Goal: Task Accomplishment & Management: Use online tool/utility

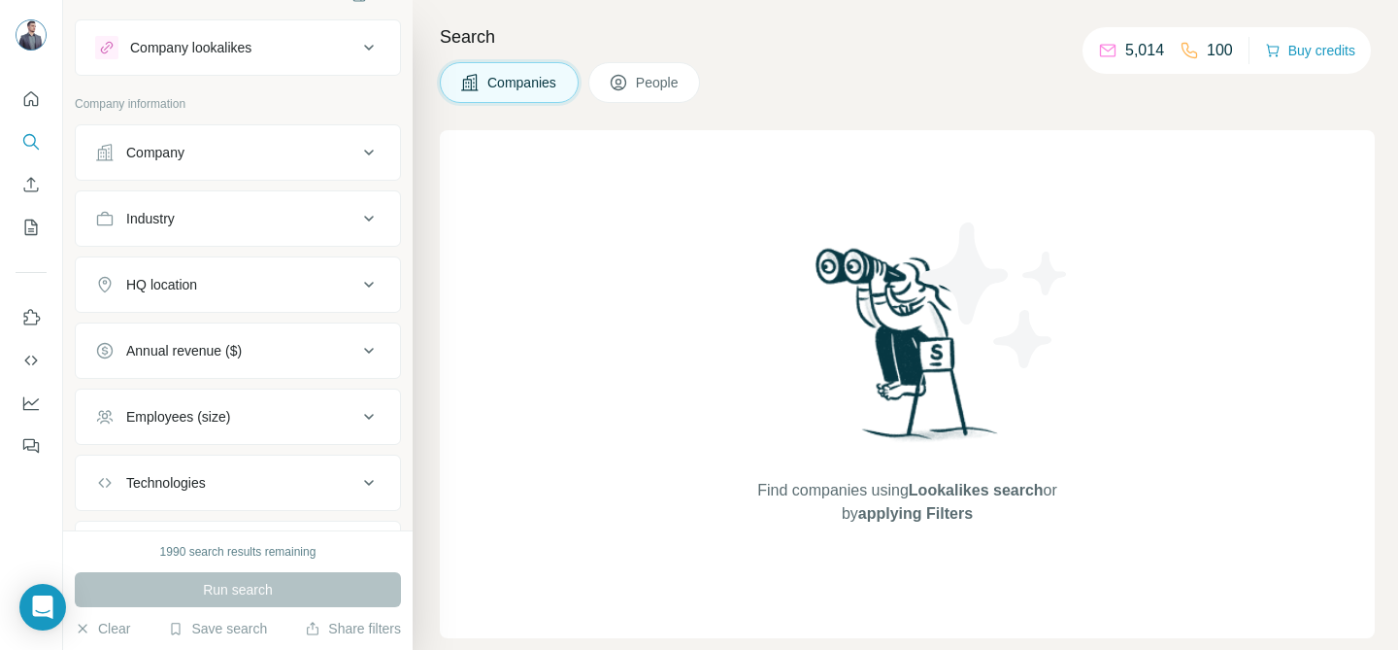
scroll to position [57, 0]
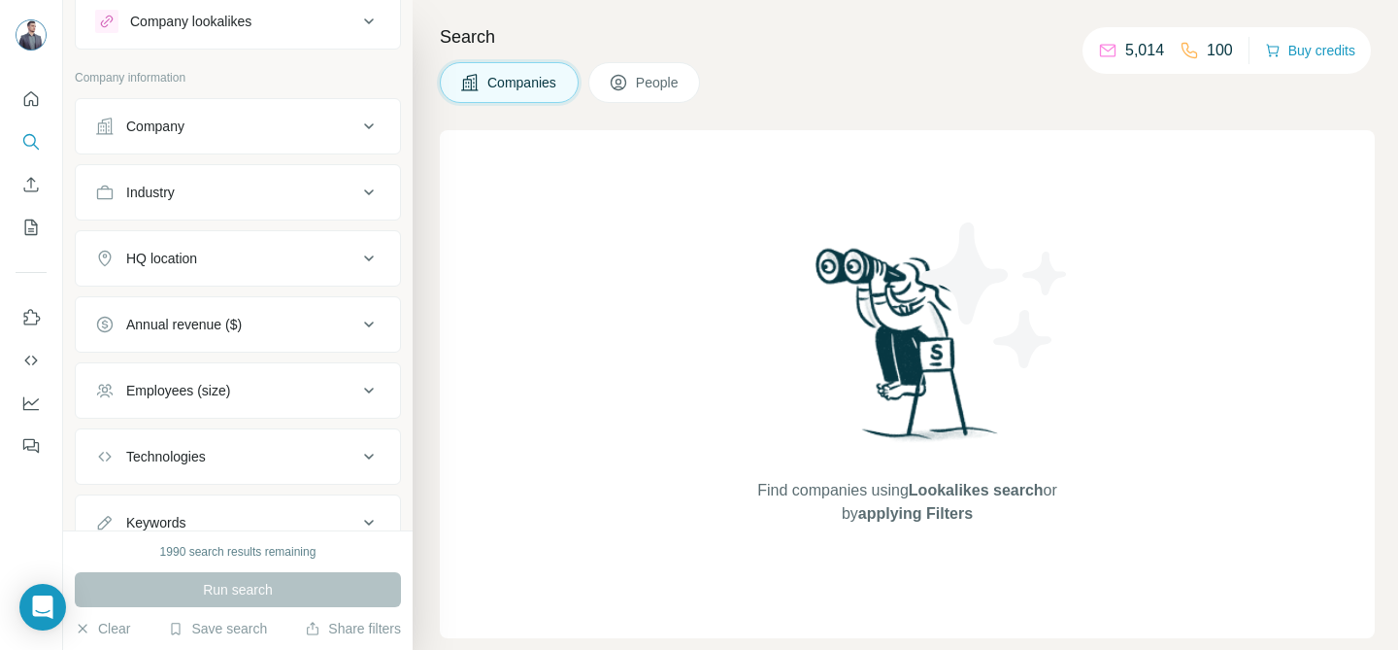
click at [342, 256] on div "HQ location" at bounding box center [226, 258] width 262 height 19
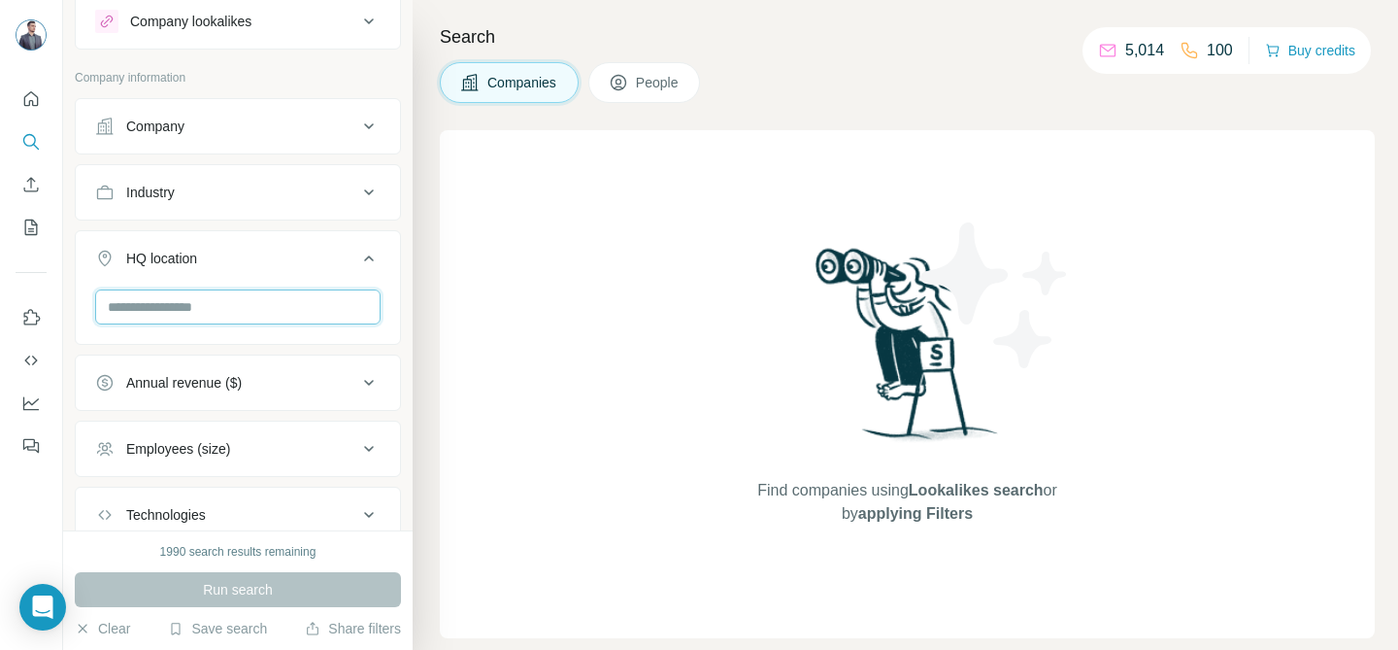
click at [180, 307] on input "text" at bounding box center [237, 306] width 285 height 35
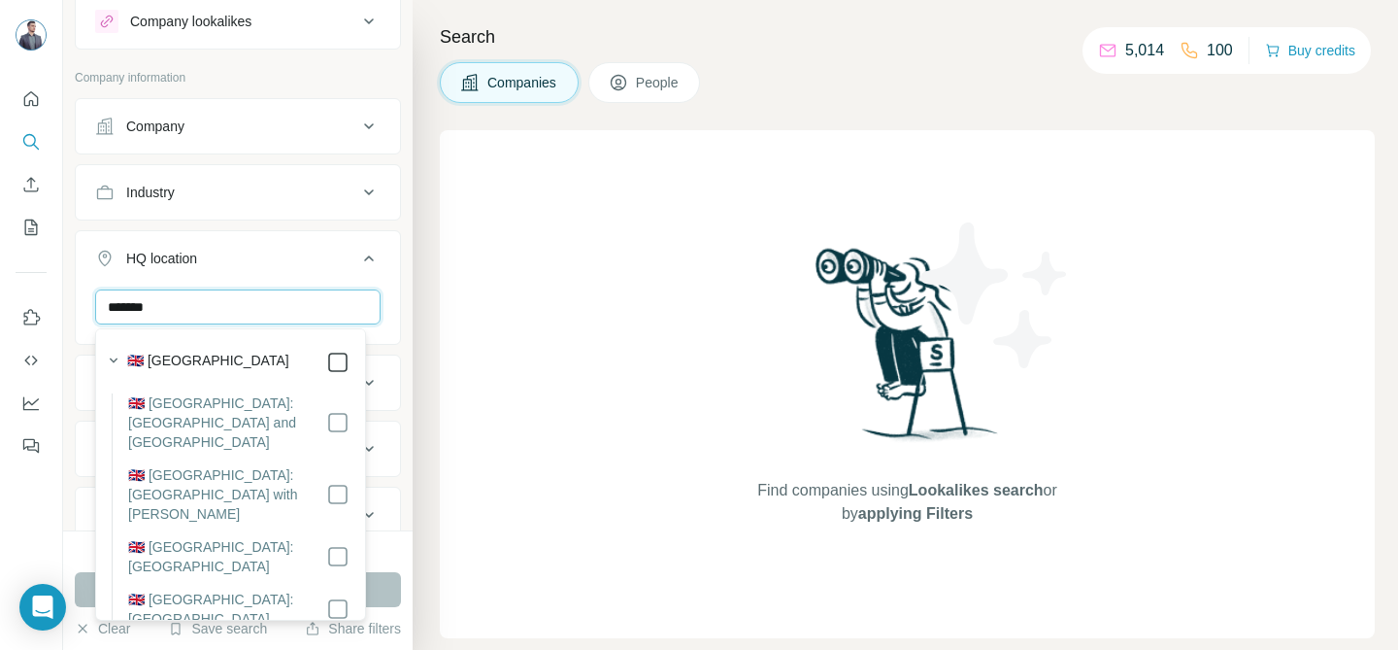
type input "*******"
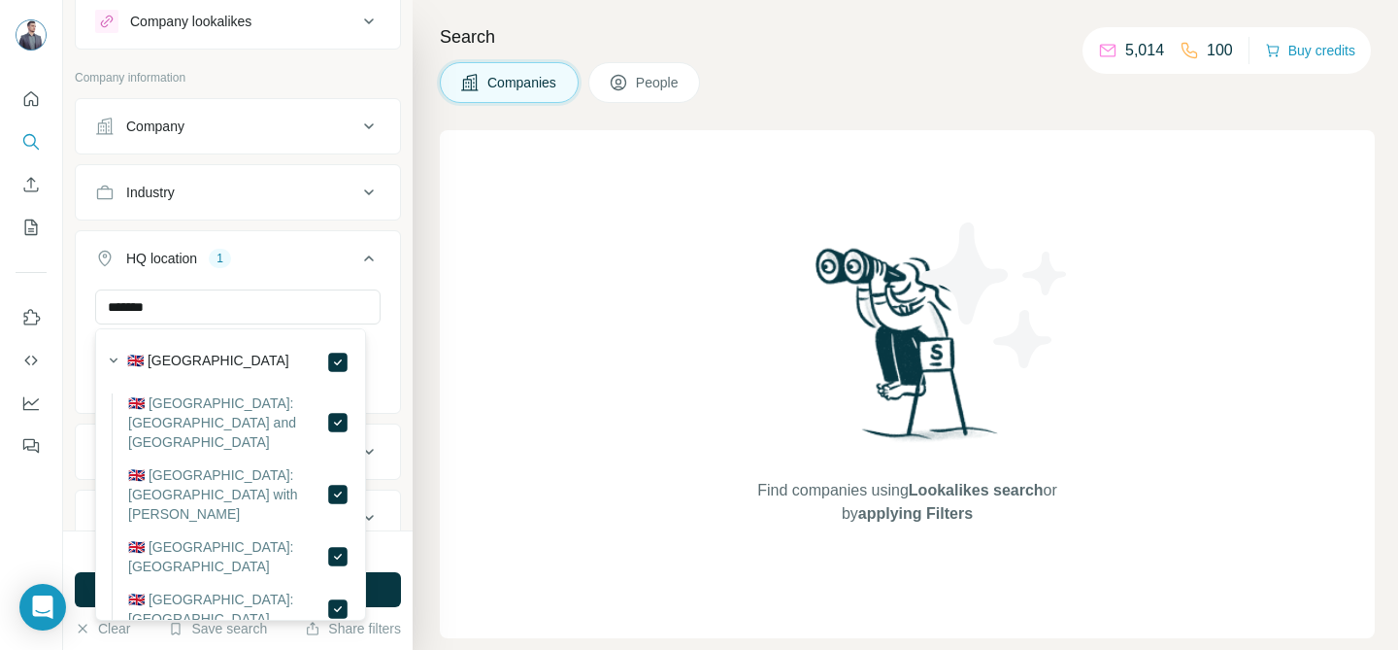
click at [357, 255] on icon at bounding box center [368, 258] width 23 height 23
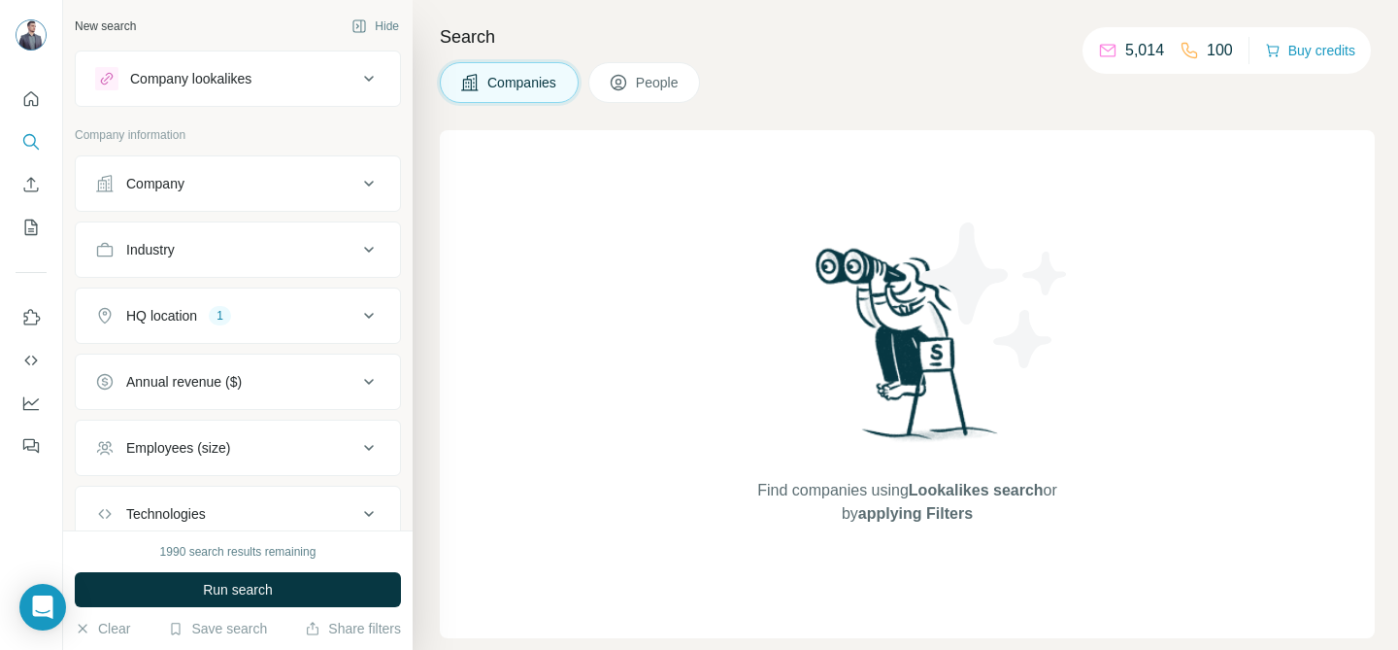
click at [647, 84] on span "People" at bounding box center [658, 82] width 45 height 19
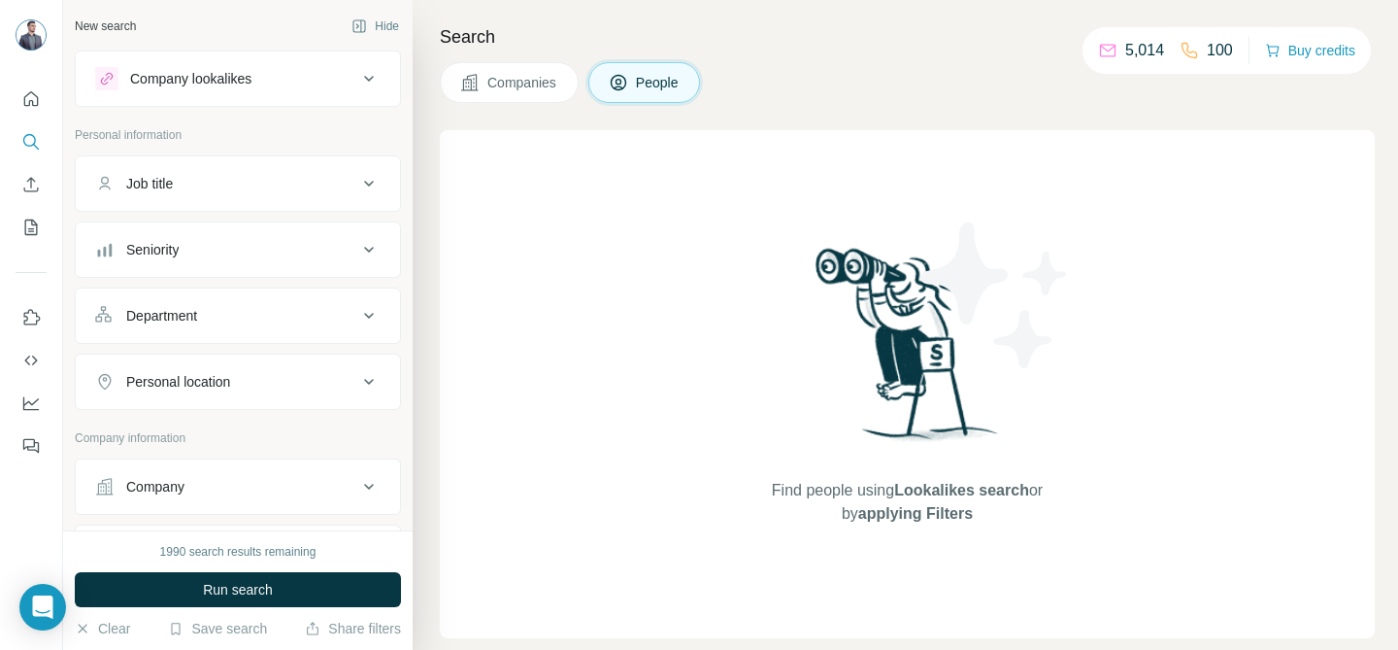
click at [239, 382] on div "Personal location" at bounding box center [226, 381] width 262 height 19
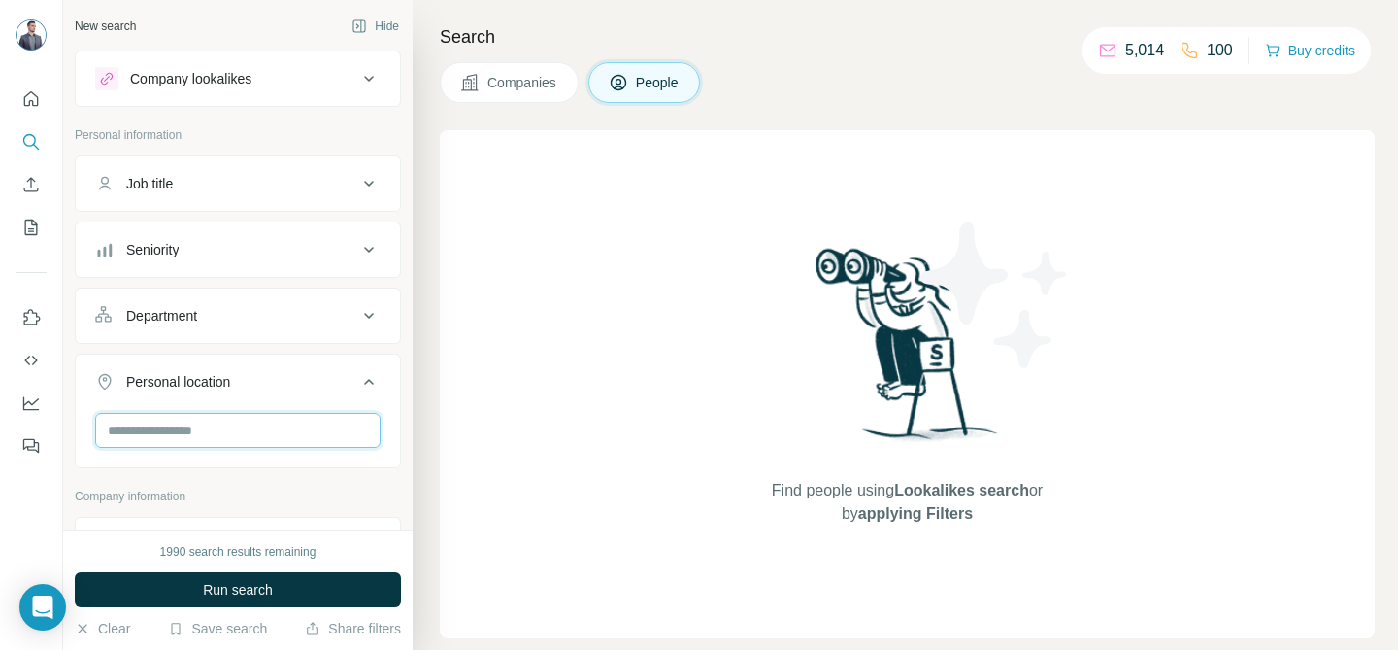
click at [227, 433] on input "text" at bounding box center [237, 430] width 285 height 35
type input "********"
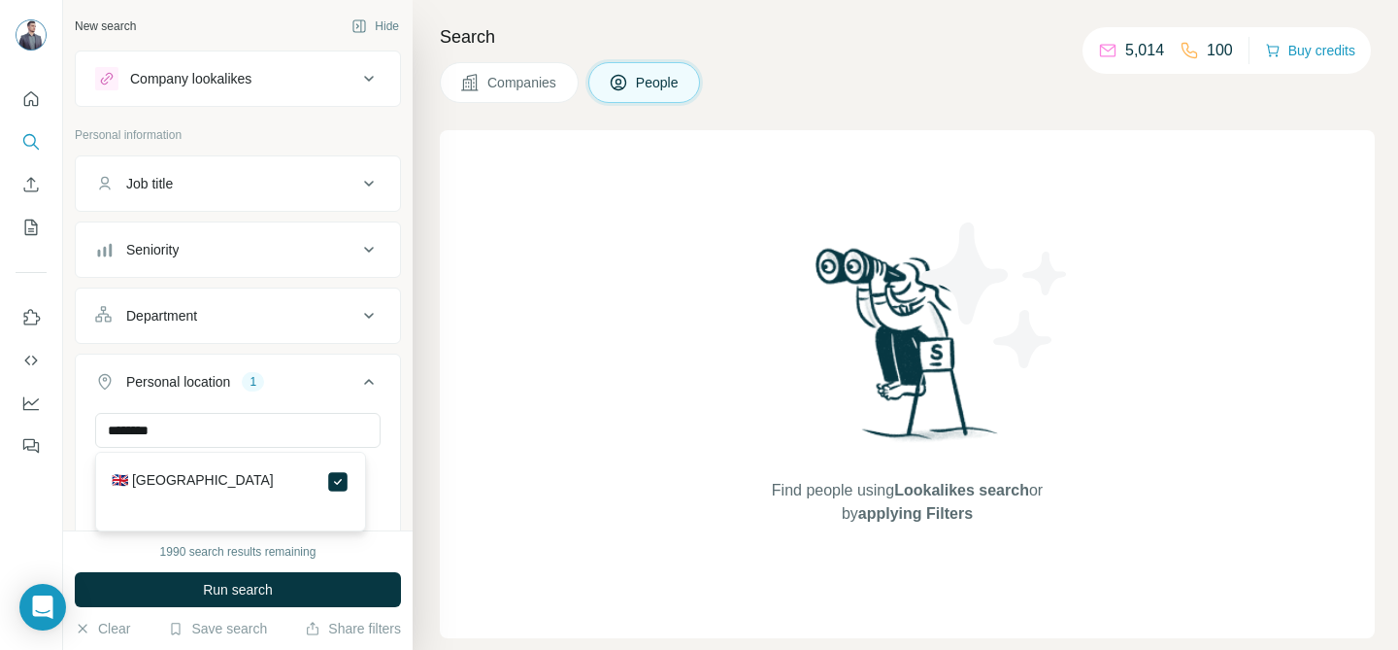
click at [357, 384] on icon at bounding box center [368, 381] width 23 height 23
click at [357, 178] on icon at bounding box center [368, 183] width 23 height 23
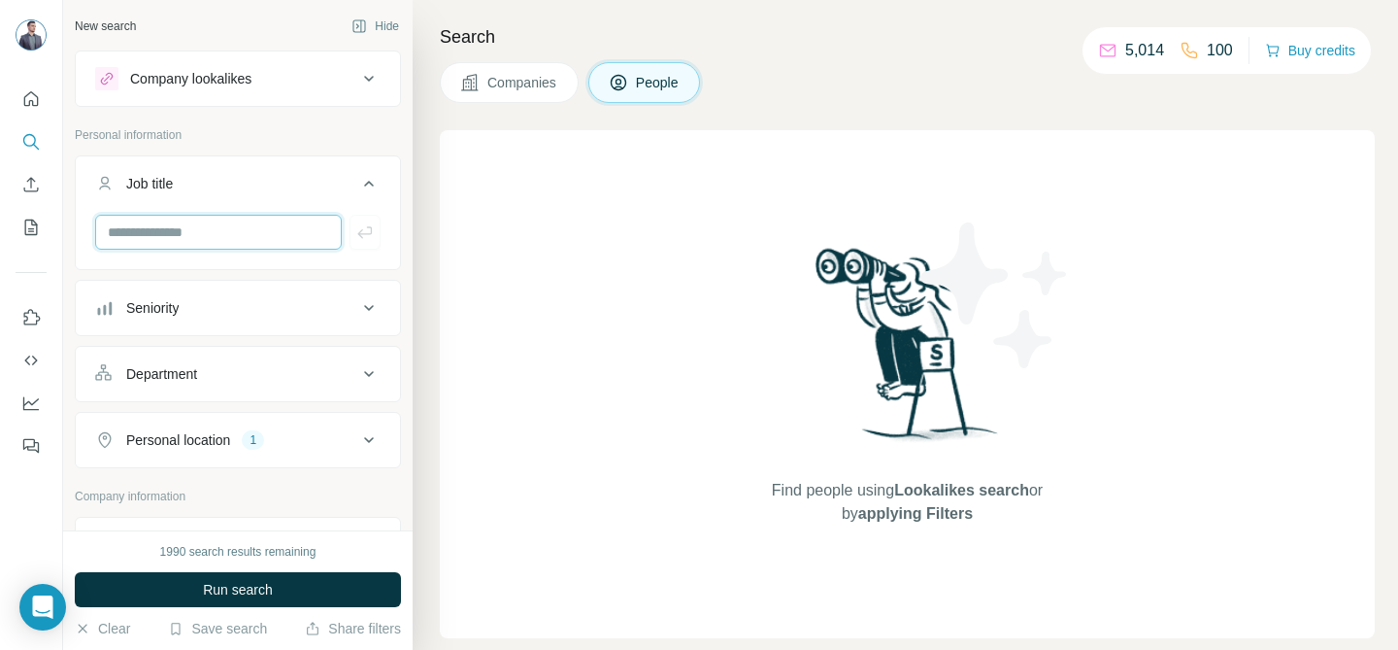
click at [276, 228] on input "text" at bounding box center [218, 232] width 247 height 35
type input "*******"
click at [185, 241] on input "text" at bounding box center [218, 232] width 247 height 35
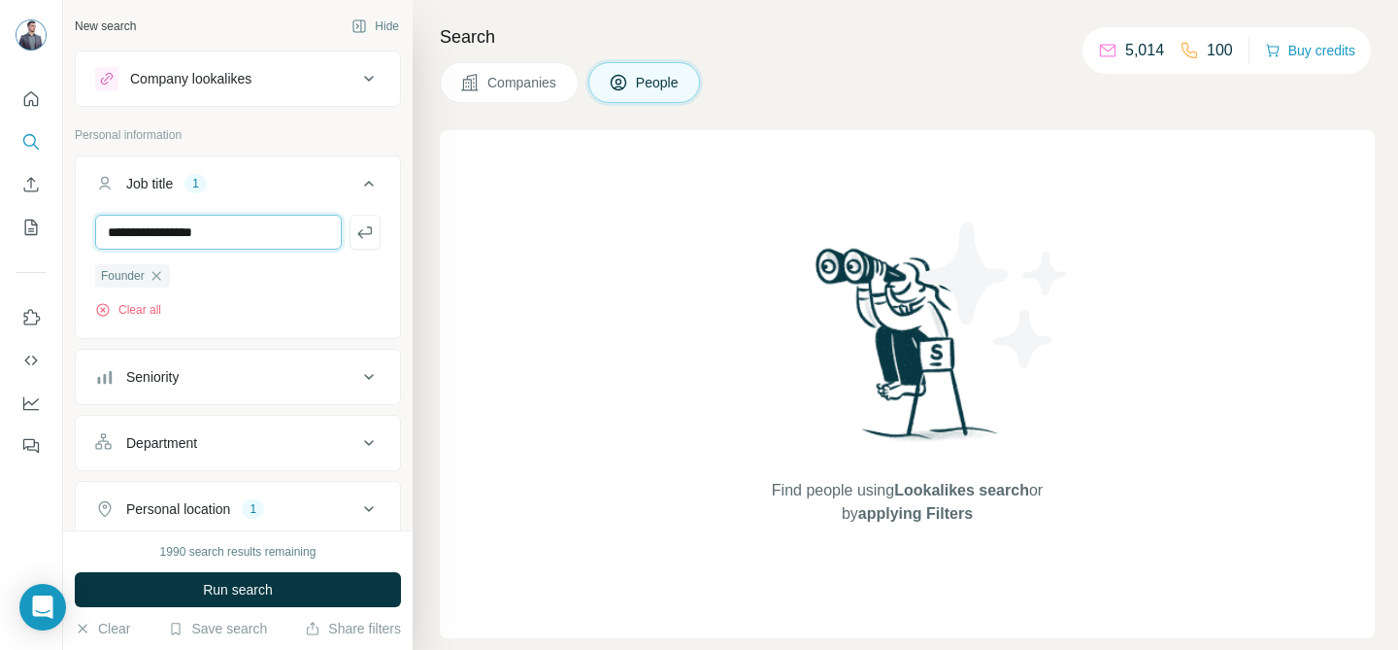
type input "**********"
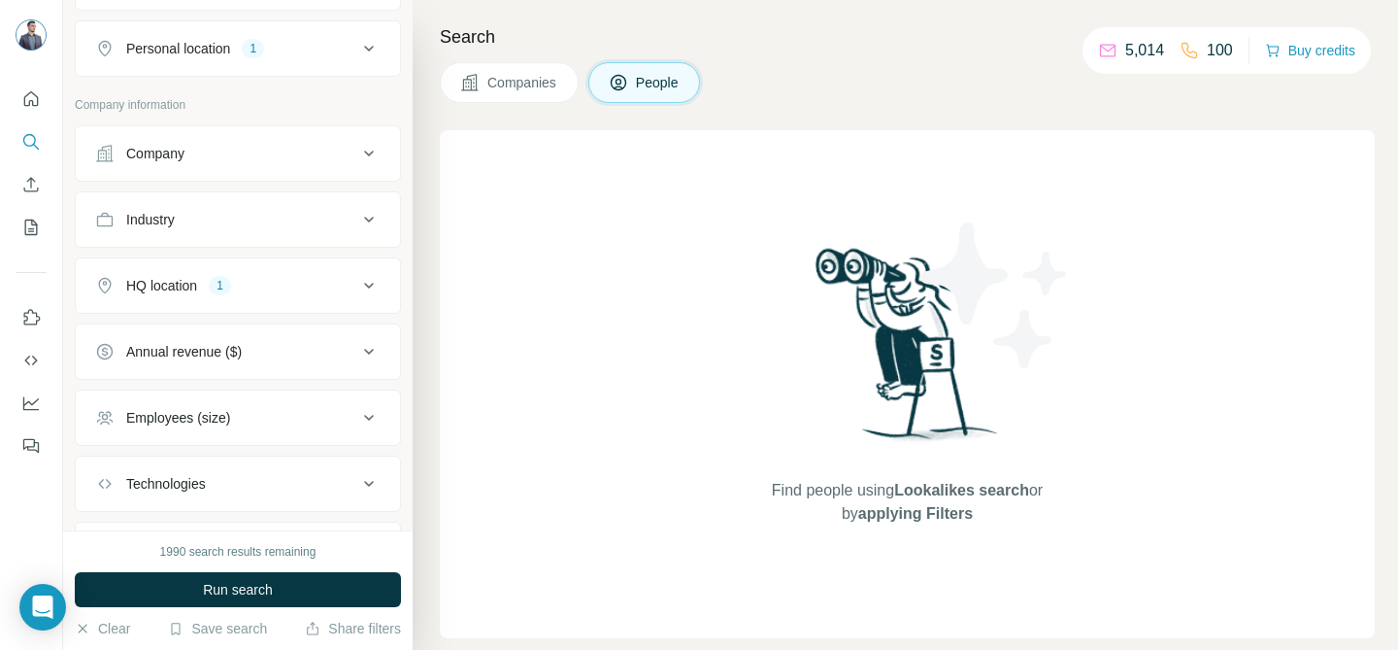
scroll to position [485, 0]
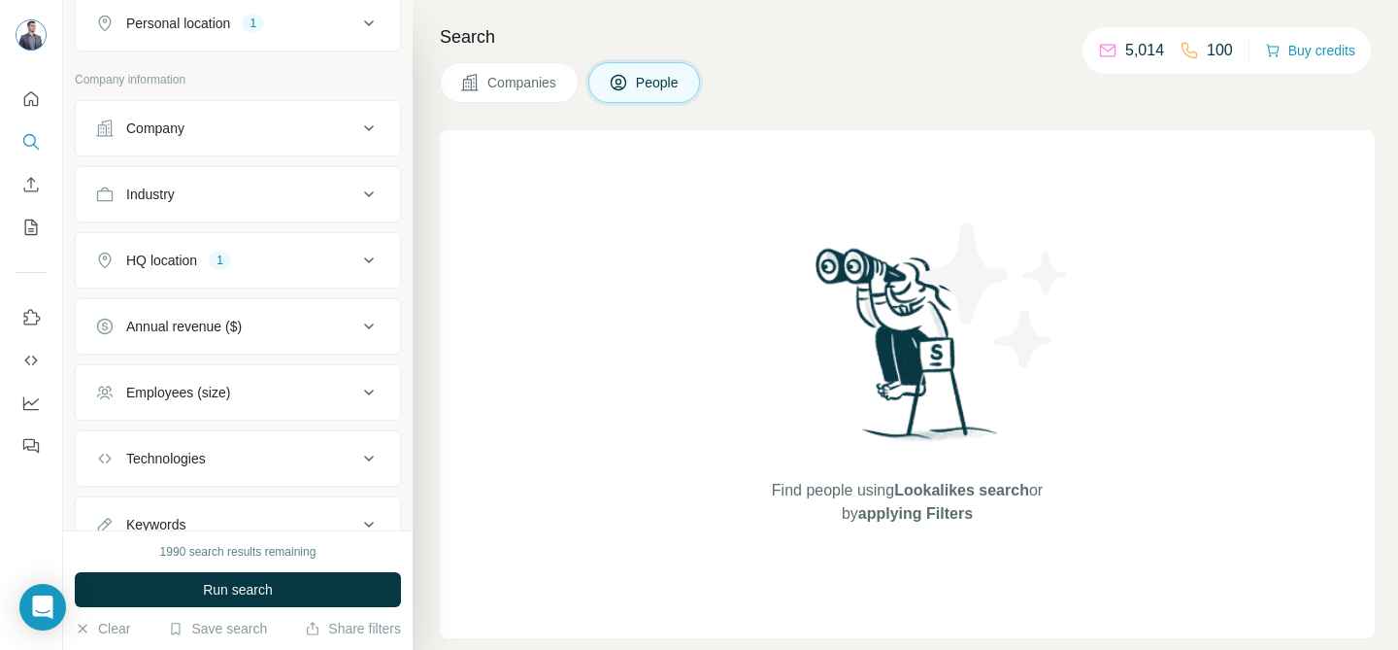
click at [357, 453] on icon at bounding box center [368, 458] width 23 height 23
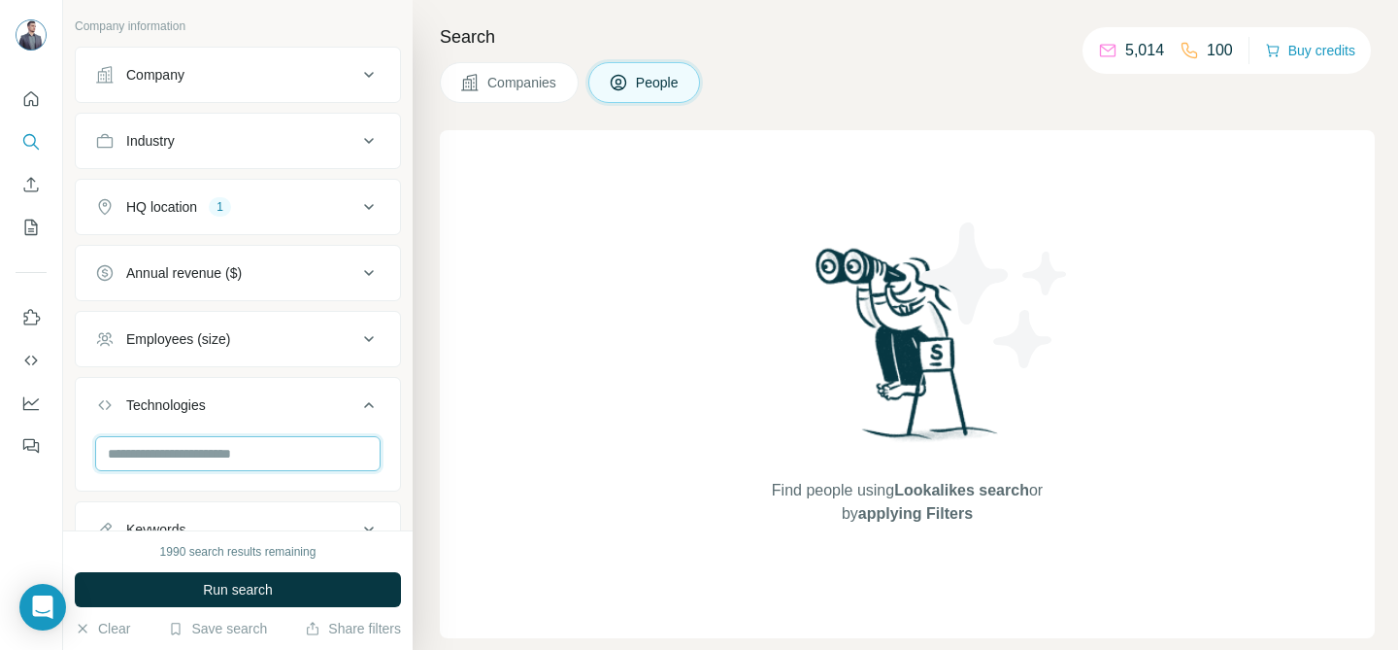
click at [221, 455] on input "text" at bounding box center [237, 453] width 285 height 35
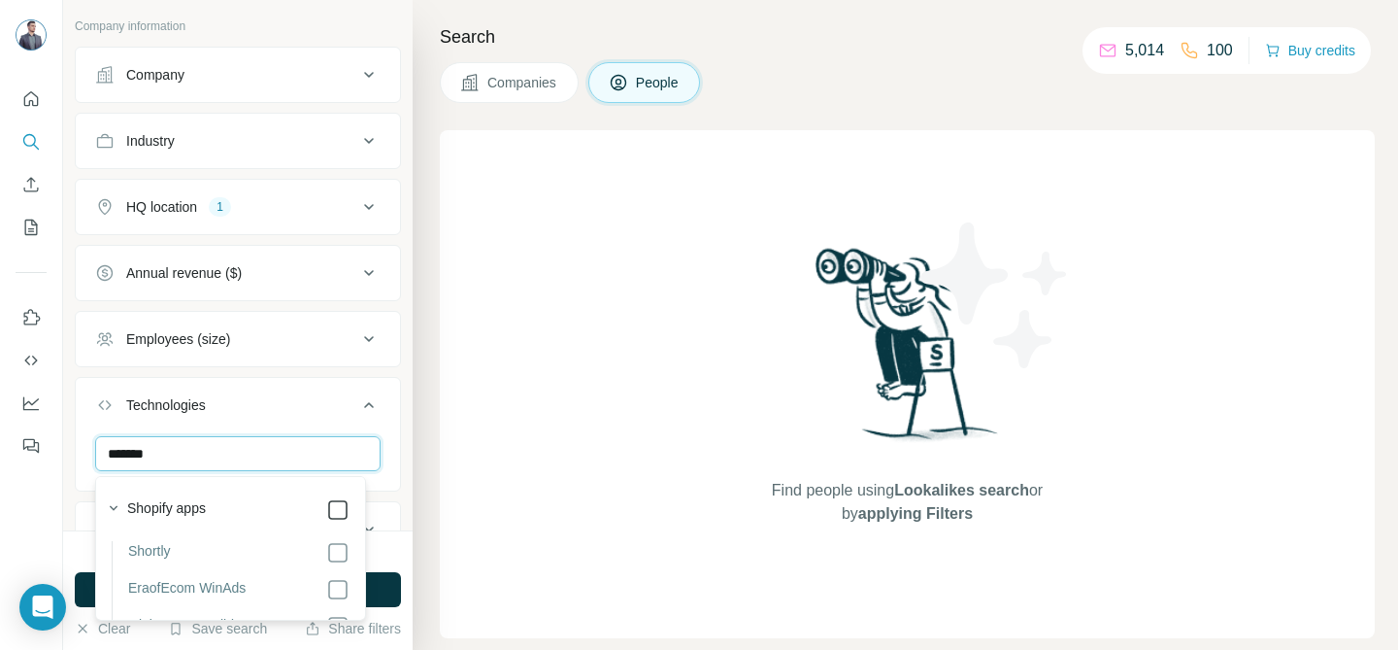
type input "*******"
click at [357, 408] on icon at bounding box center [368, 404] width 23 height 23
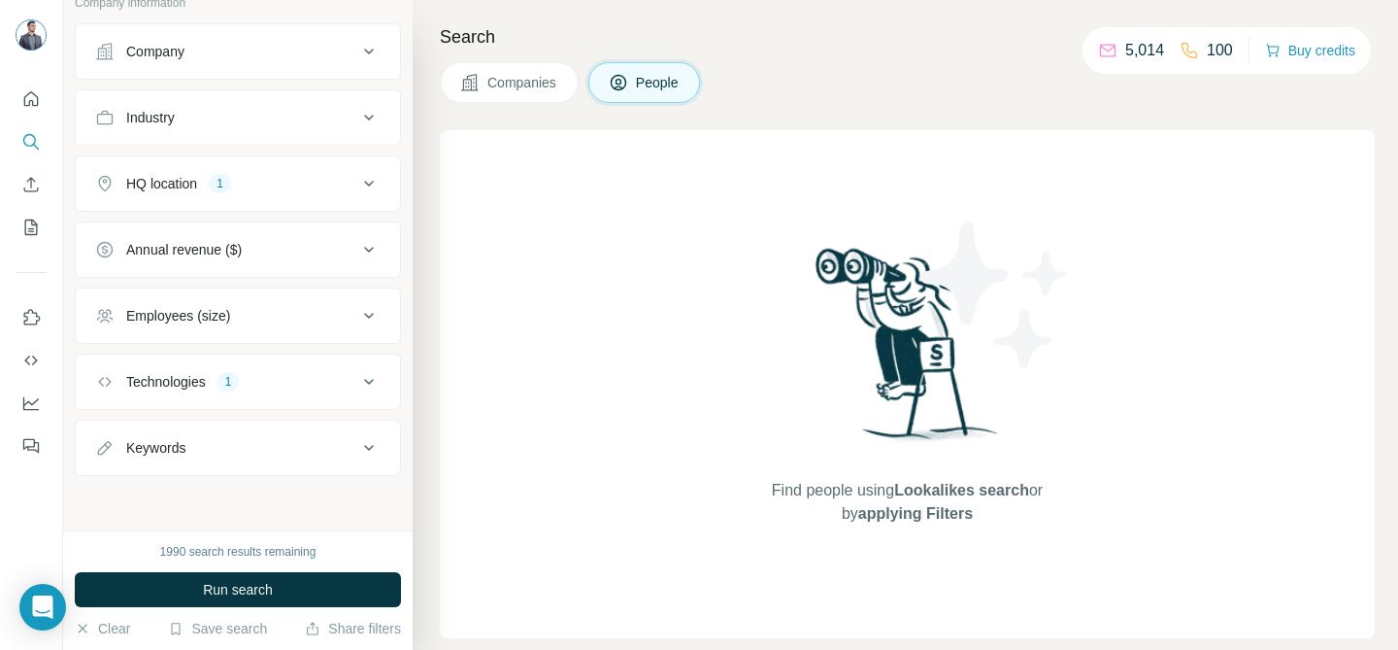
scroll to position [558, 0]
click at [357, 253] on icon at bounding box center [368, 253] width 23 height 23
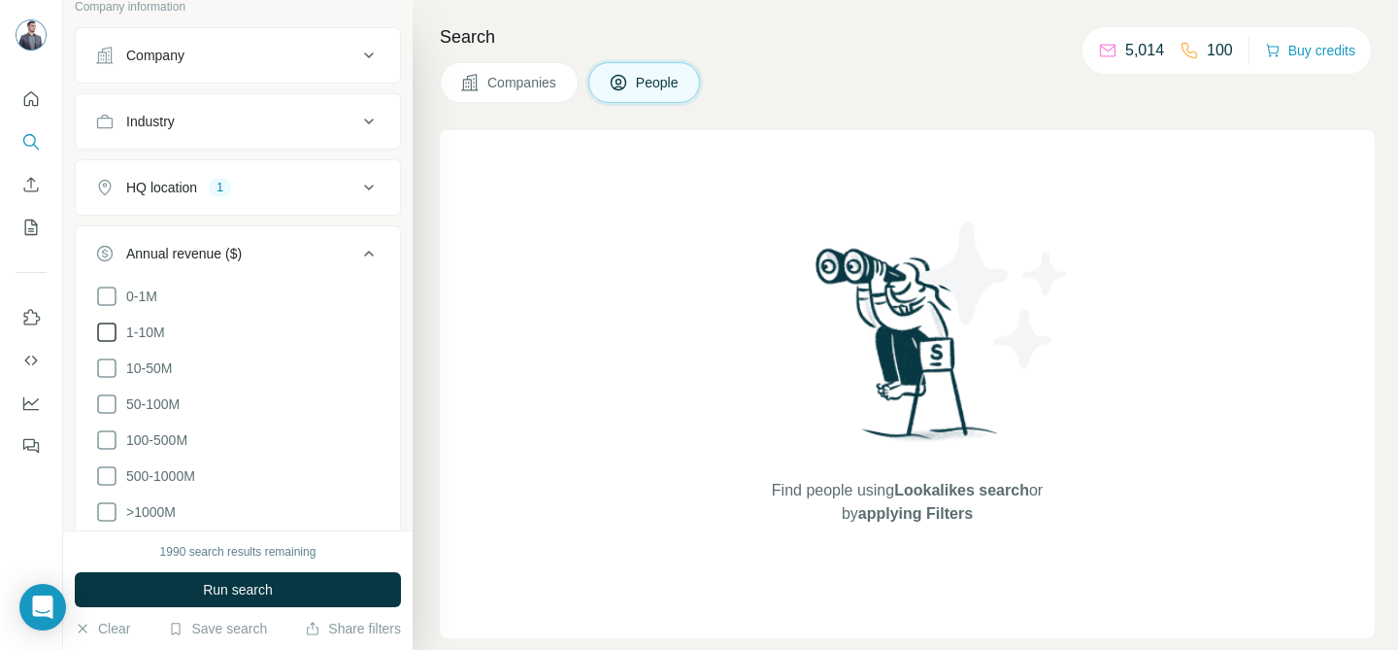
click at [151, 330] on span "1-10M" at bounding box center [141, 331] width 47 height 19
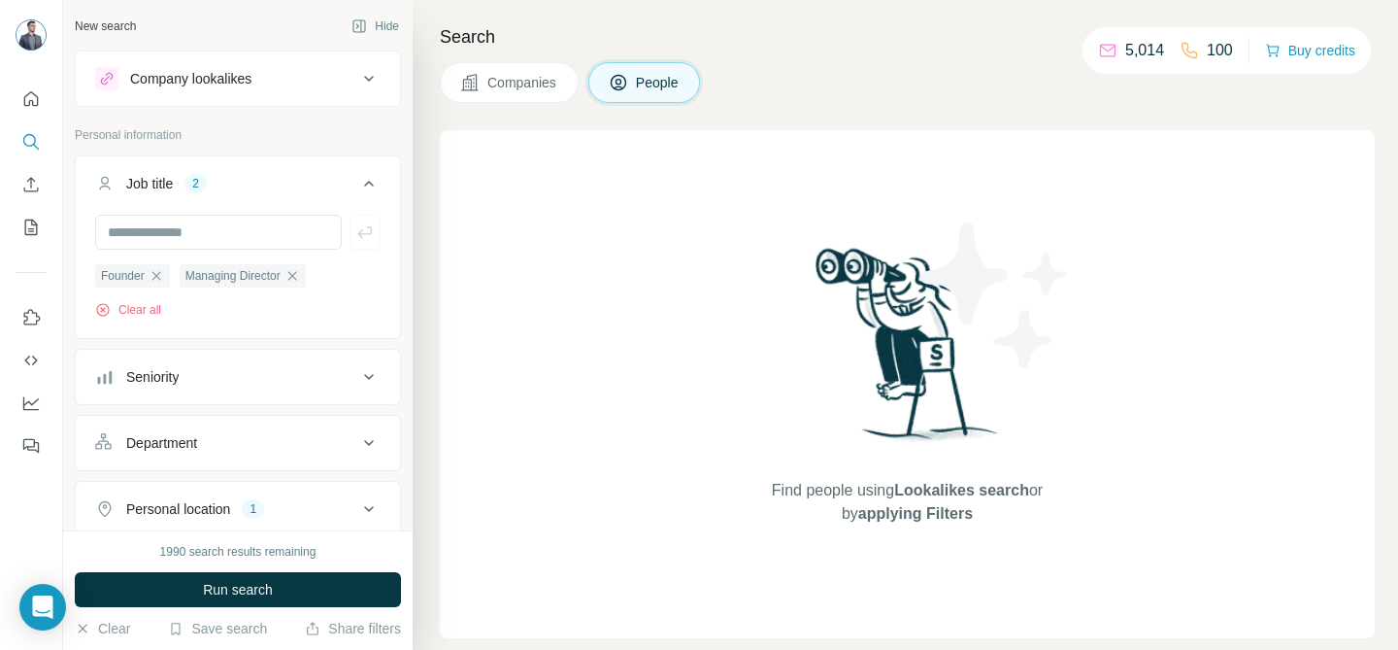
scroll to position [292, 0]
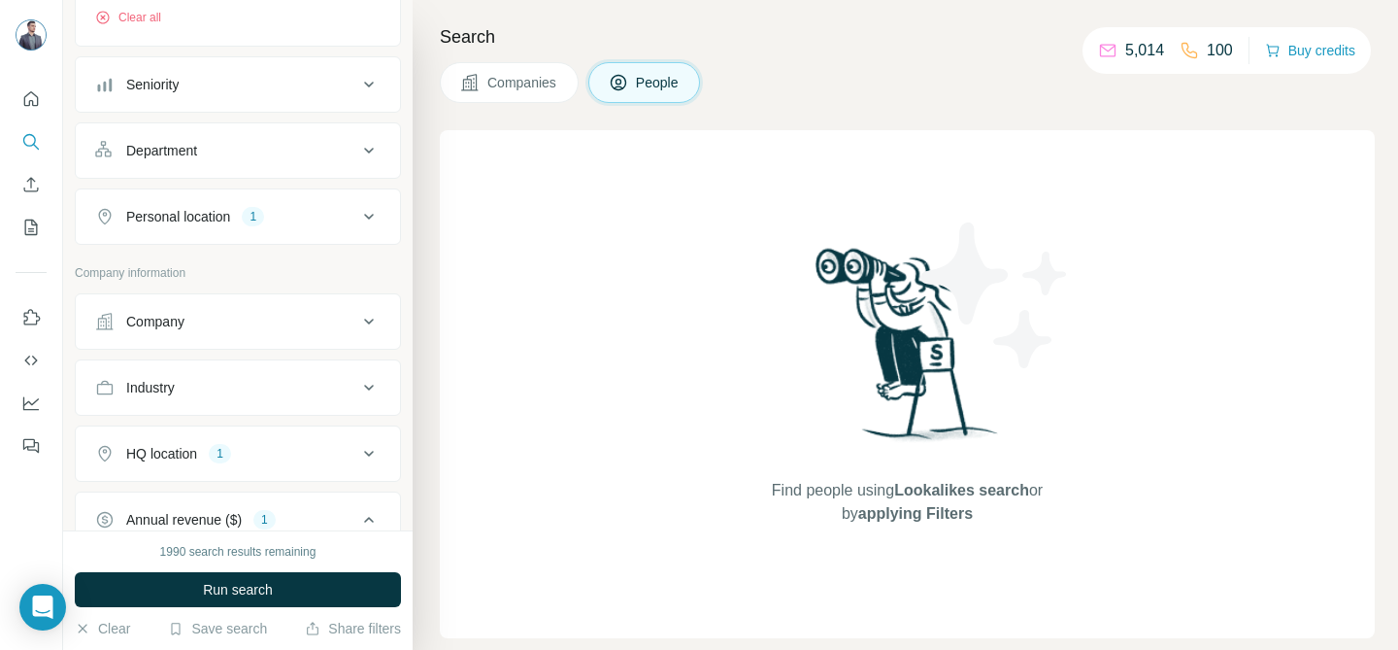
click at [332, 384] on div "Industry" at bounding box center [226, 387] width 262 height 19
click at [221, 428] on input at bounding box center [228, 435] width 240 height 21
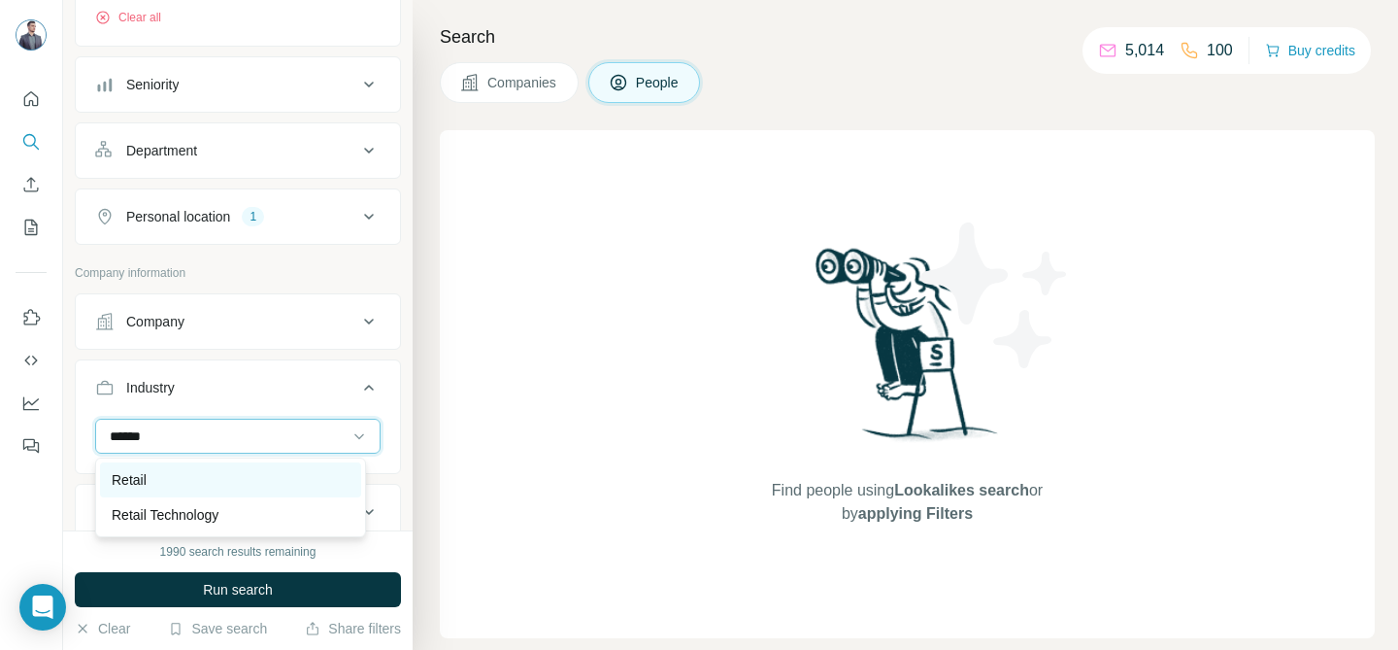
type input "******"
click at [196, 467] on div "Retail" at bounding box center [230, 479] width 261 height 35
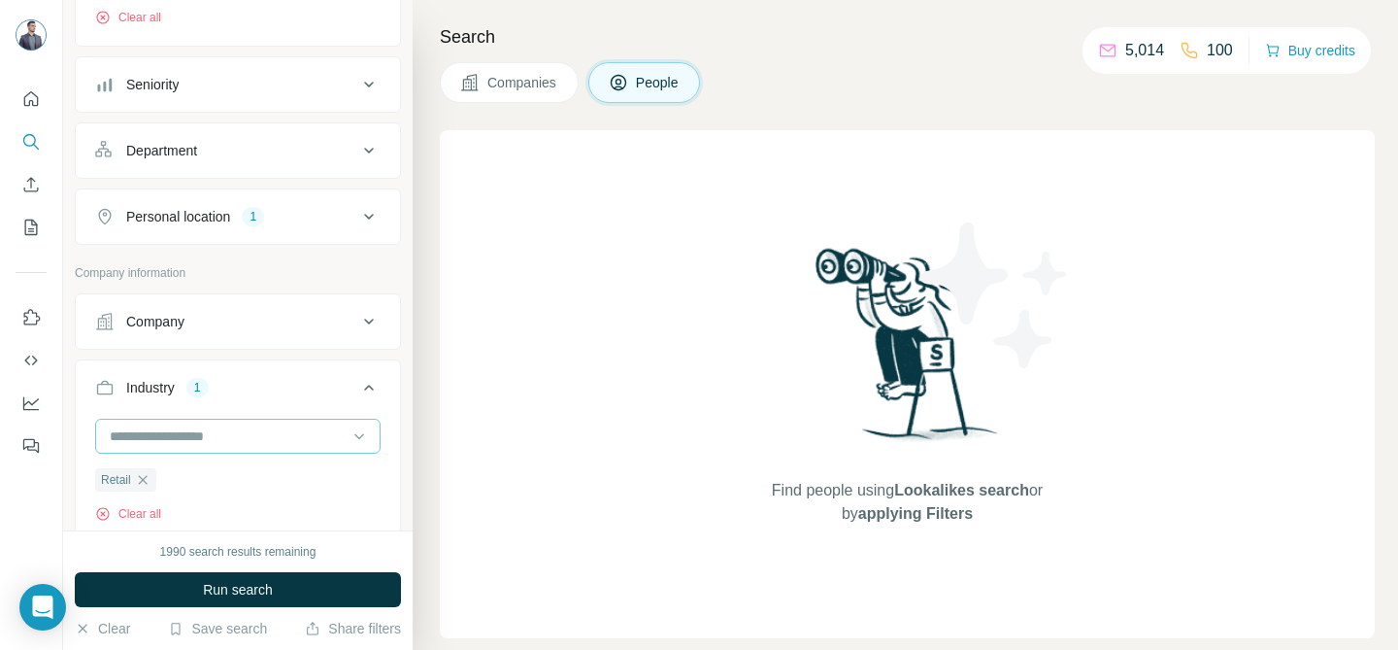
click at [208, 425] on input at bounding box center [228, 435] width 240 height 21
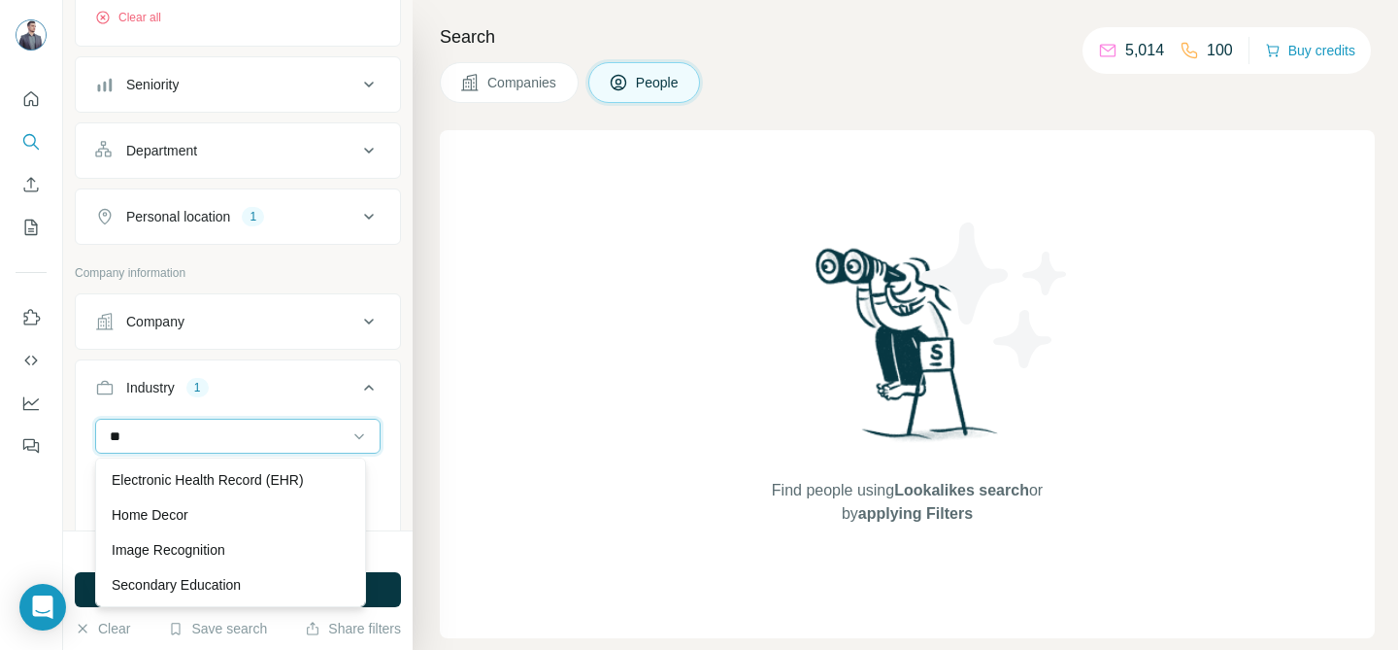
type input "*"
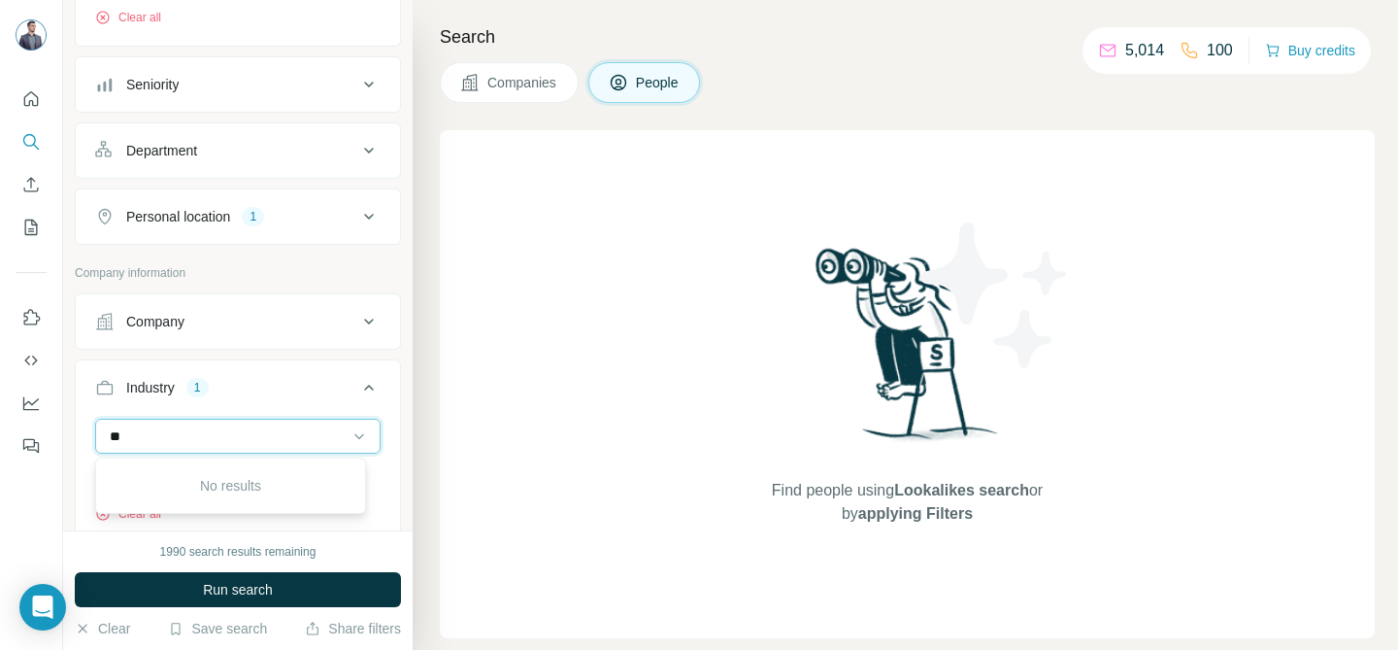
type input "*"
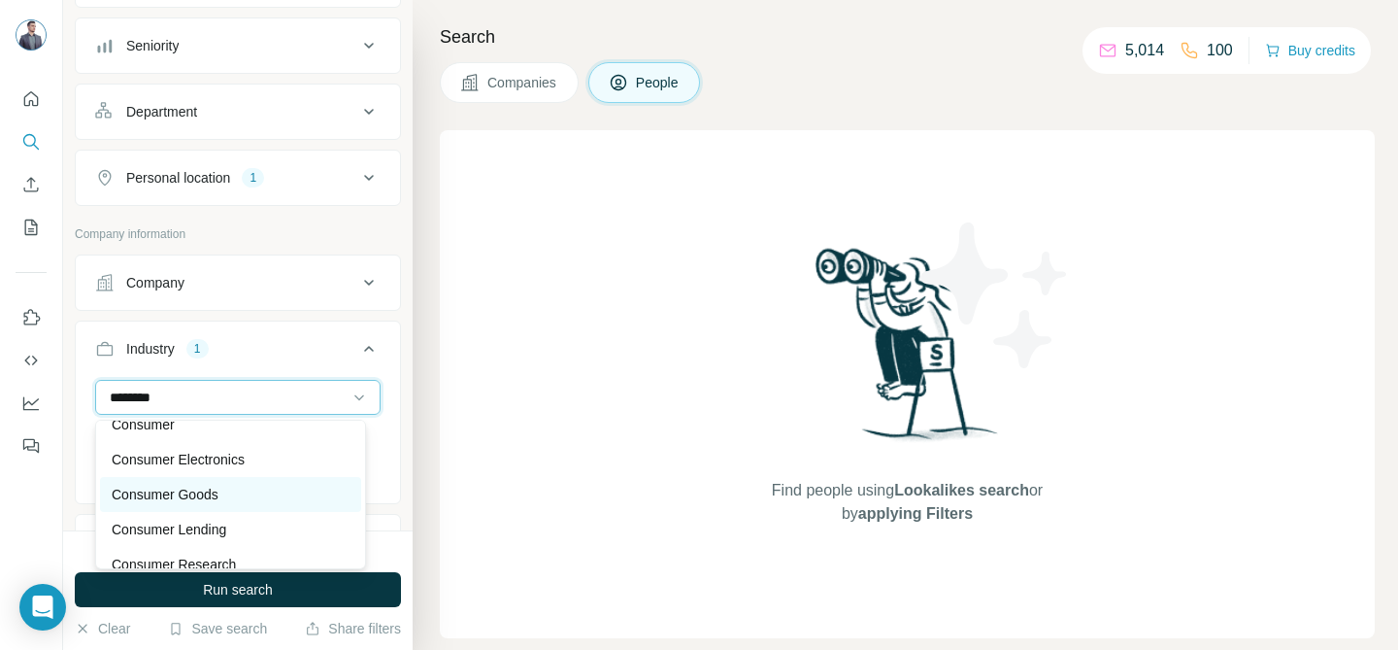
scroll to position [17, 0]
type input "********"
click at [165, 496] on p "Consumer Goods" at bounding box center [165, 493] width 107 height 19
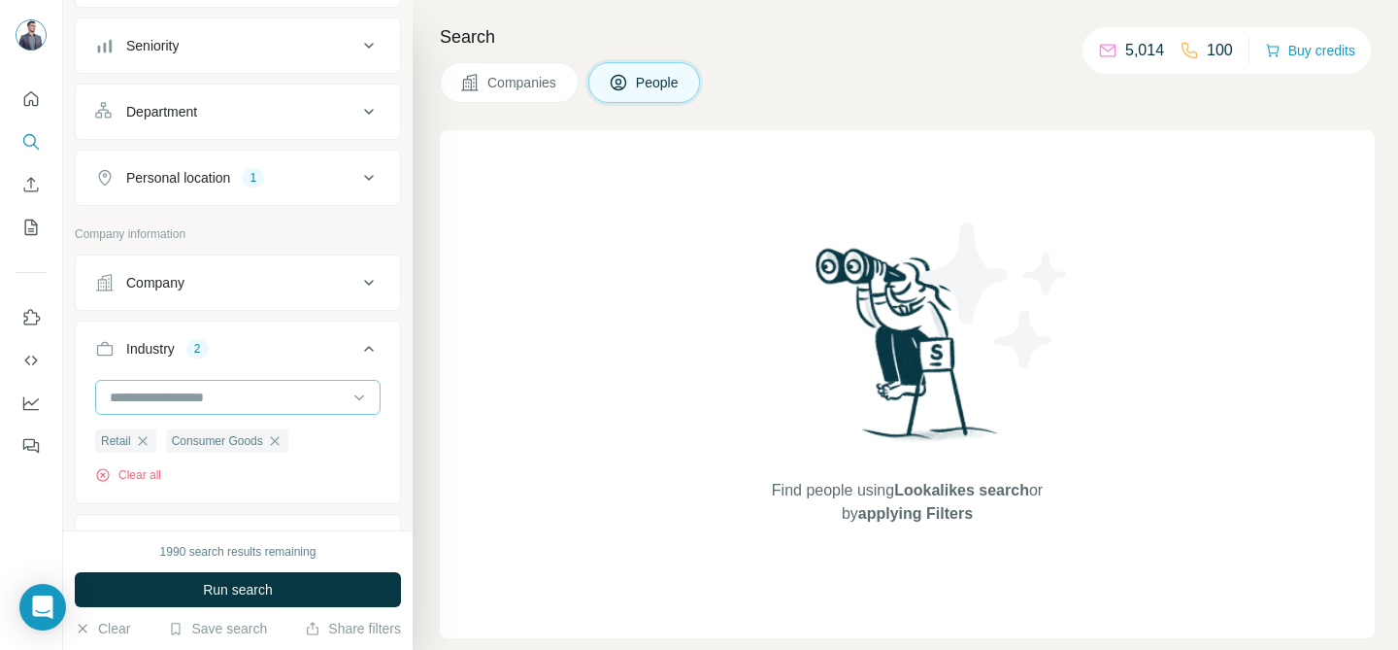
click at [199, 403] on input at bounding box center [228, 396] width 240 height 21
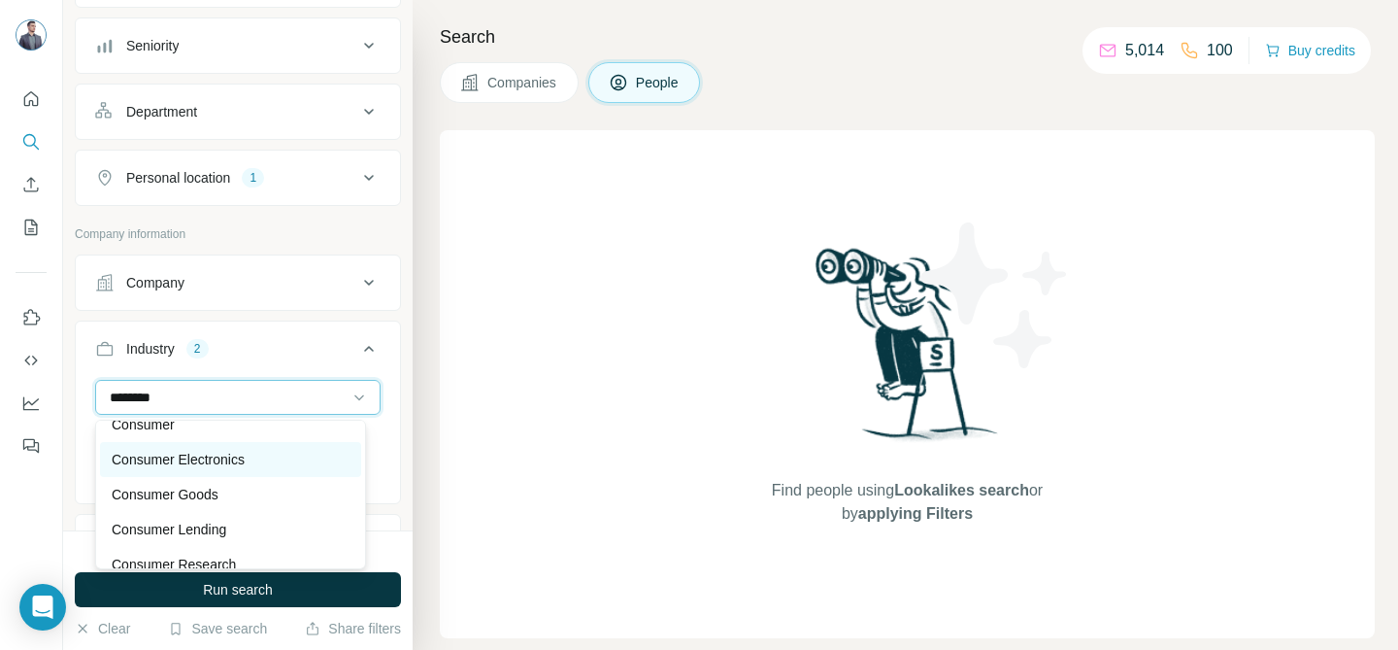
type input "********"
click at [205, 452] on p "Consumer Electronics" at bounding box center [178, 459] width 133 height 19
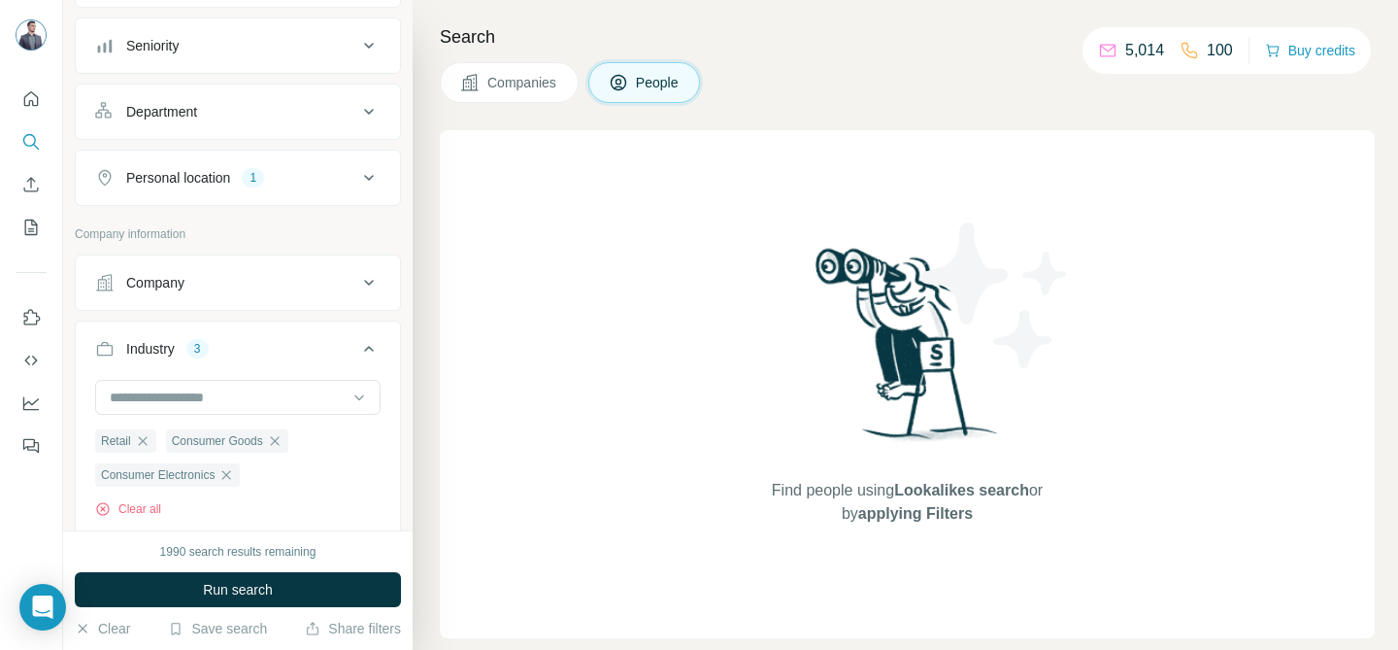
scroll to position [1014, 0]
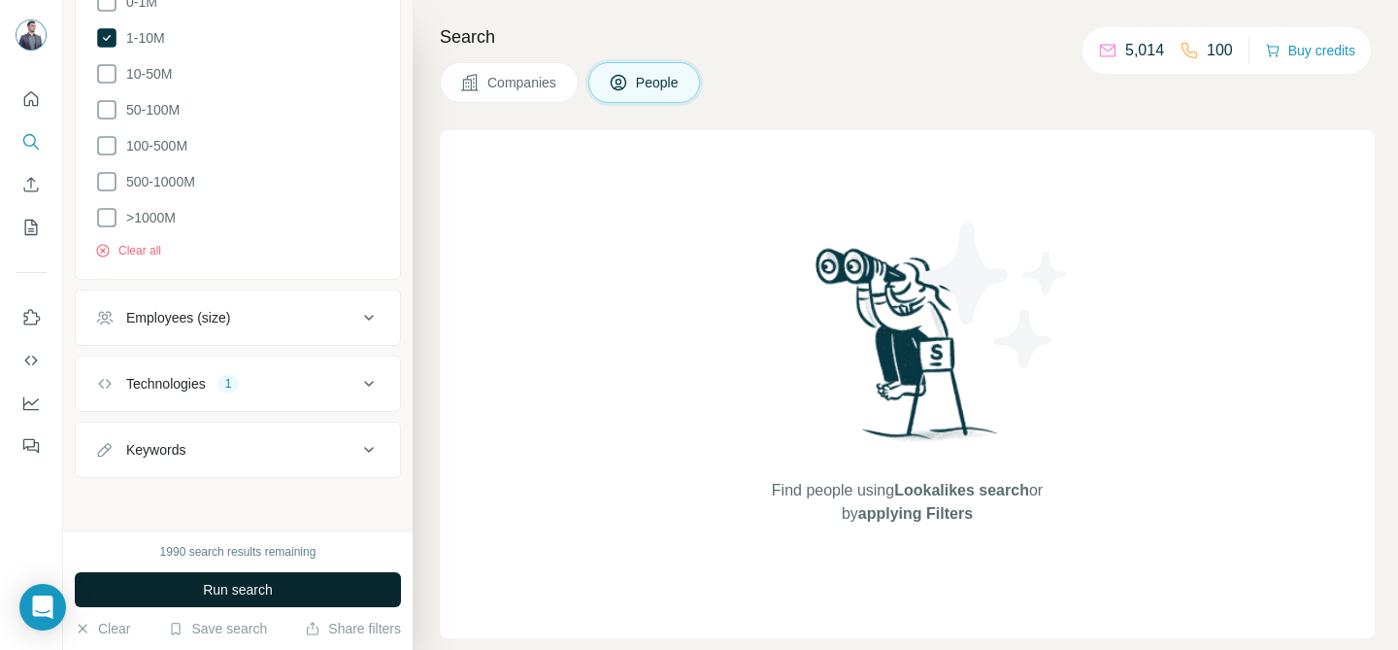
click at [339, 587] on button "Run search" at bounding box center [238, 589] width 326 height 35
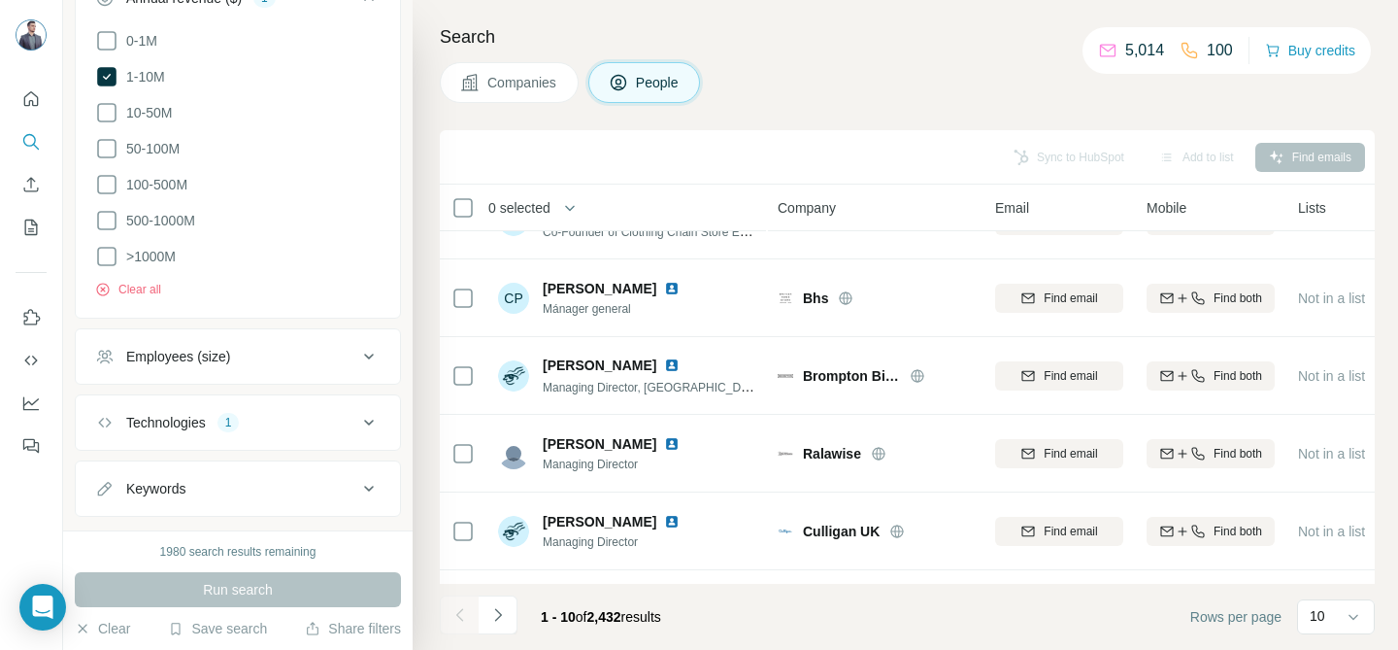
scroll to position [435, 0]
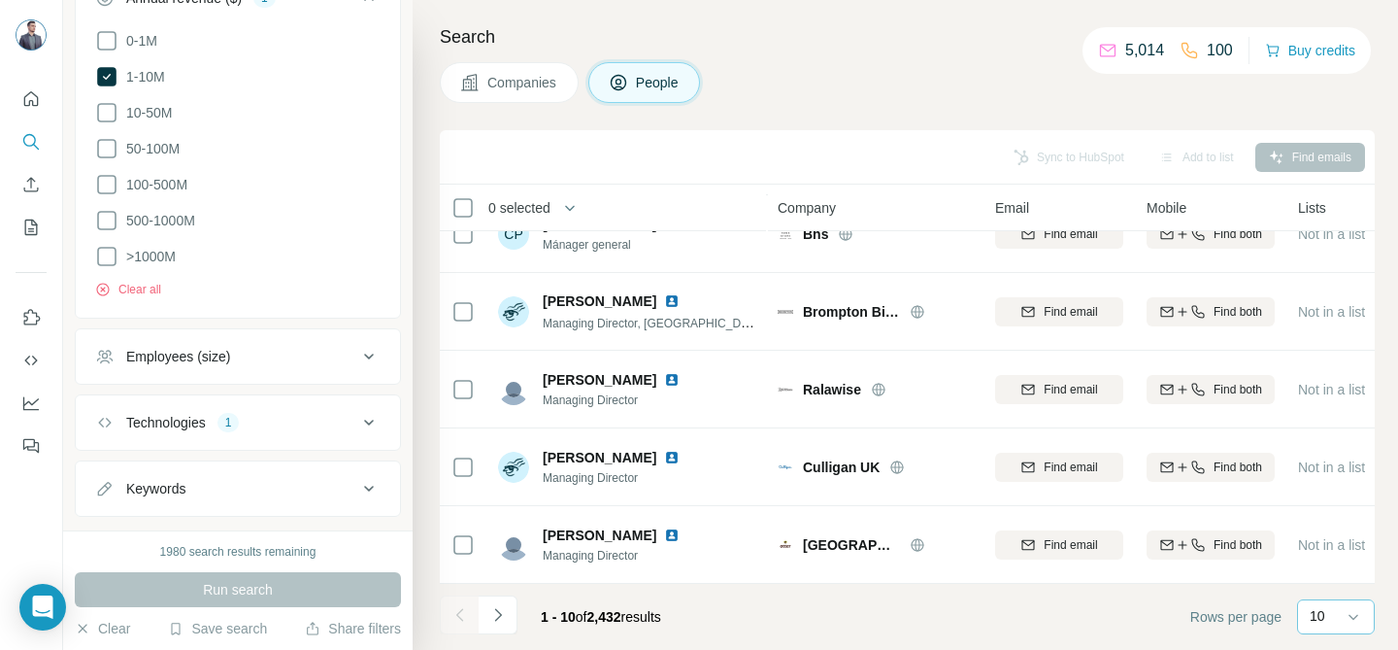
click at [1341, 614] on div "10" at bounding box center [1334, 615] width 49 height 19
click at [1321, 464] on p "60" at bounding box center [1322, 467] width 16 height 19
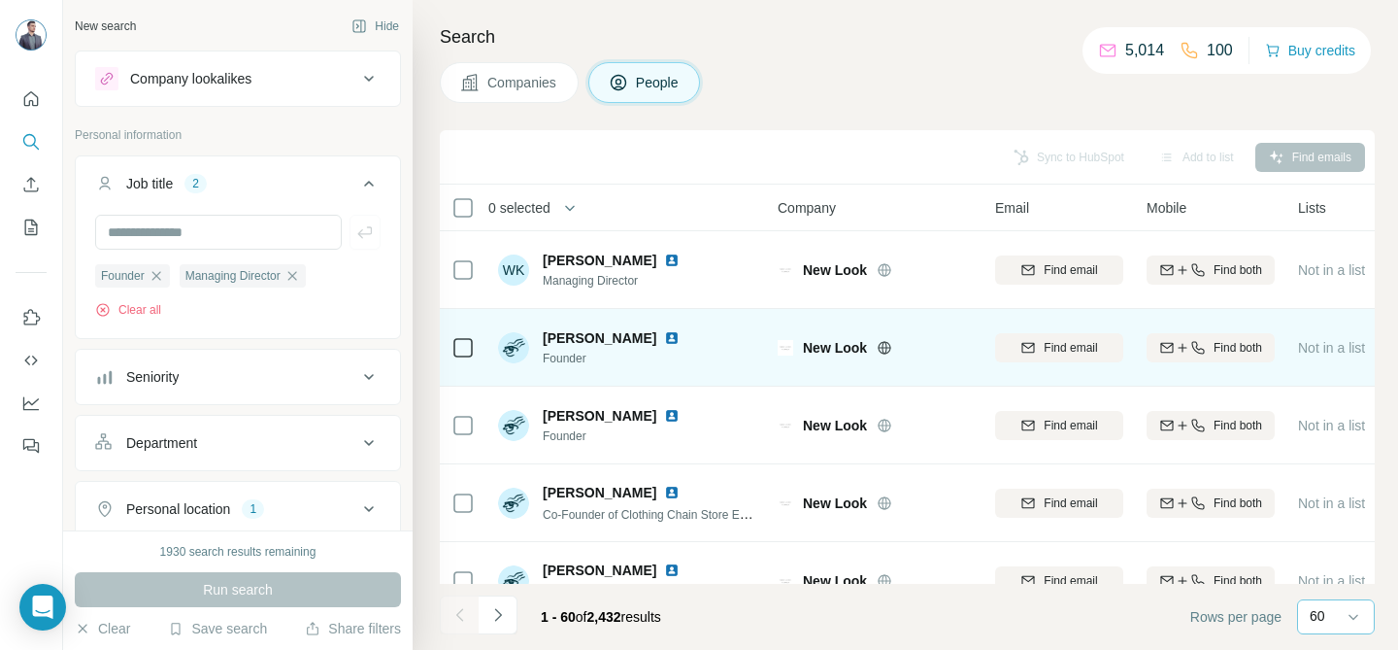
click at [664, 339] on img at bounding box center [672, 338] width 16 height 16
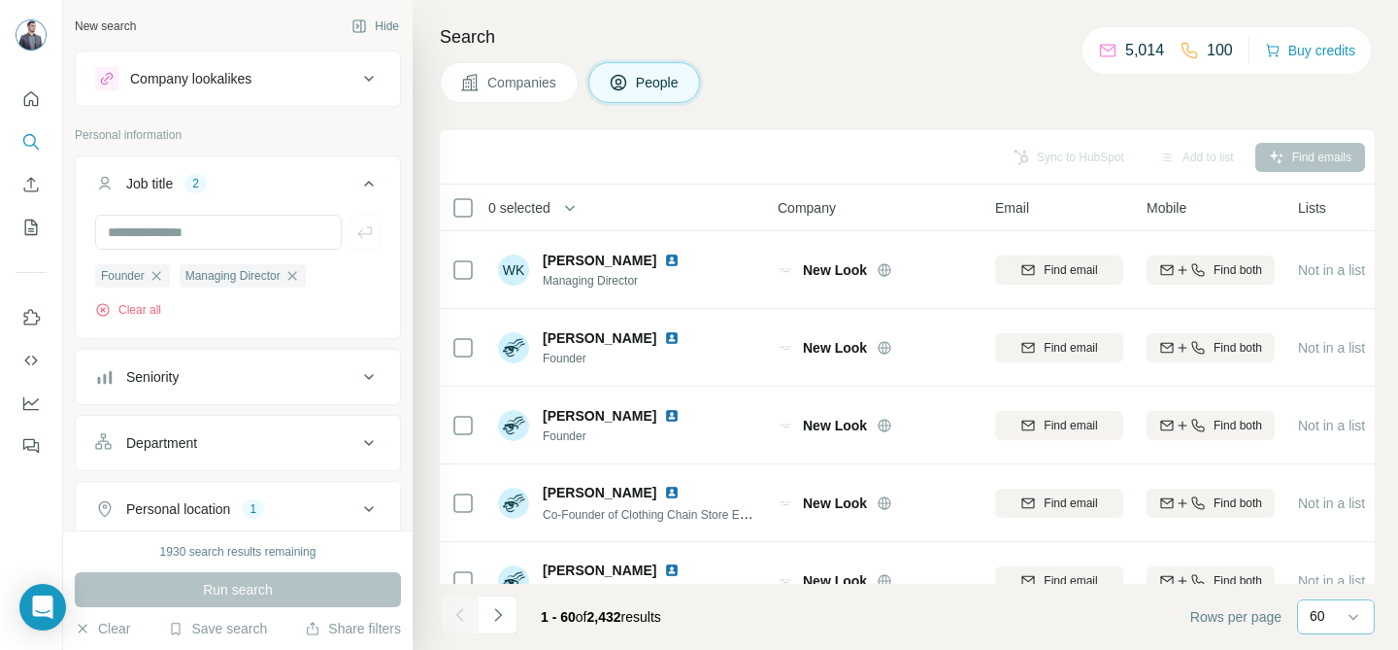
scroll to position [302, 0]
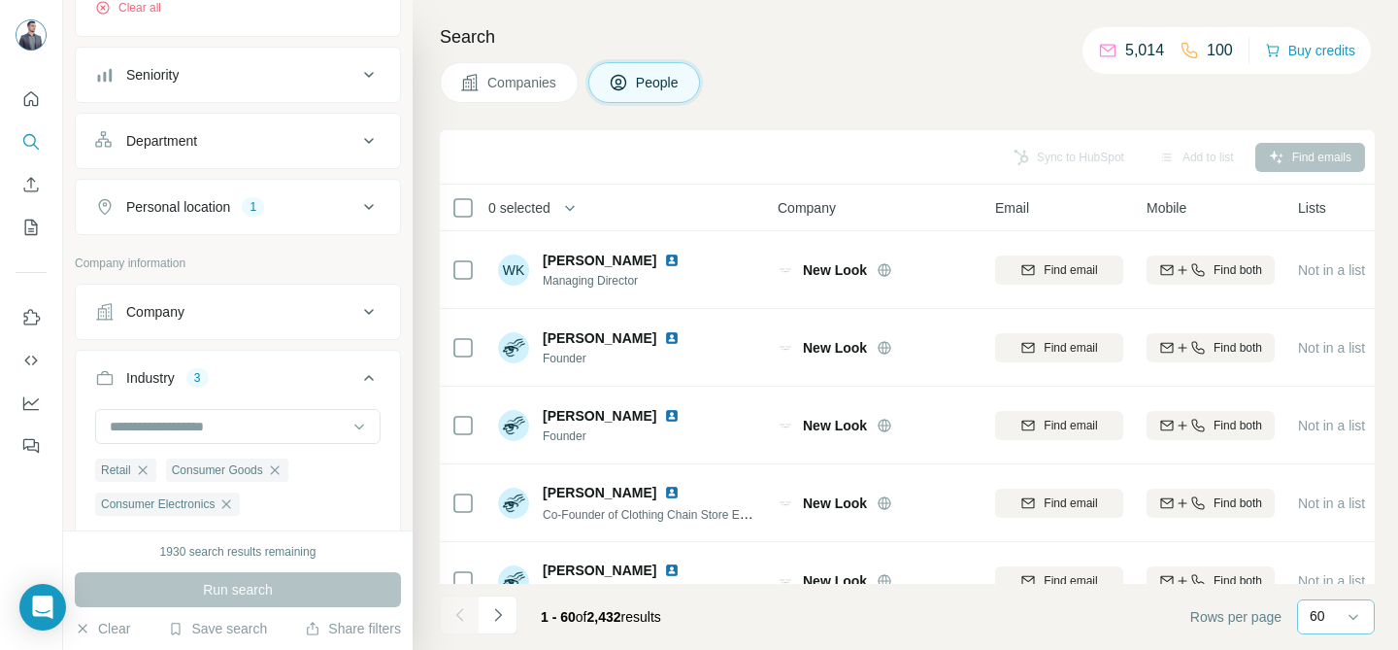
click at [357, 308] on icon at bounding box center [368, 311] width 23 height 23
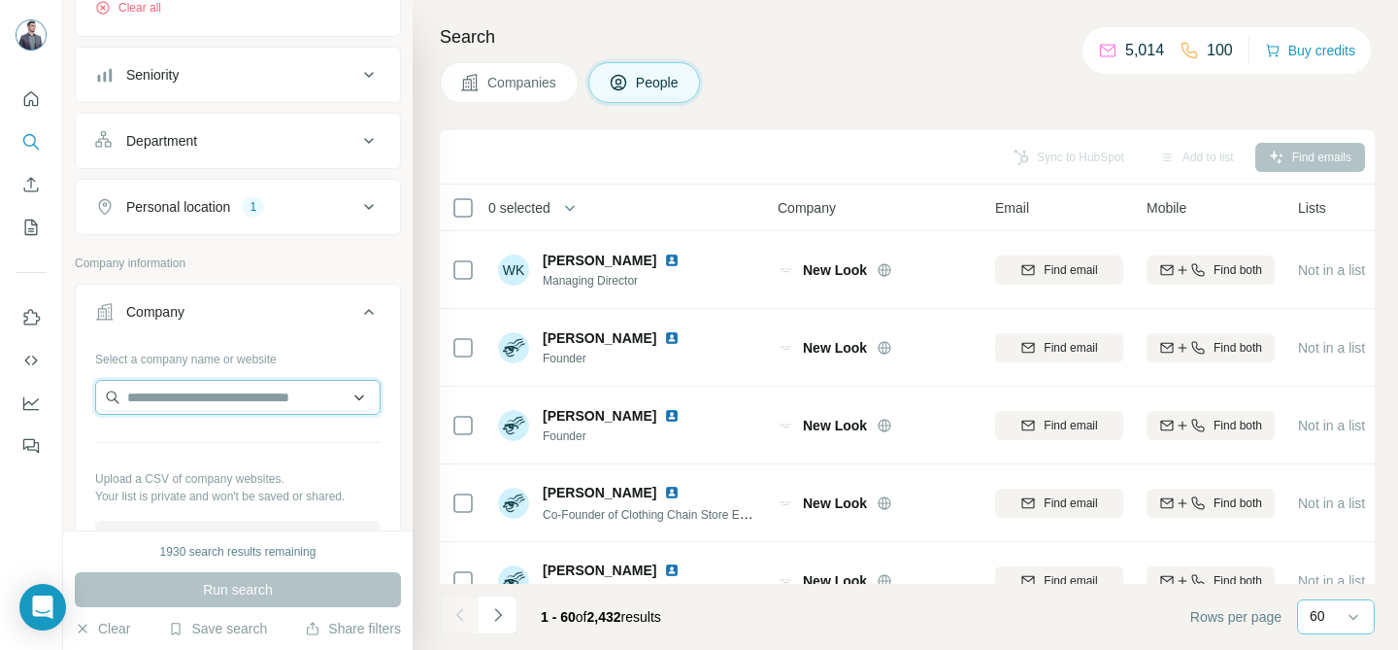
click at [259, 393] on input "text" at bounding box center [237, 397] width 285 height 35
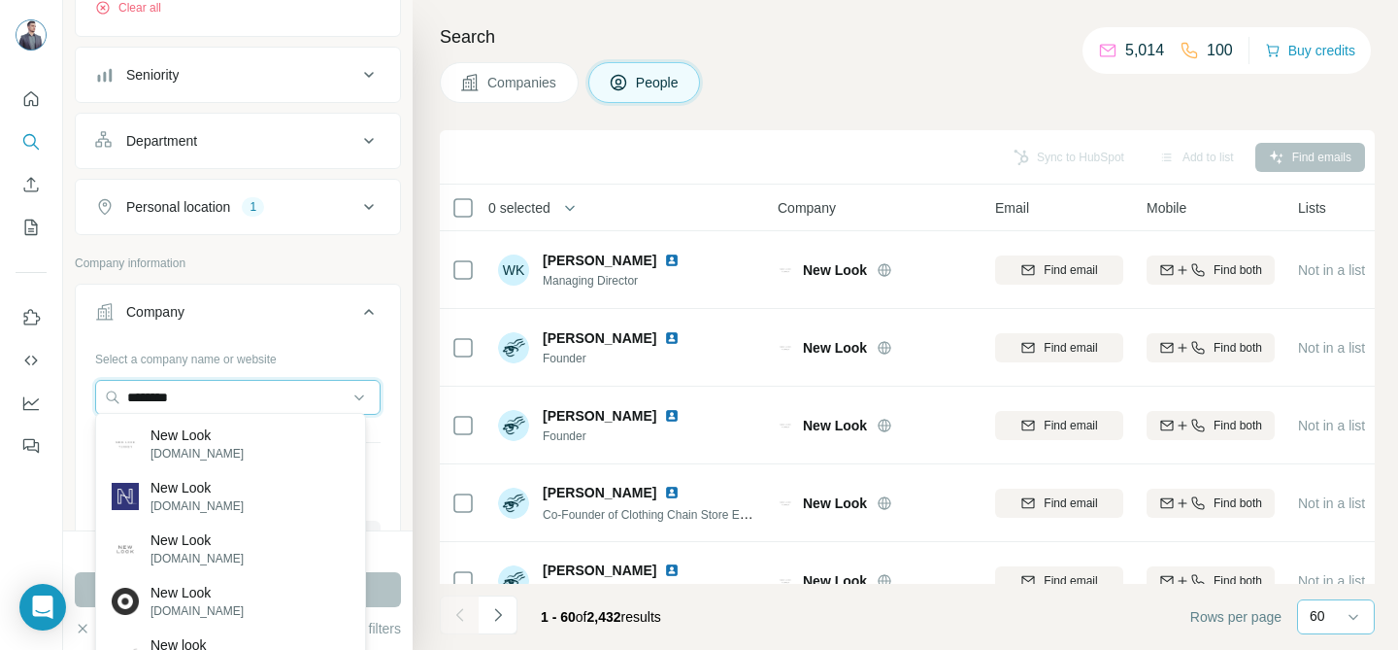
scroll to position [574, 0]
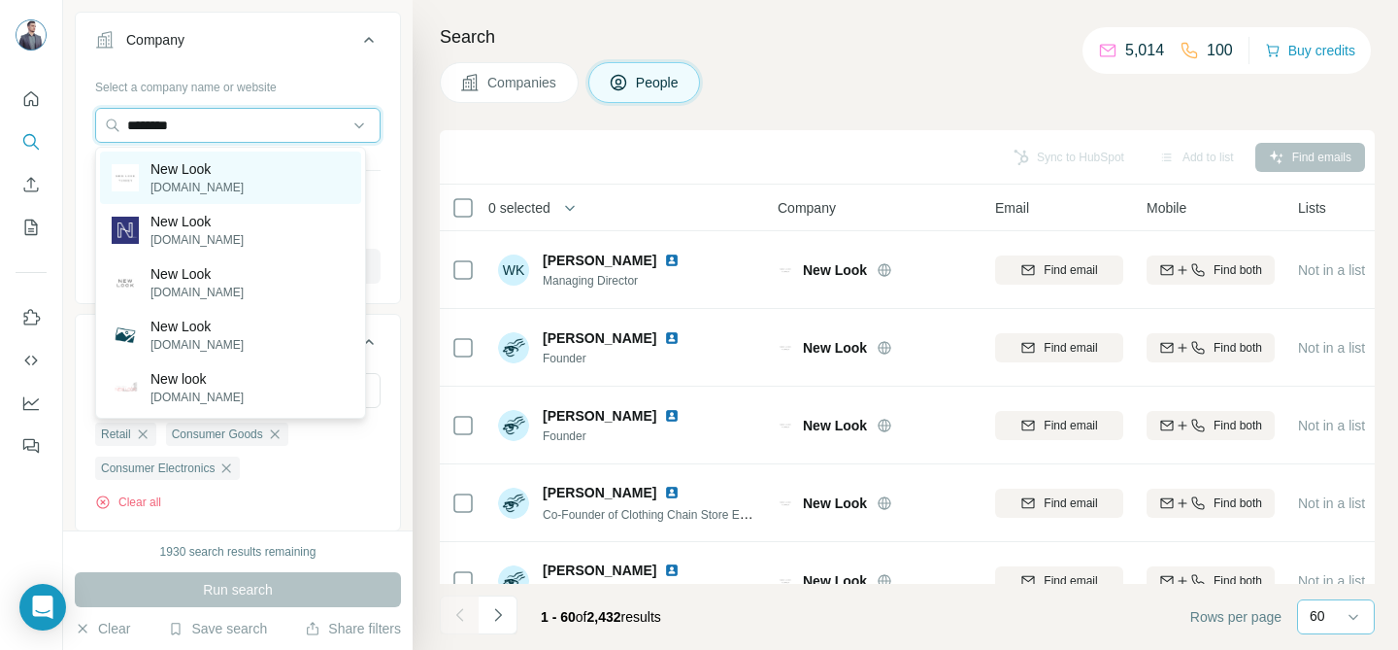
type input "********"
click at [284, 183] on div "New Look [DOMAIN_NAME]" at bounding box center [230, 177] width 261 height 52
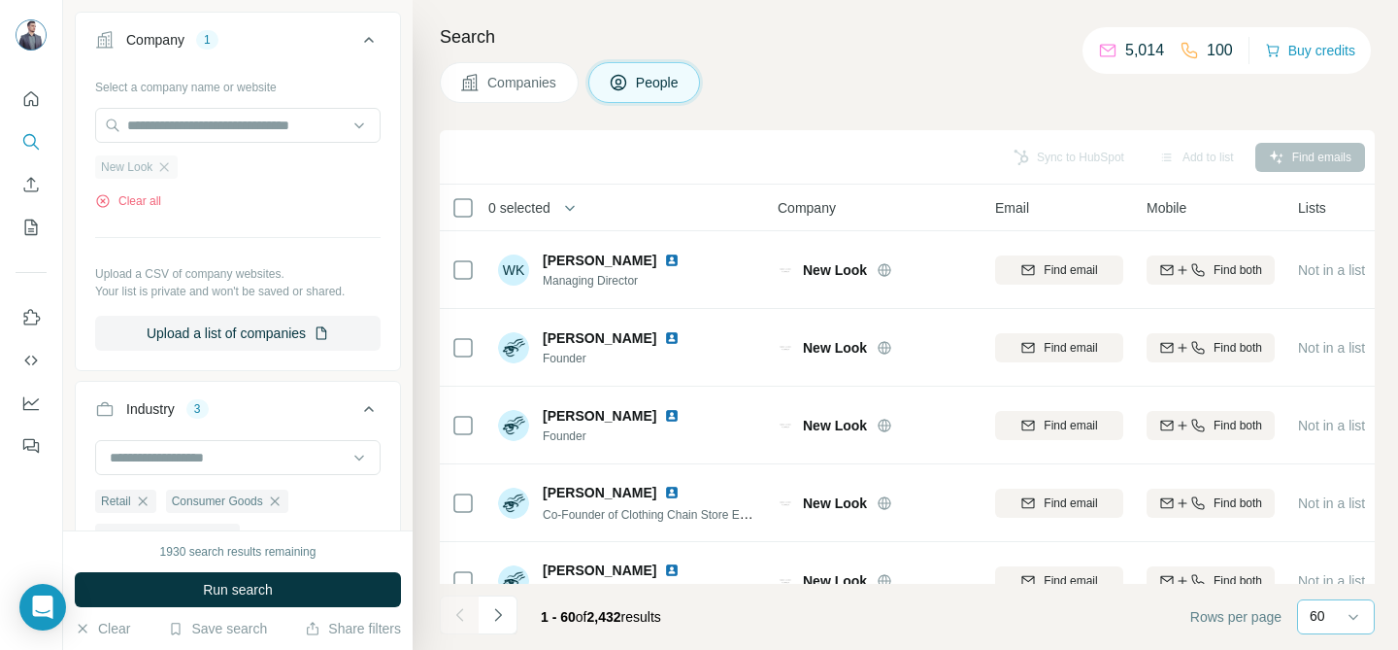
click at [135, 168] on span "New Look" at bounding box center [126, 166] width 51 height 17
click at [168, 170] on icon "button" at bounding box center [164, 167] width 16 height 16
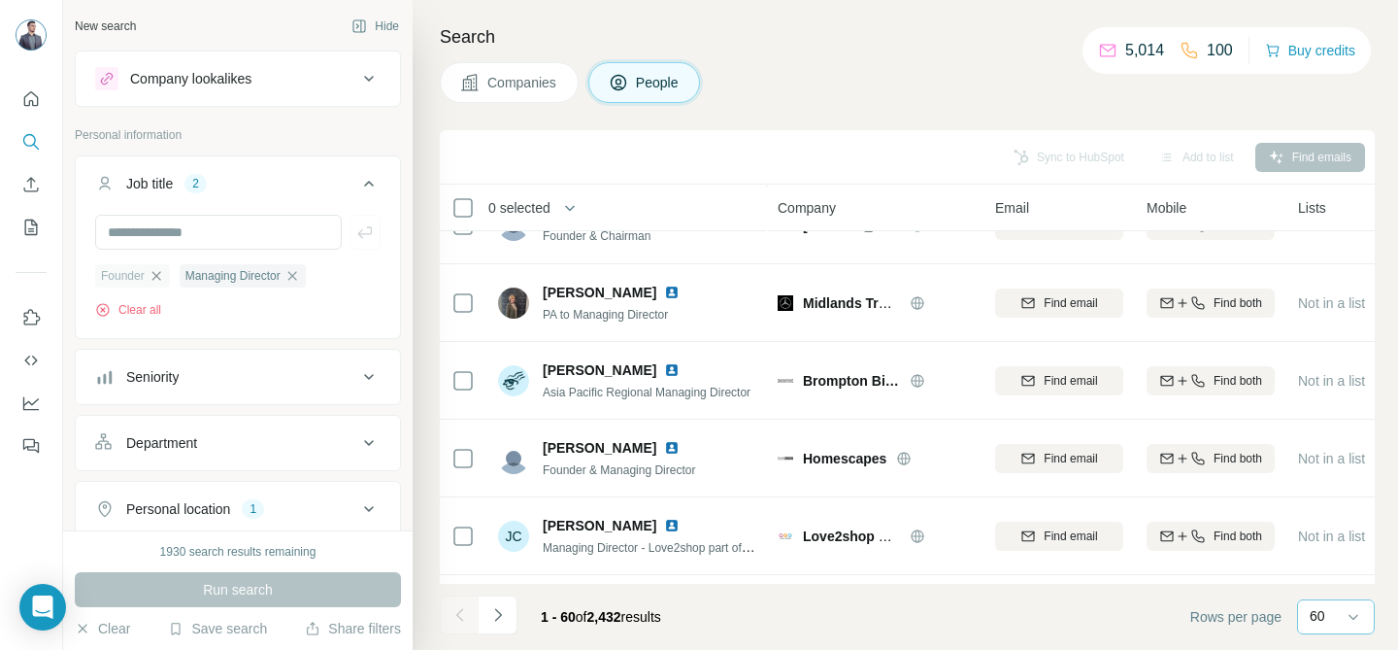
click at [161, 273] on icon "button" at bounding box center [157, 276] width 16 height 16
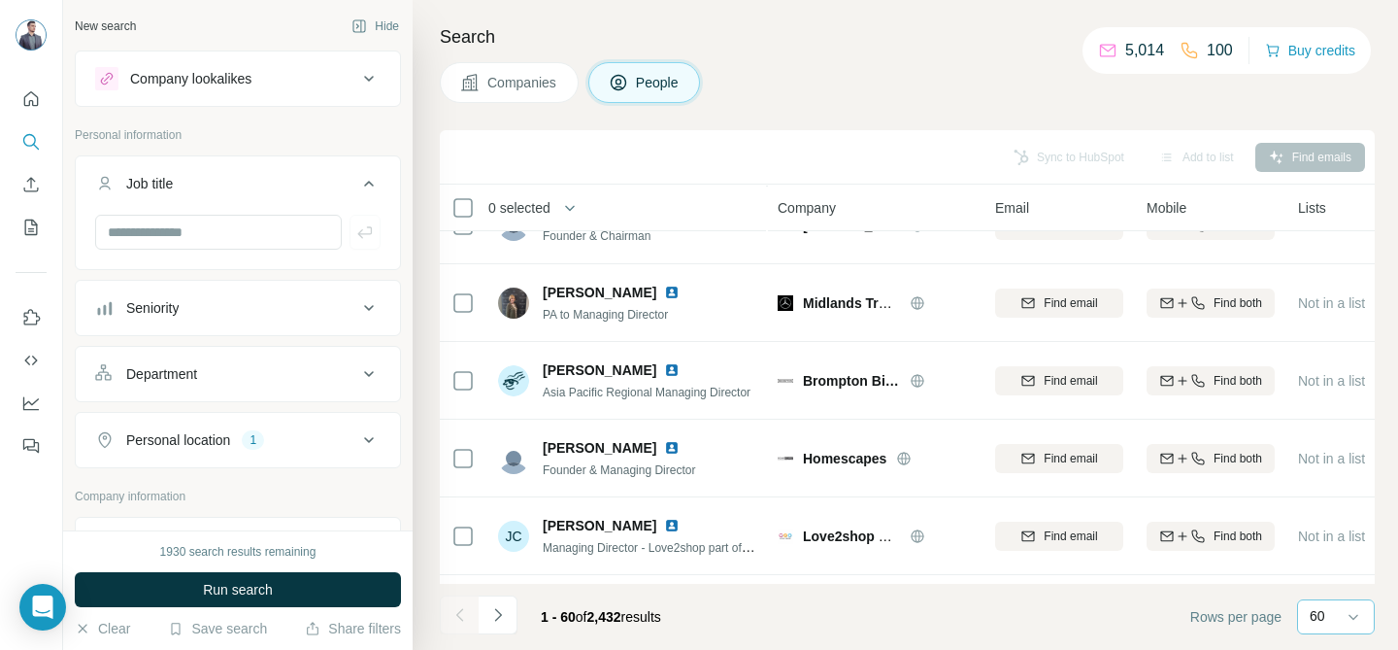
click at [1340, 627] on div "60" at bounding box center [1334, 616] width 49 height 33
click at [1328, 560] on p "10" at bounding box center [1322, 564] width 16 height 19
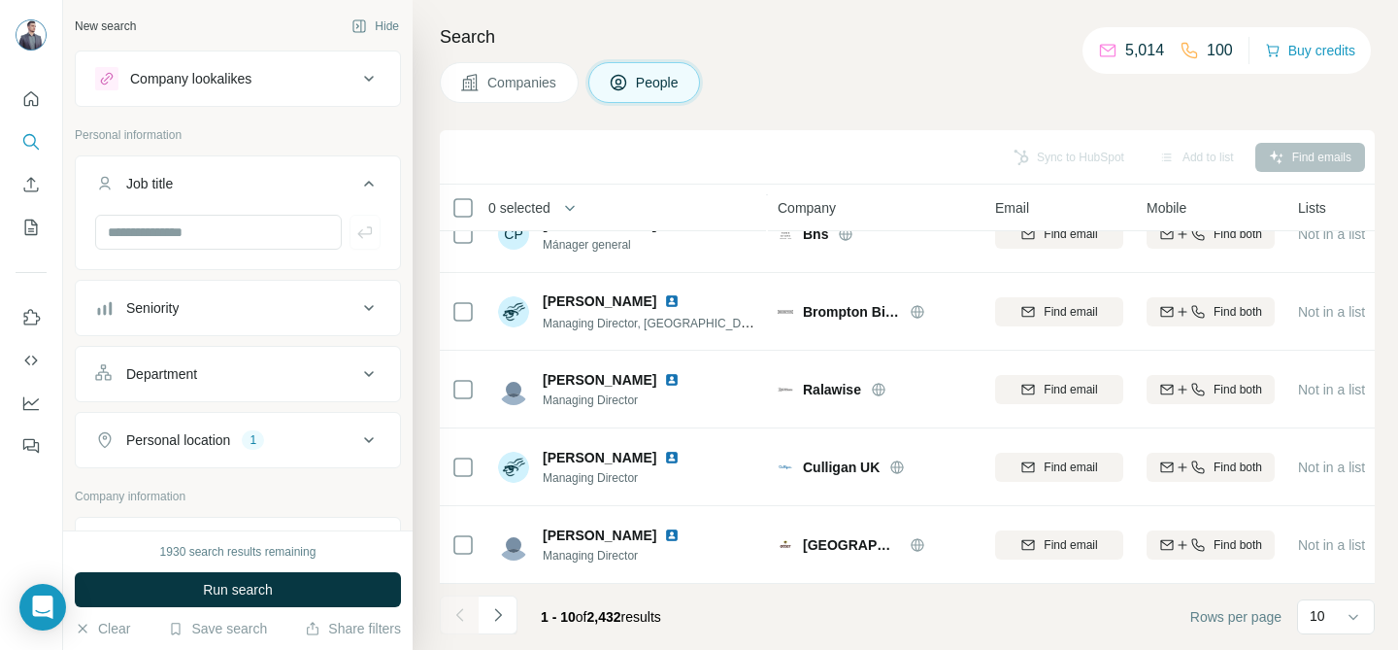
scroll to position [435, 0]
click at [231, 221] on input "text" at bounding box center [218, 232] width 247 height 35
type input "***"
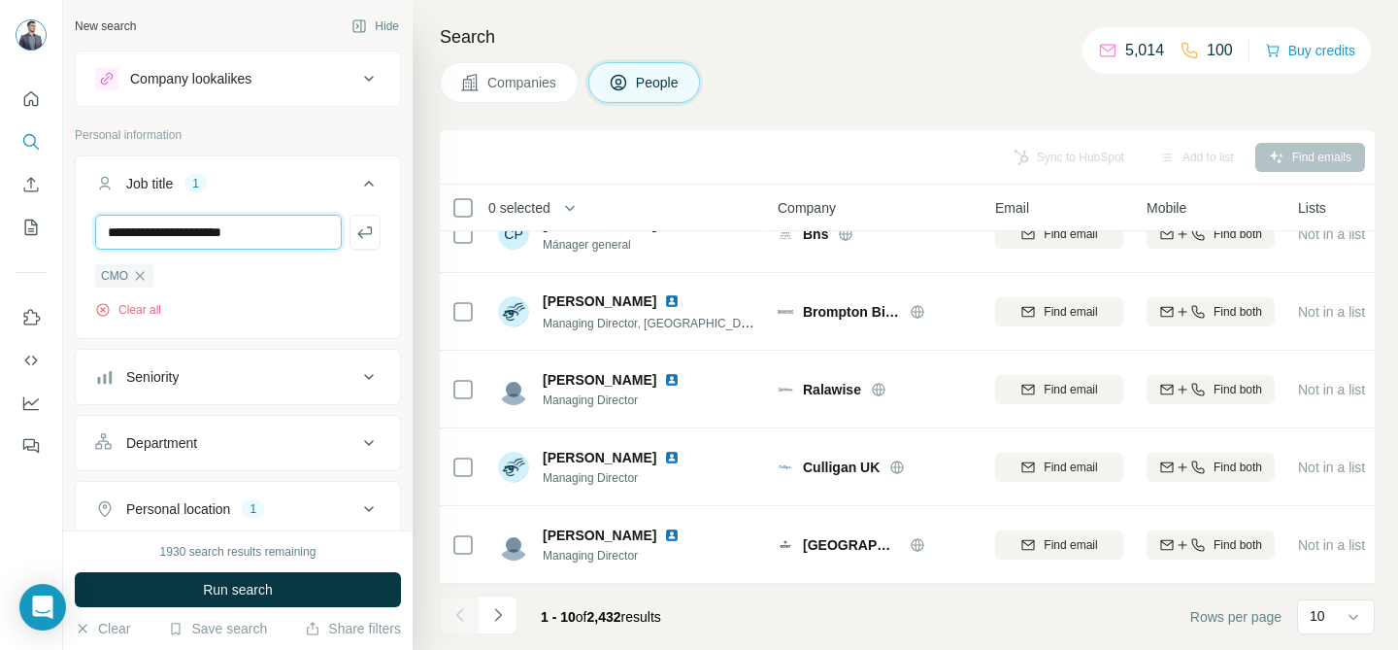
type input "**********"
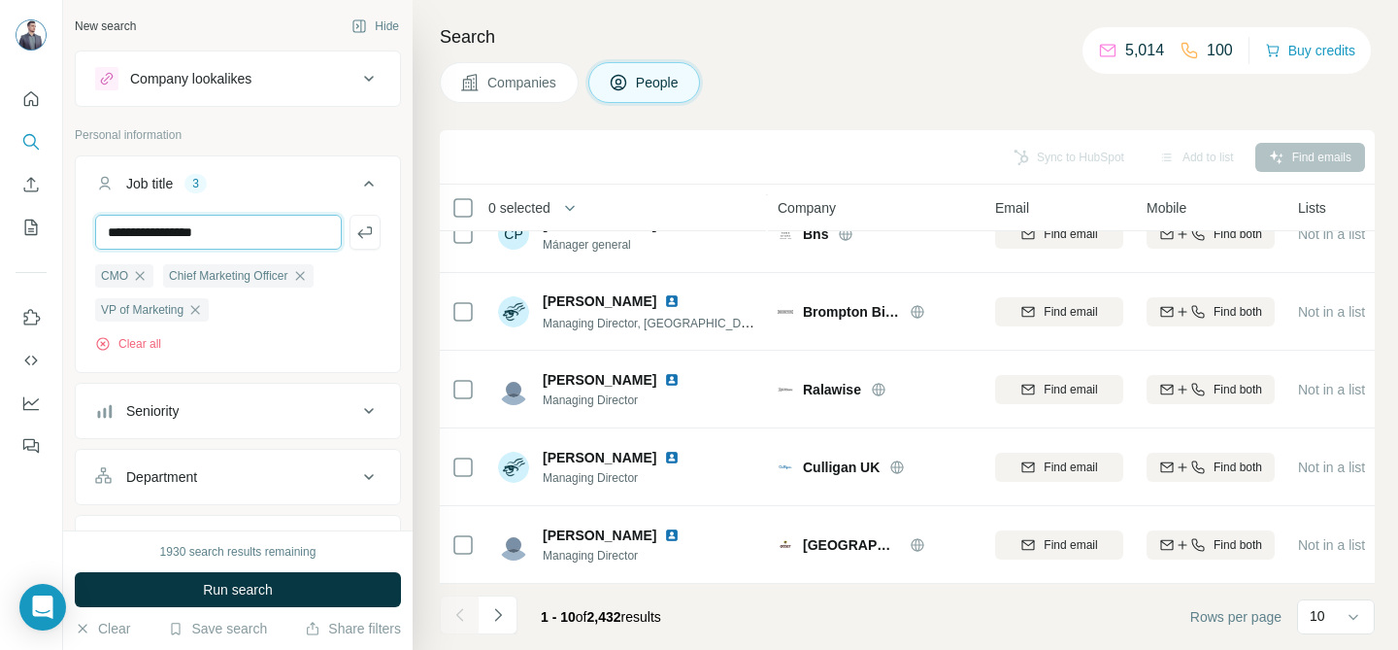
type input "**********"
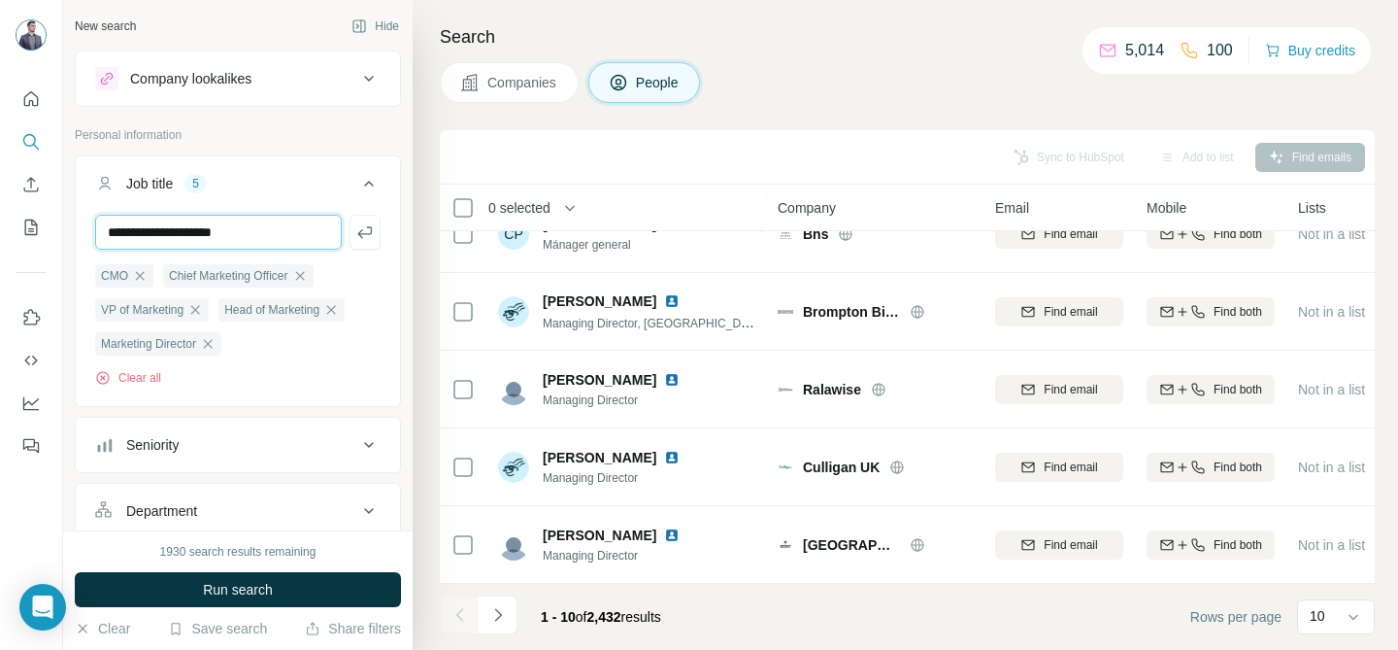
type input "**********"
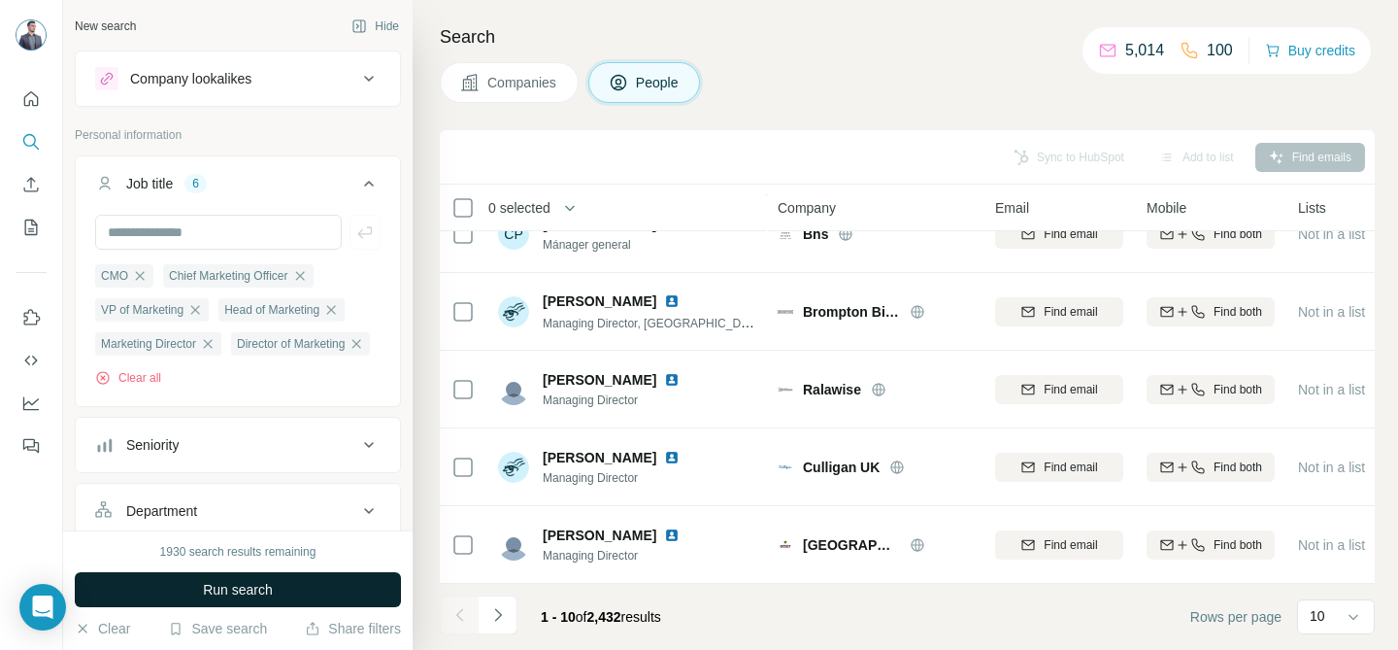
click at [303, 587] on button "Run search" at bounding box center [238, 589] width 326 height 35
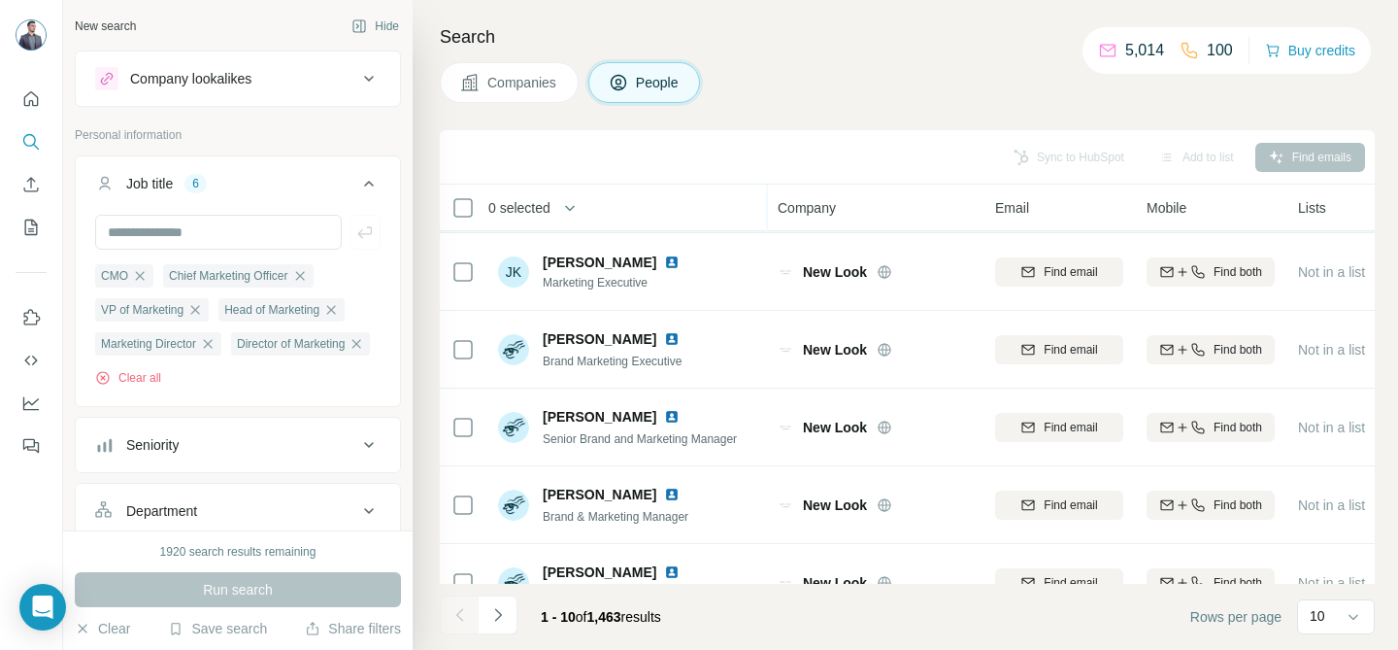
scroll to position [435, 0]
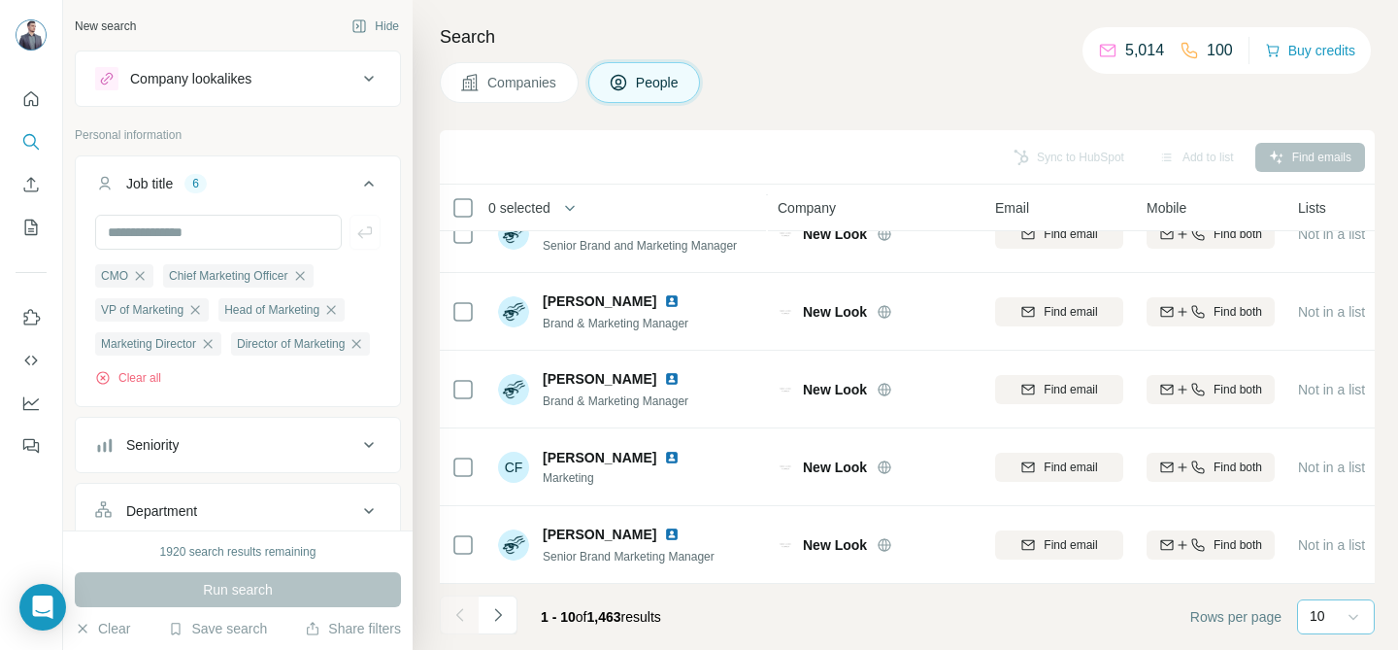
click at [1351, 621] on icon at bounding box center [1353, 616] width 19 height 19
click at [1329, 543] on p "20" at bounding box center [1322, 537] width 16 height 19
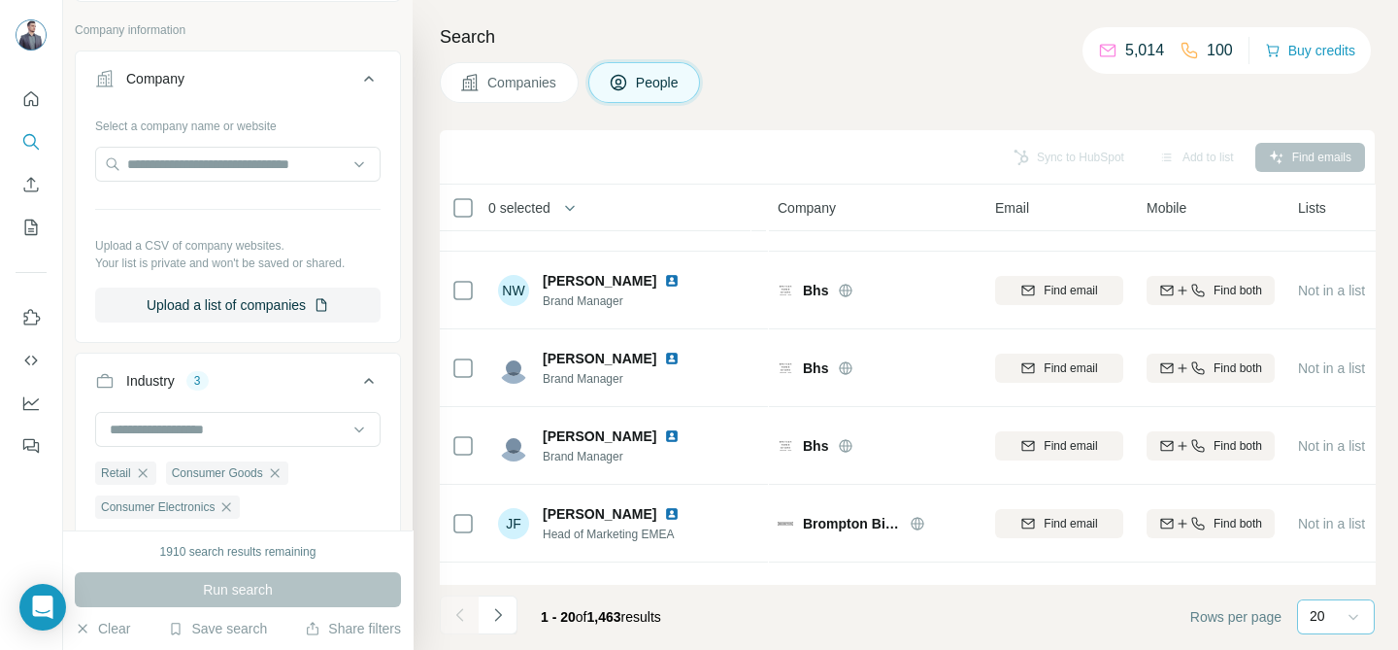
scroll to position [1212, 0]
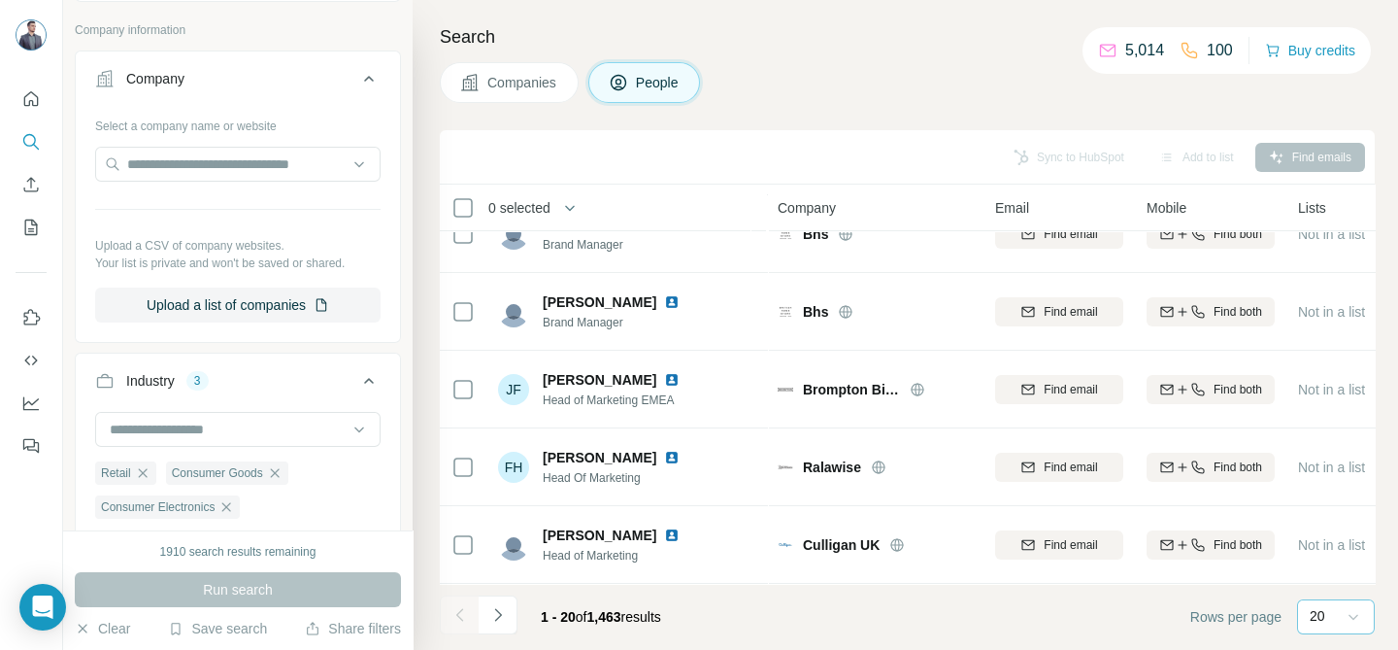
click at [1373, 619] on input at bounding box center [1393, 616] width 58 height 21
click at [493, 611] on icon "Navigate to next page" at bounding box center [497, 614] width 19 height 19
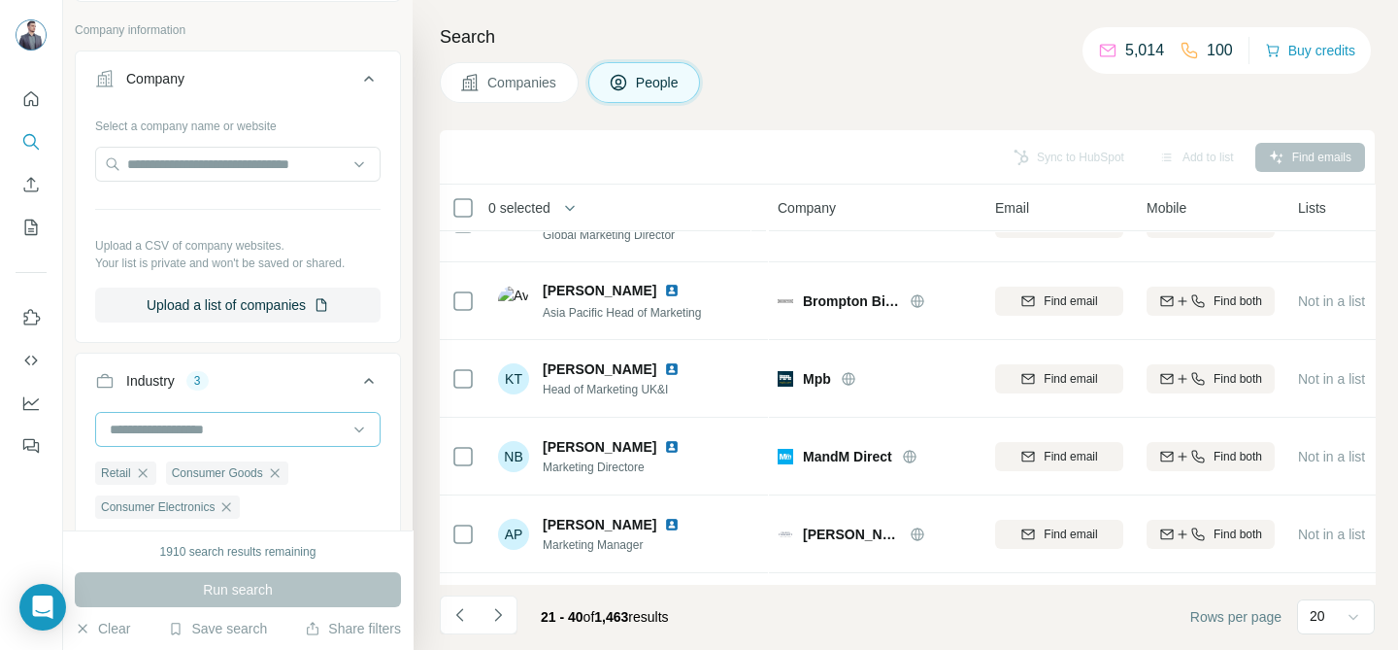
scroll to position [1212, 0]
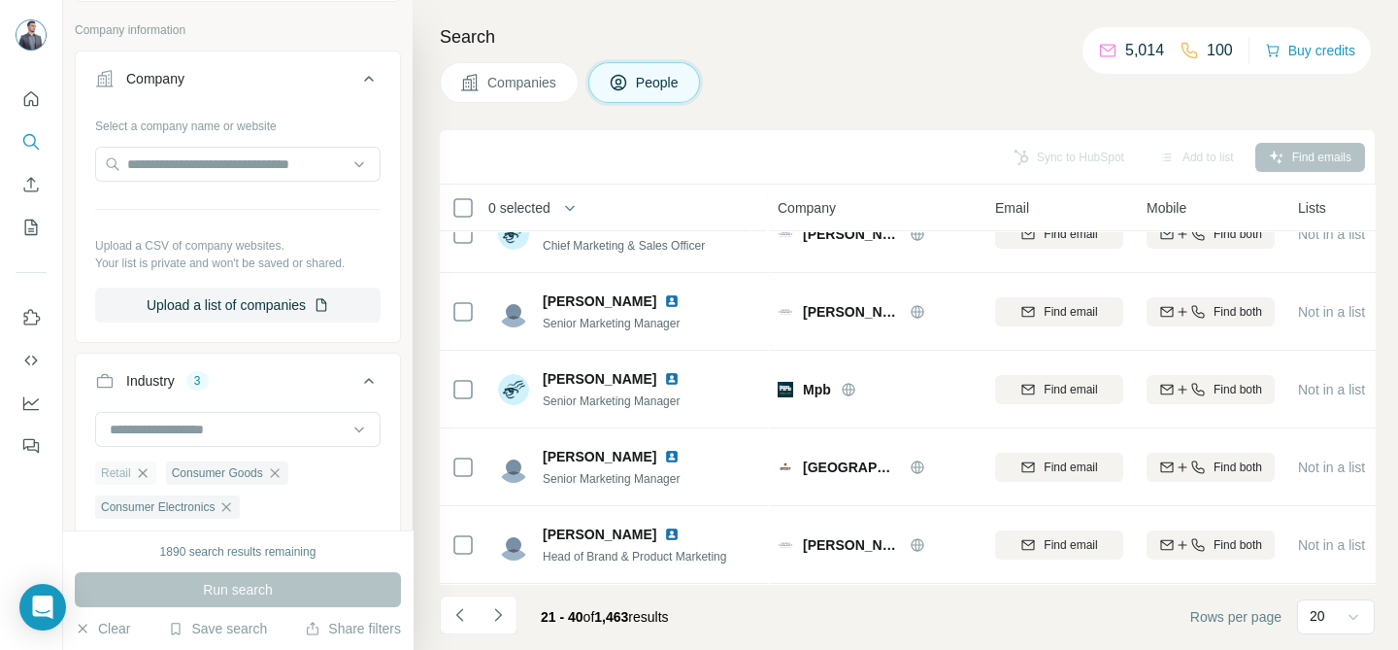
click at [147, 481] on icon "button" at bounding box center [143, 473] width 16 height 16
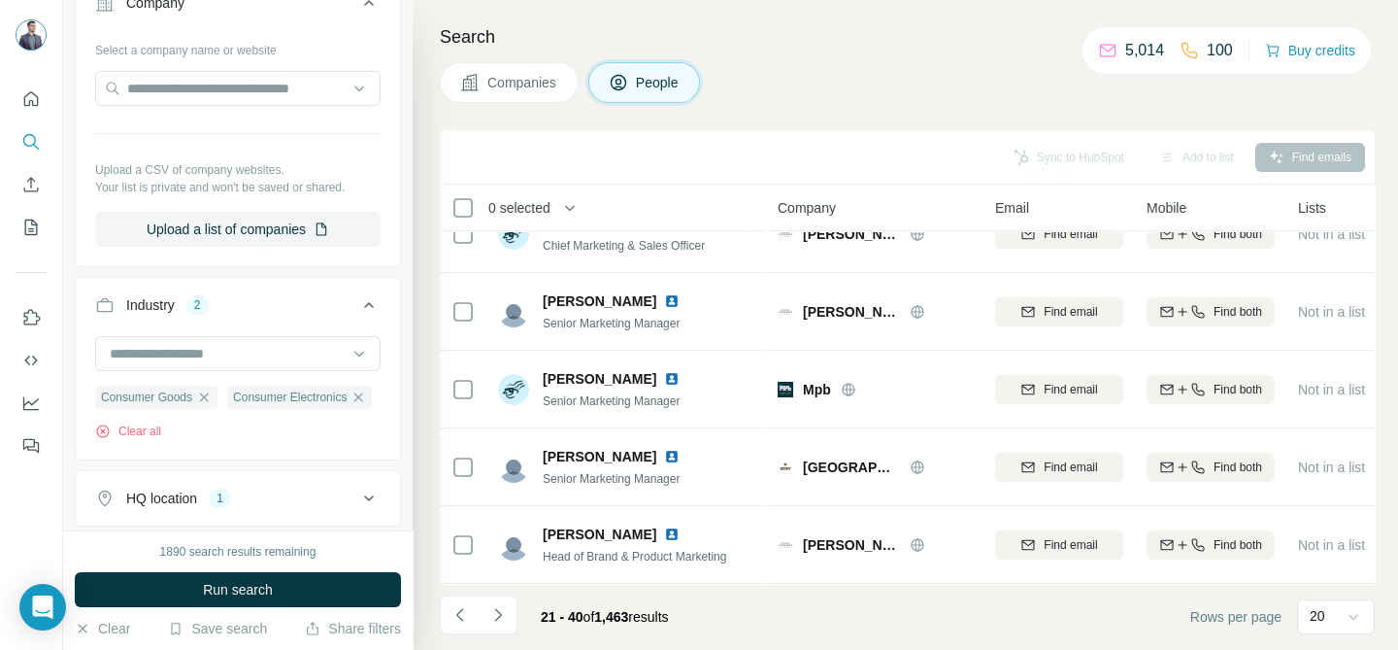
scroll to position [682, 0]
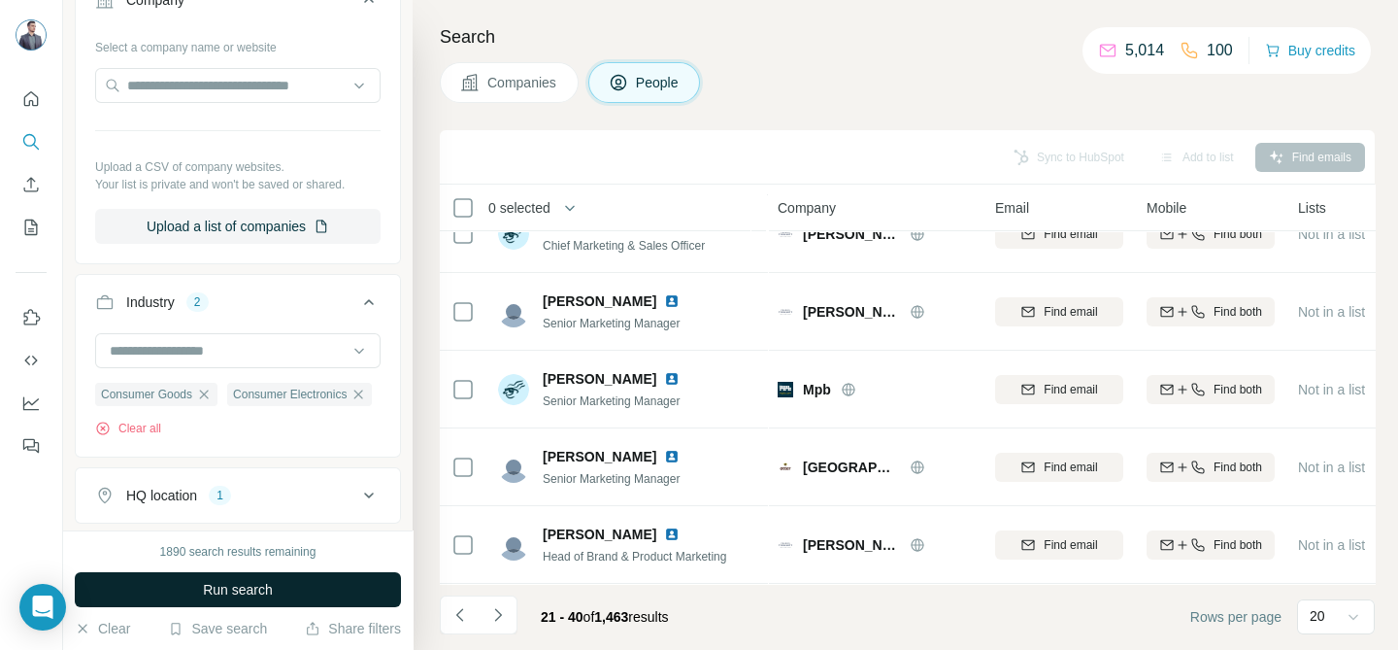
click at [325, 596] on button "Run search" at bounding box center [238, 589] width 326 height 35
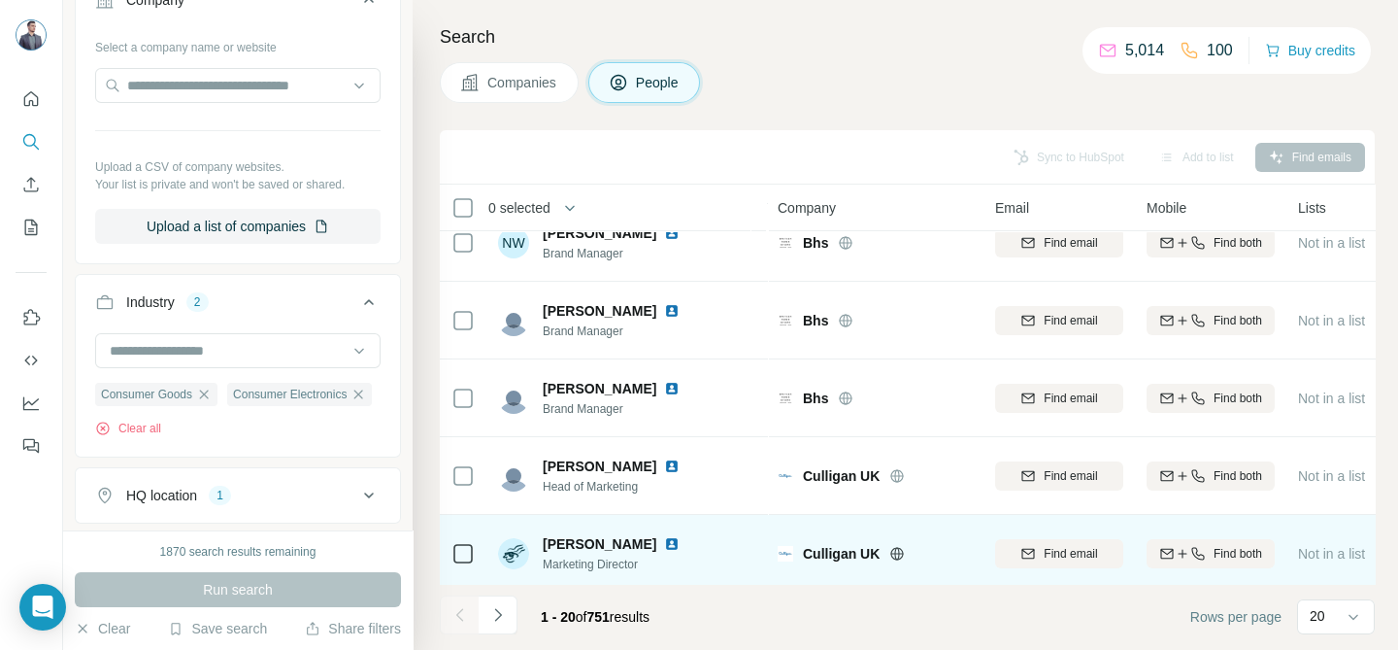
scroll to position [1212, 0]
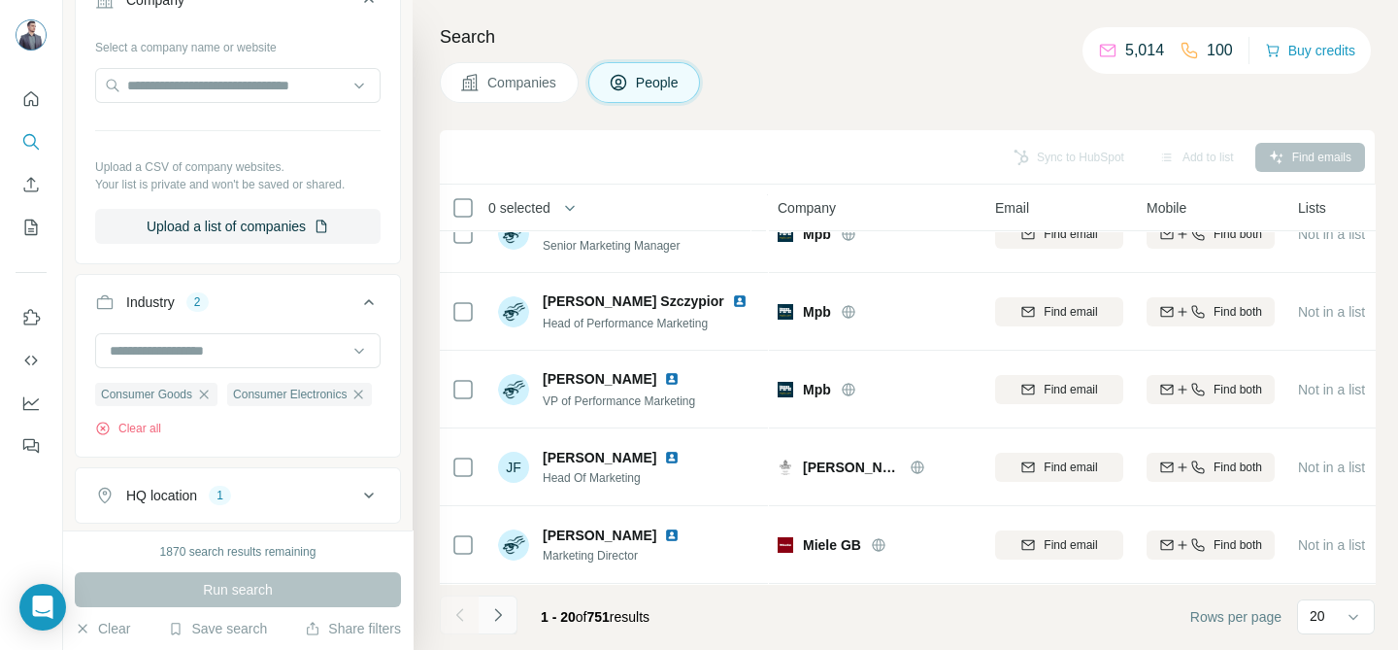
click at [508, 611] on button "Navigate to next page" at bounding box center [498, 614] width 39 height 39
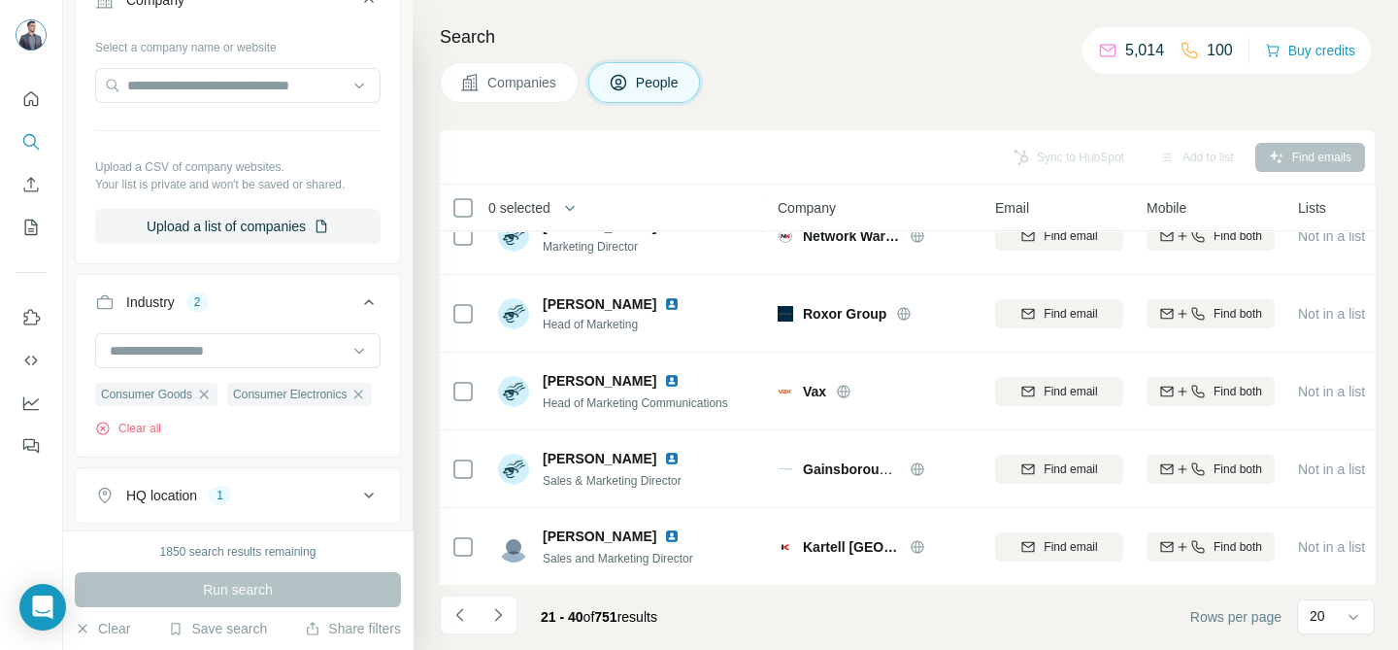
scroll to position [497, 0]
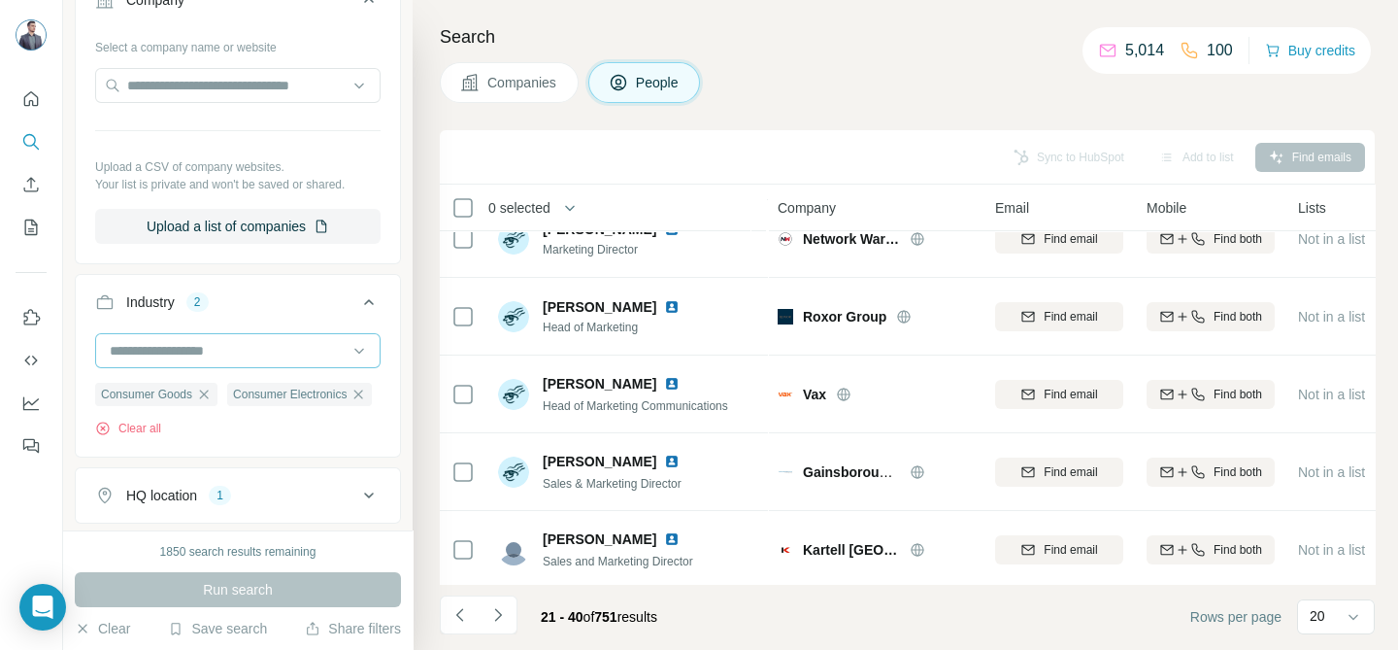
click at [238, 361] on input at bounding box center [228, 350] width 240 height 21
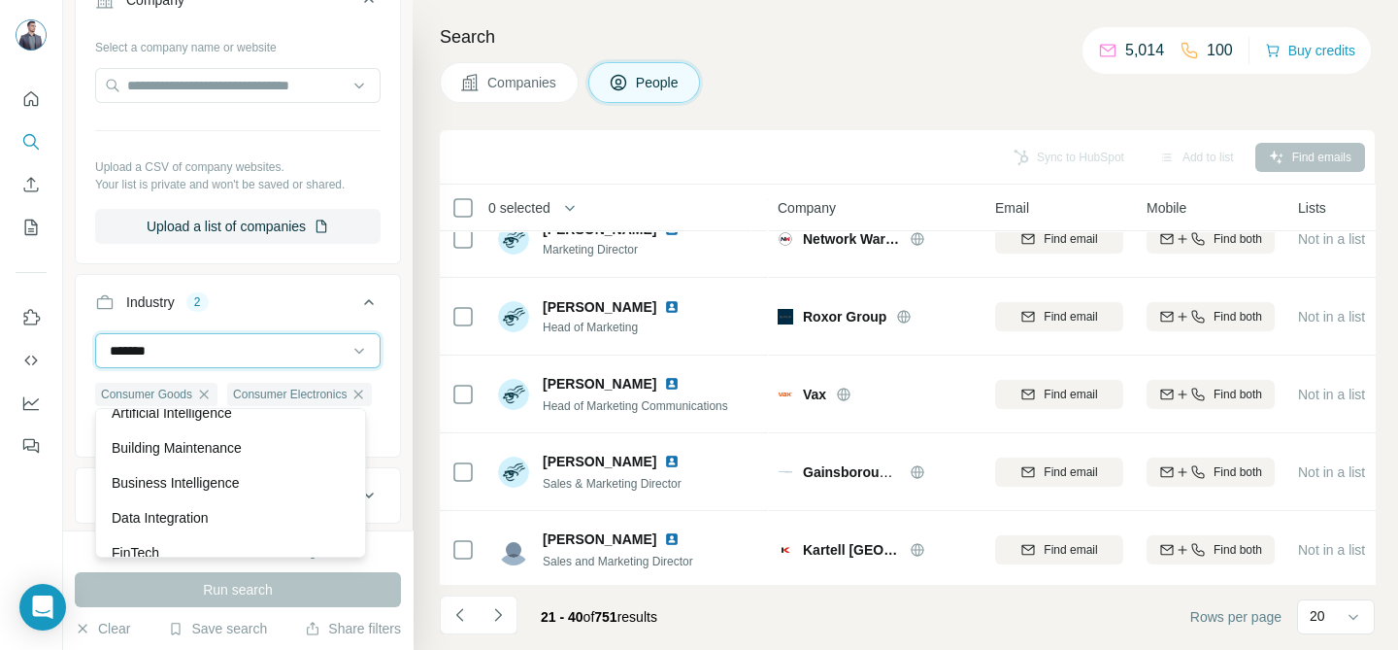
scroll to position [0, 0]
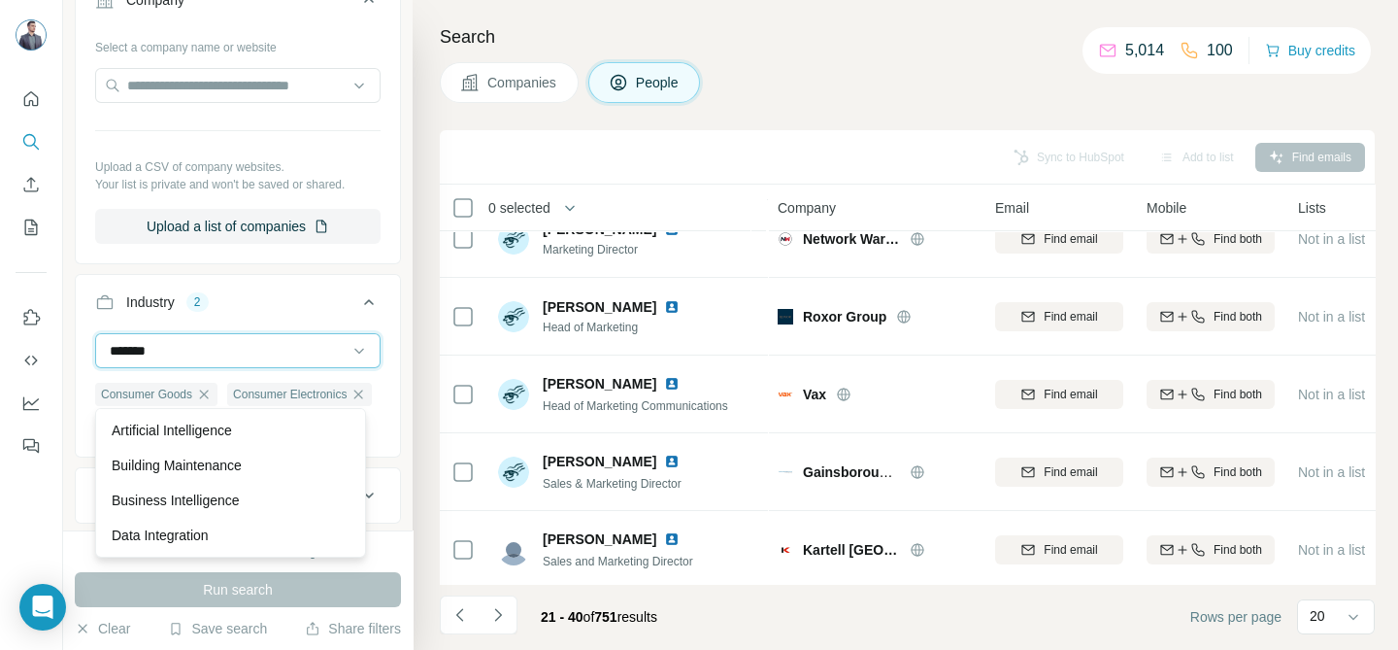
type input "********"
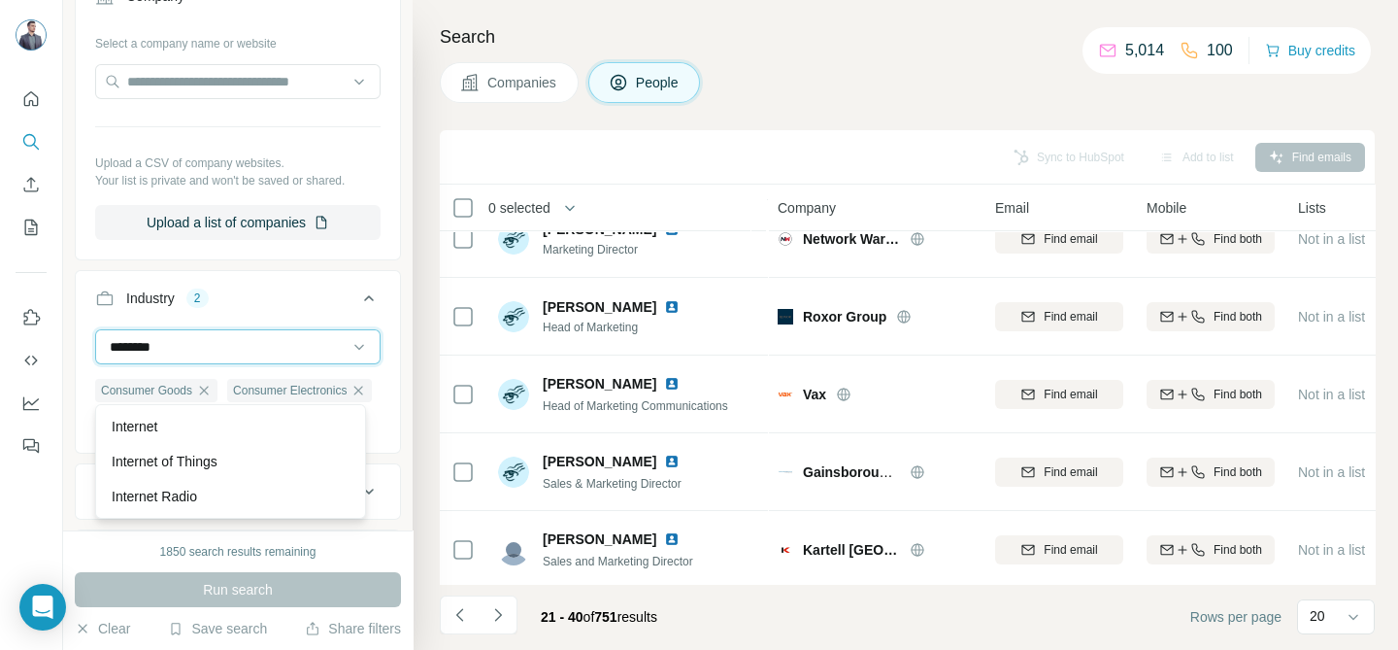
scroll to position [685, 0]
drag, startPoint x: 230, startPoint y: 374, endPoint x: 124, endPoint y: 383, distance: 106.2
click at [229, 357] on input "********" at bounding box center [228, 346] width 240 height 21
click at [228, 357] on input "********" at bounding box center [228, 346] width 240 height 21
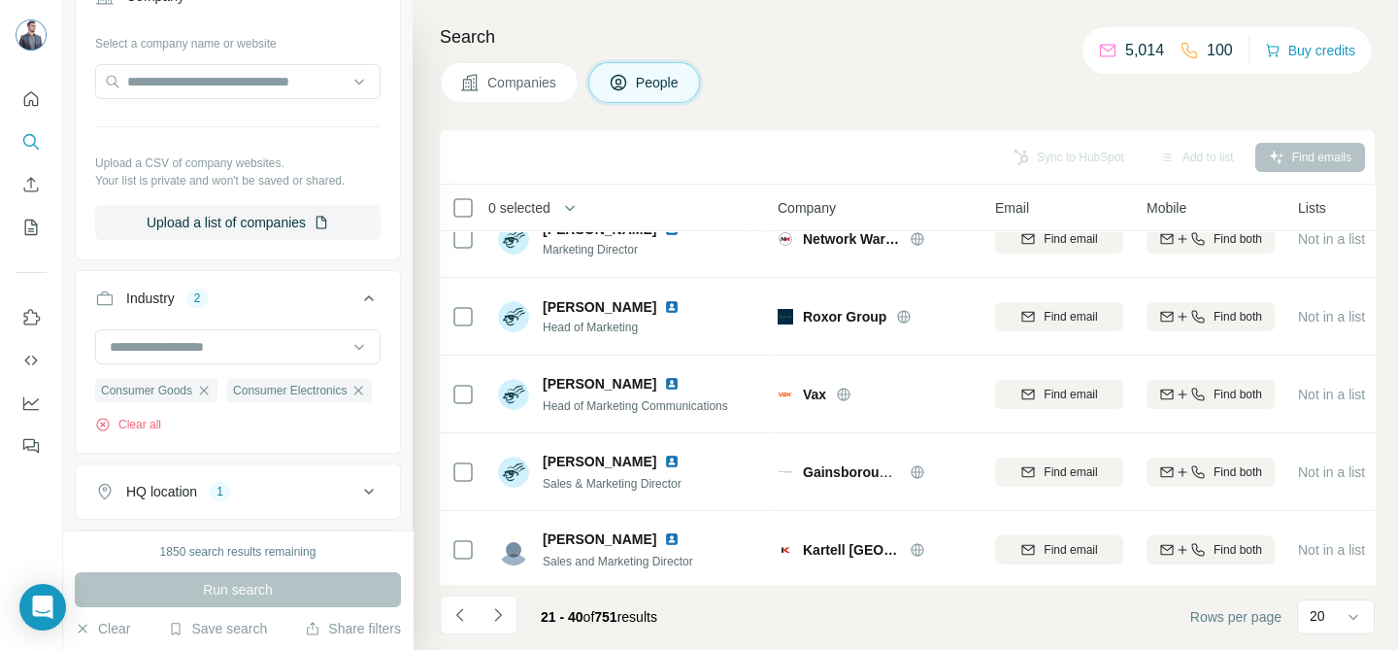
scroll to position [1352, 0]
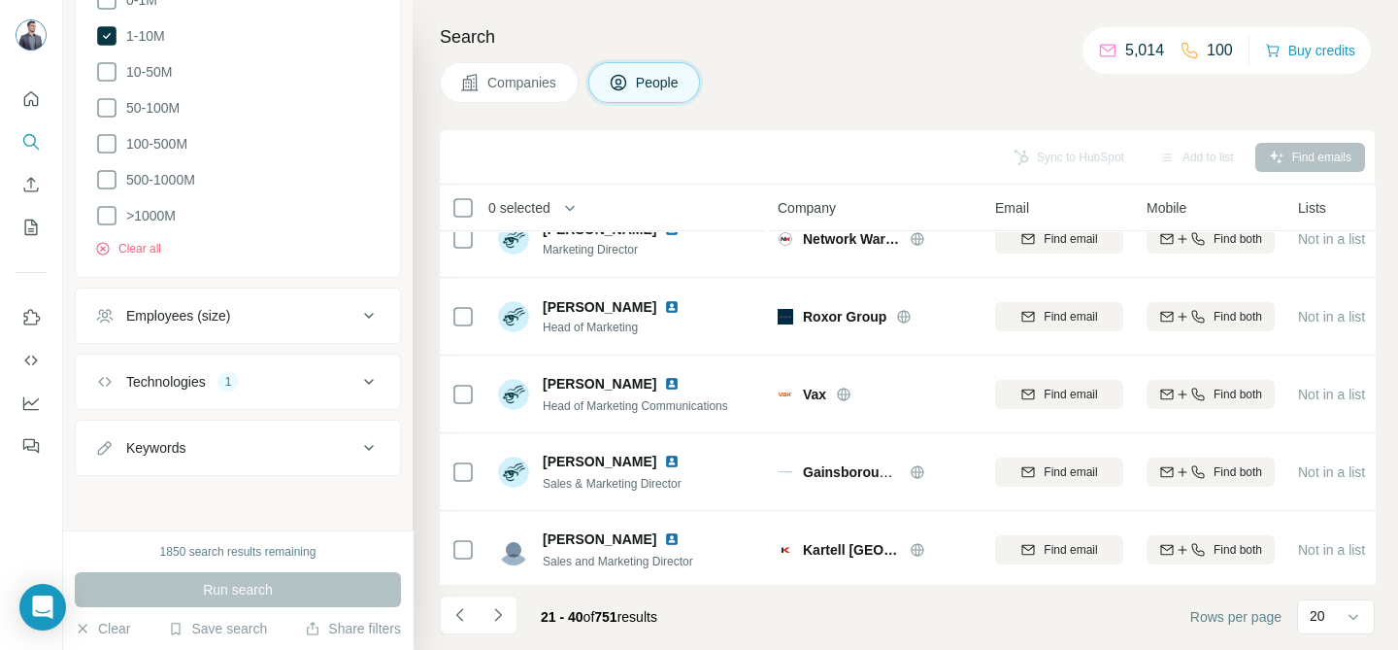
click at [357, 451] on icon at bounding box center [368, 447] width 23 height 23
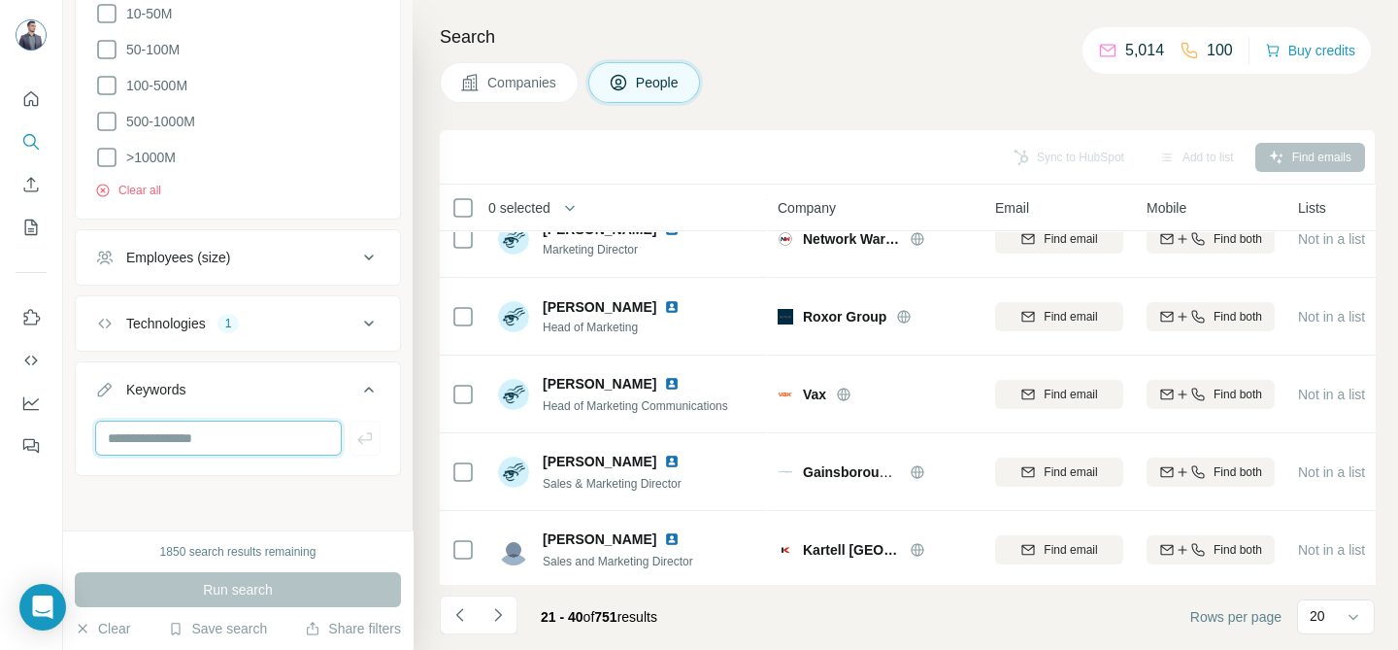
click at [190, 455] on input "text" at bounding box center [218, 437] width 247 height 35
type input "***"
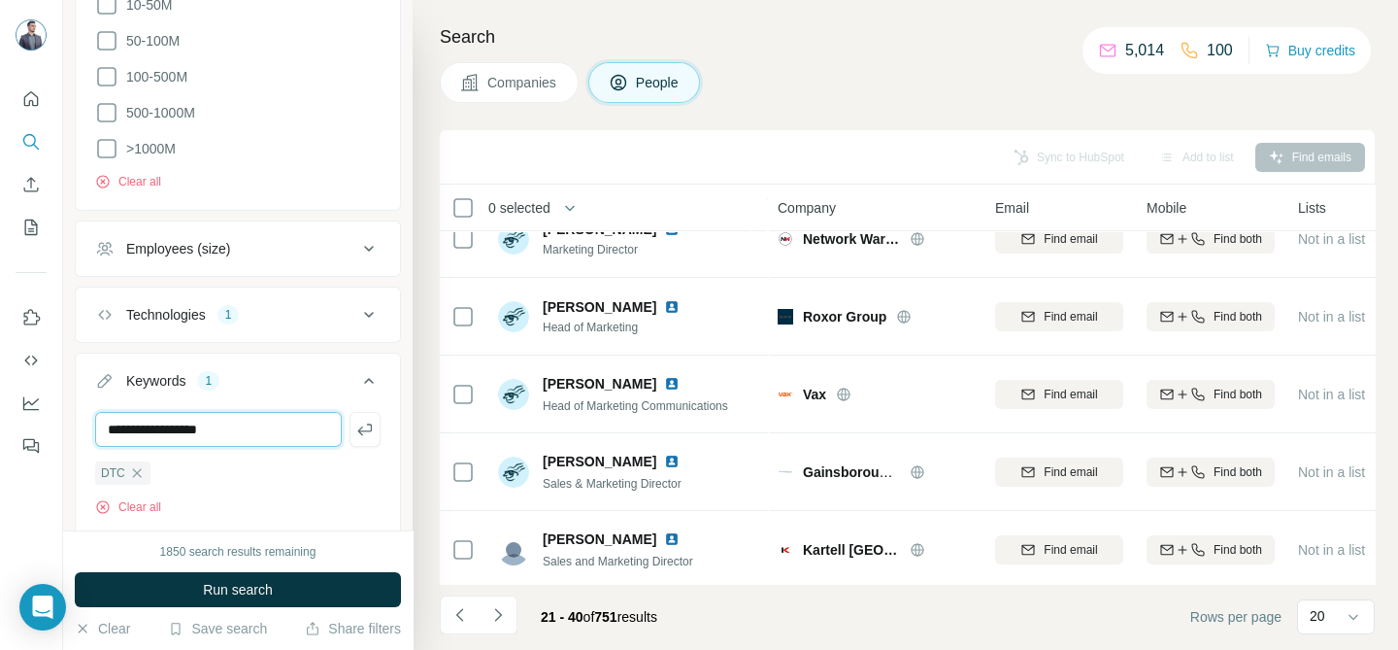
type input "**********"
type input "*"
type input "*********"
type input "*****"
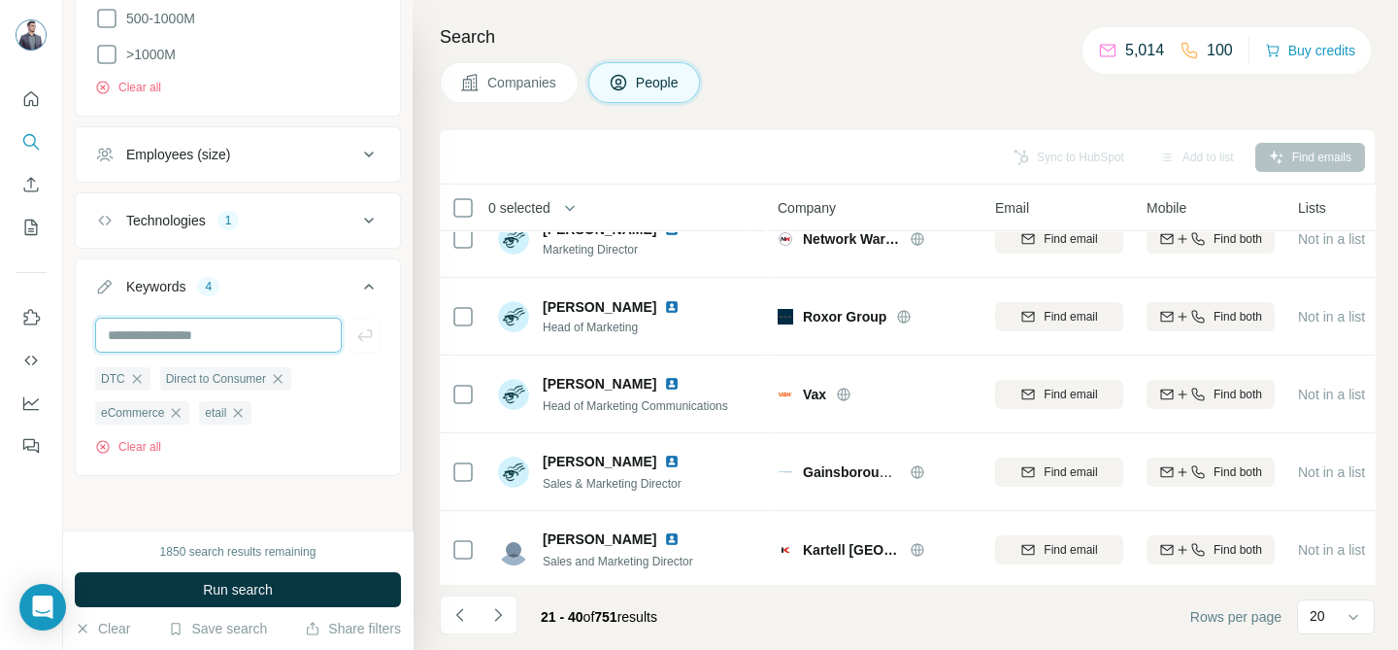
scroll to position [1489, 0]
type input "*******"
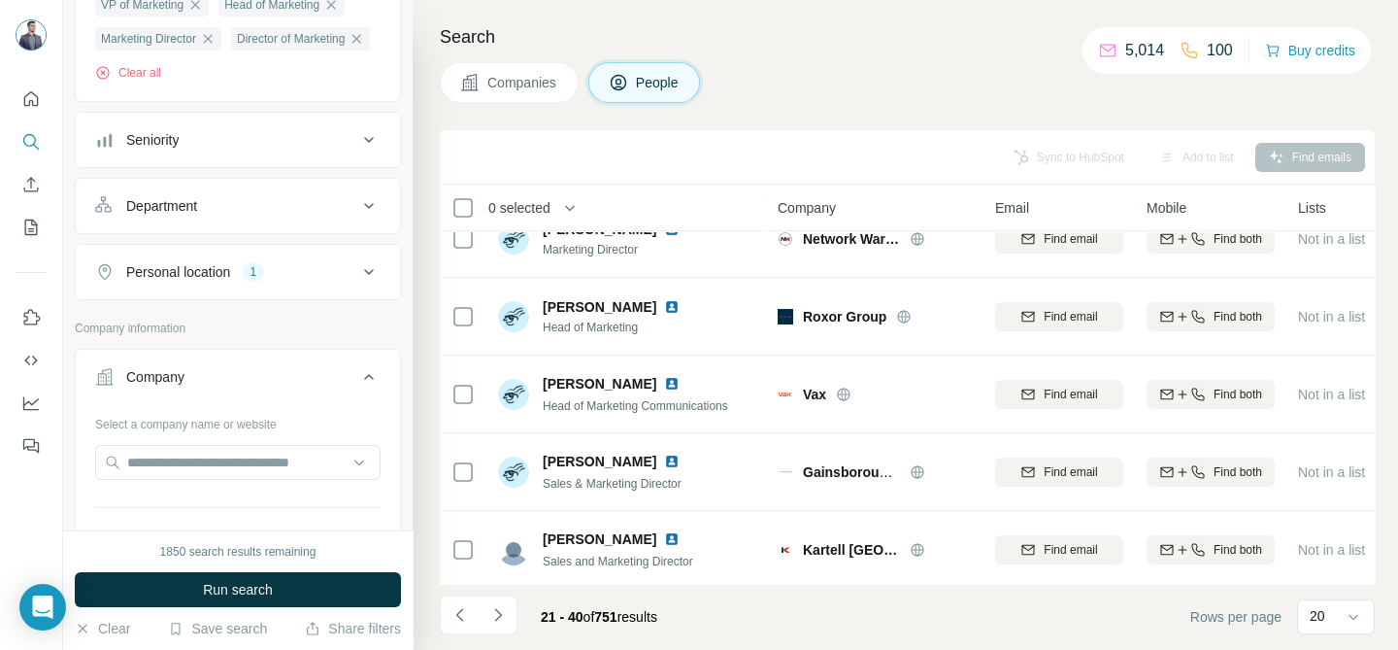
scroll to position [305, 0]
click at [250, 587] on span "Run search" at bounding box center [238, 589] width 70 height 19
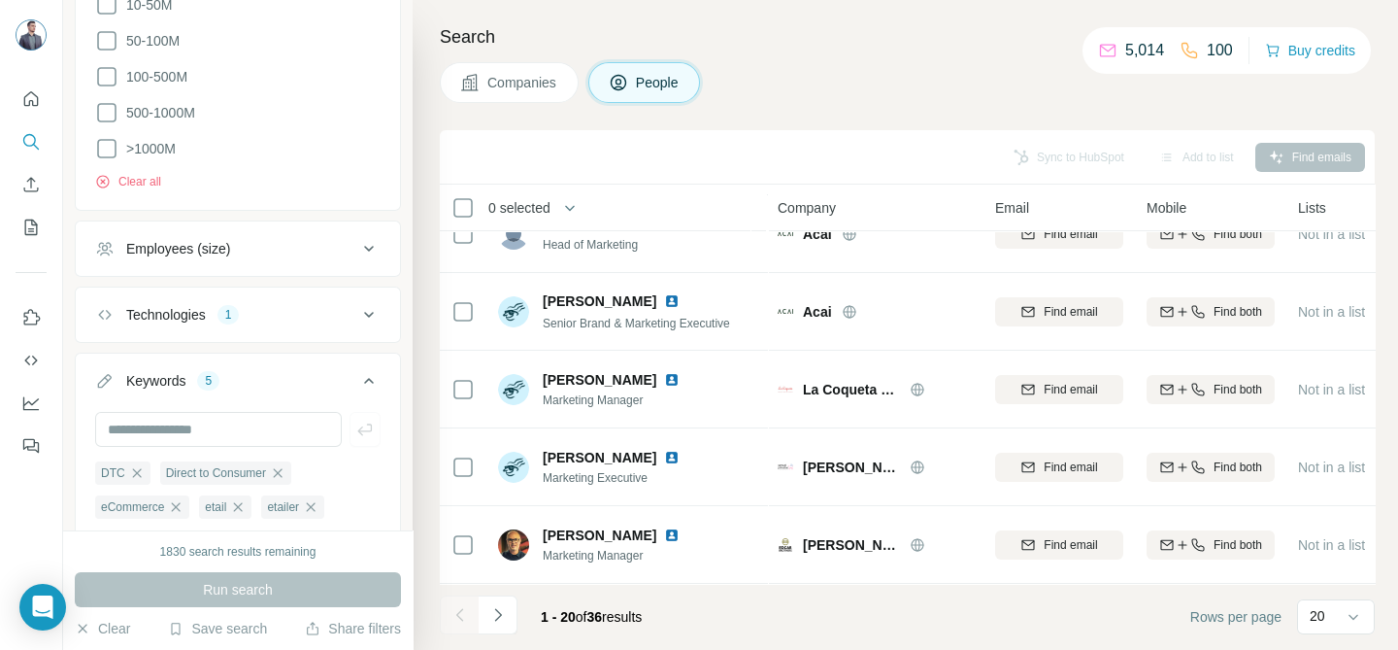
scroll to position [1515, 0]
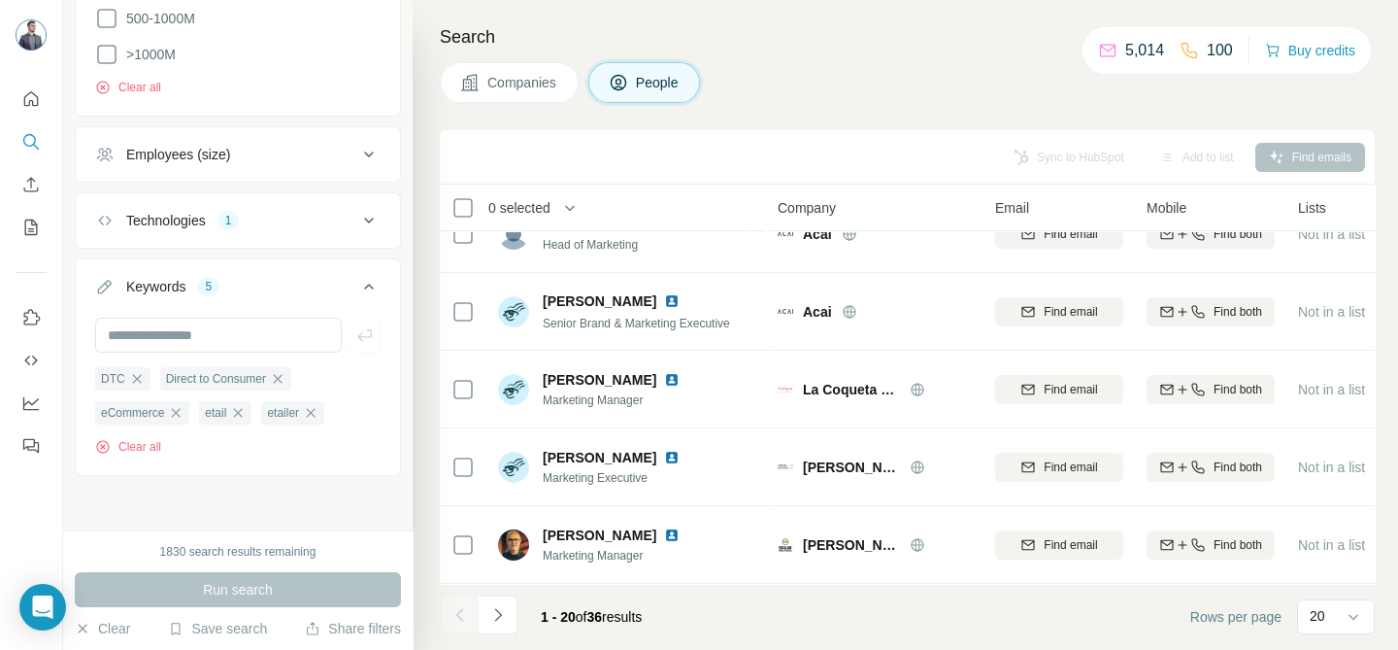
click at [428, 197] on div "Search Companies People Sync to HubSpot Add to list Find emails 0 selected Peop…" at bounding box center [905, 325] width 985 height 650
click at [152, 446] on button "Clear all" at bounding box center [128, 446] width 66 height 17
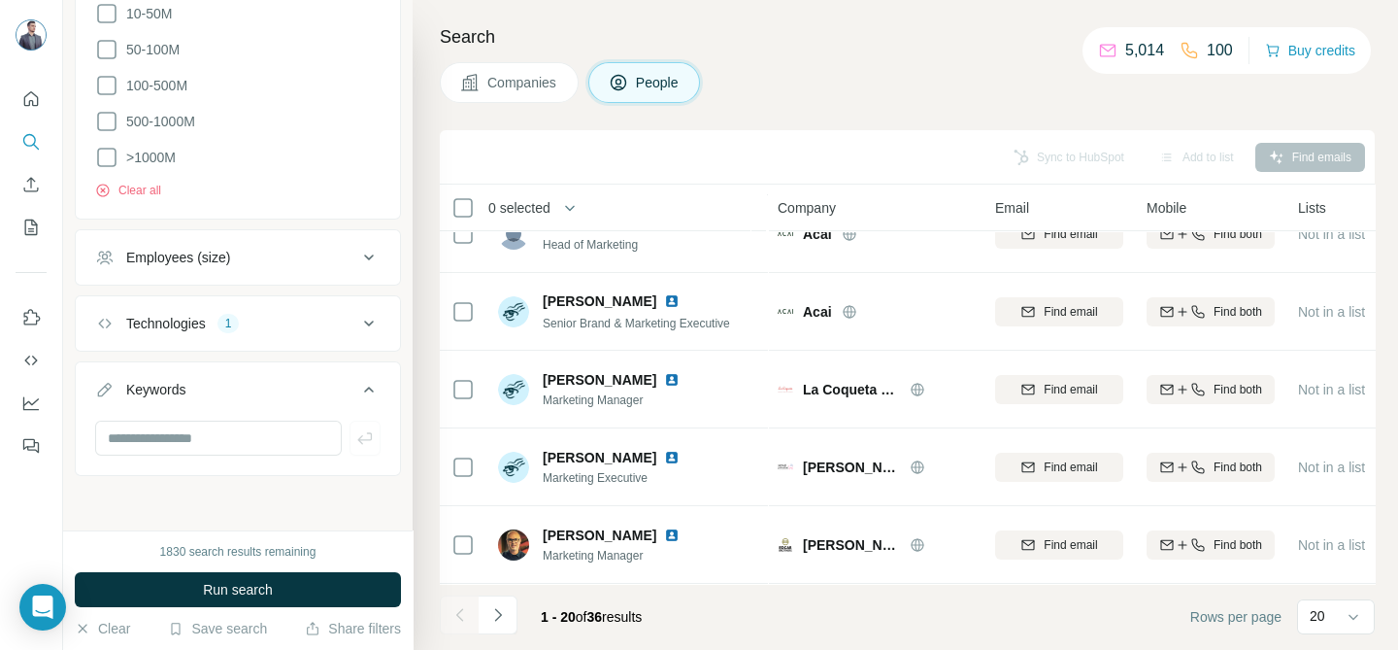
scroll to position [1411, 0]
click at [357, 317] on icon at bounding box center [368, 323] width 23 height 23
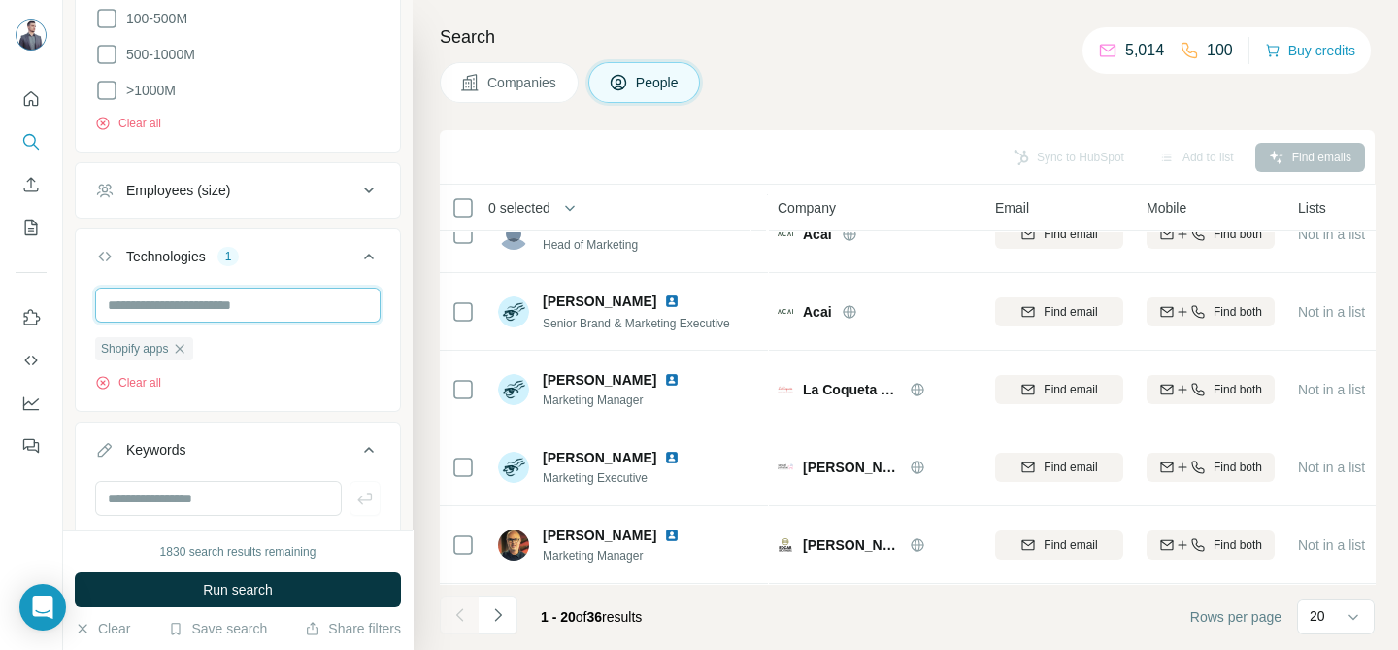
click at [193, 322] on input "text" at bounding box center [237, 304] width 285 height 35
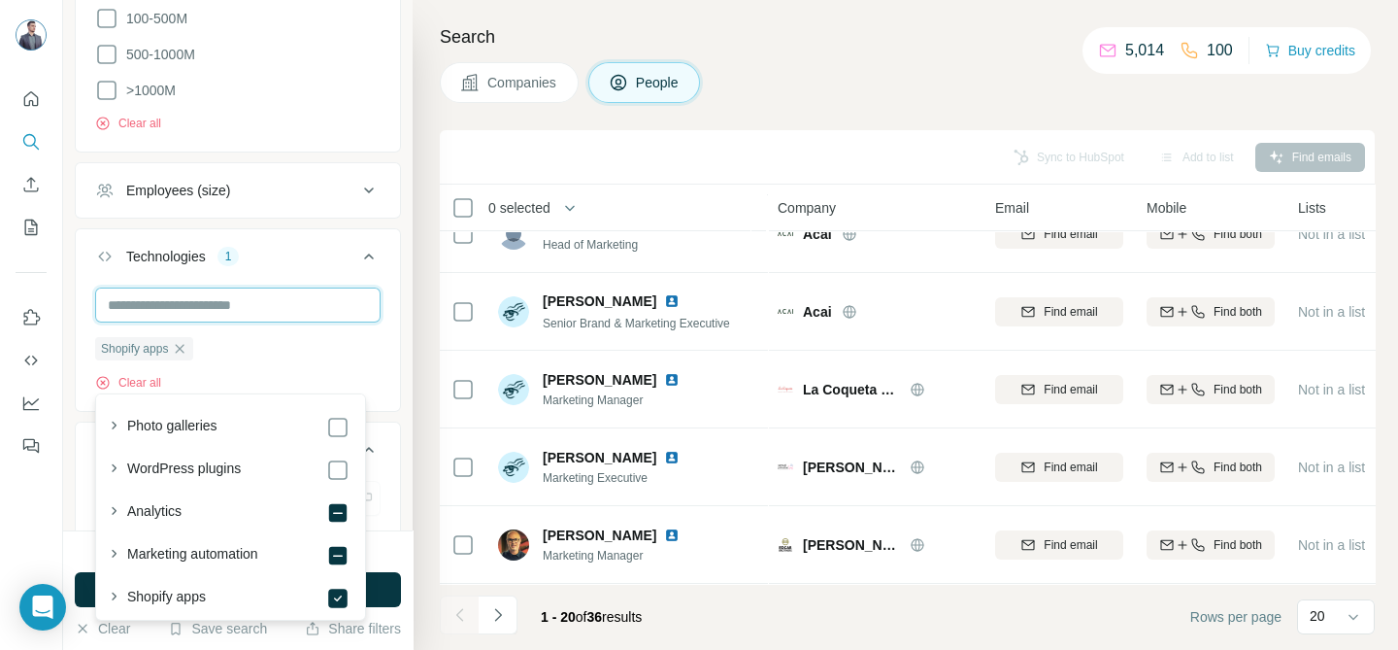
scroll to position [11, 0]
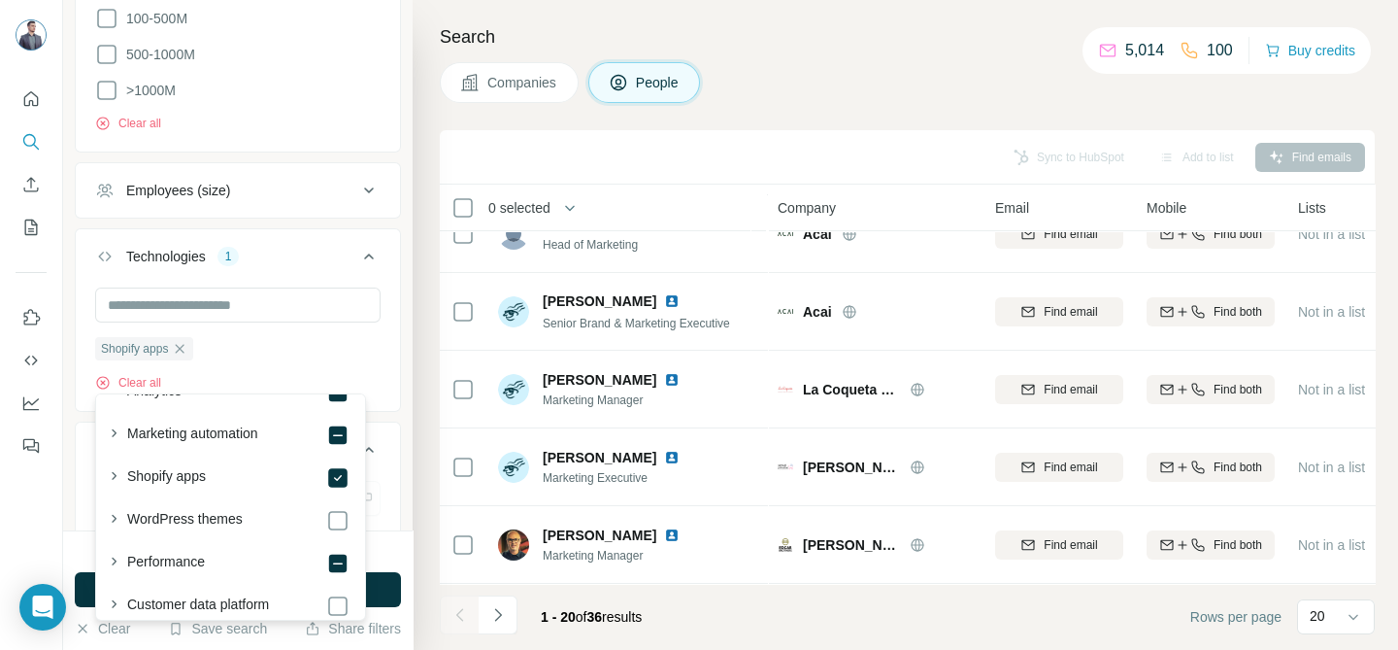
scroll to position [124, 0]
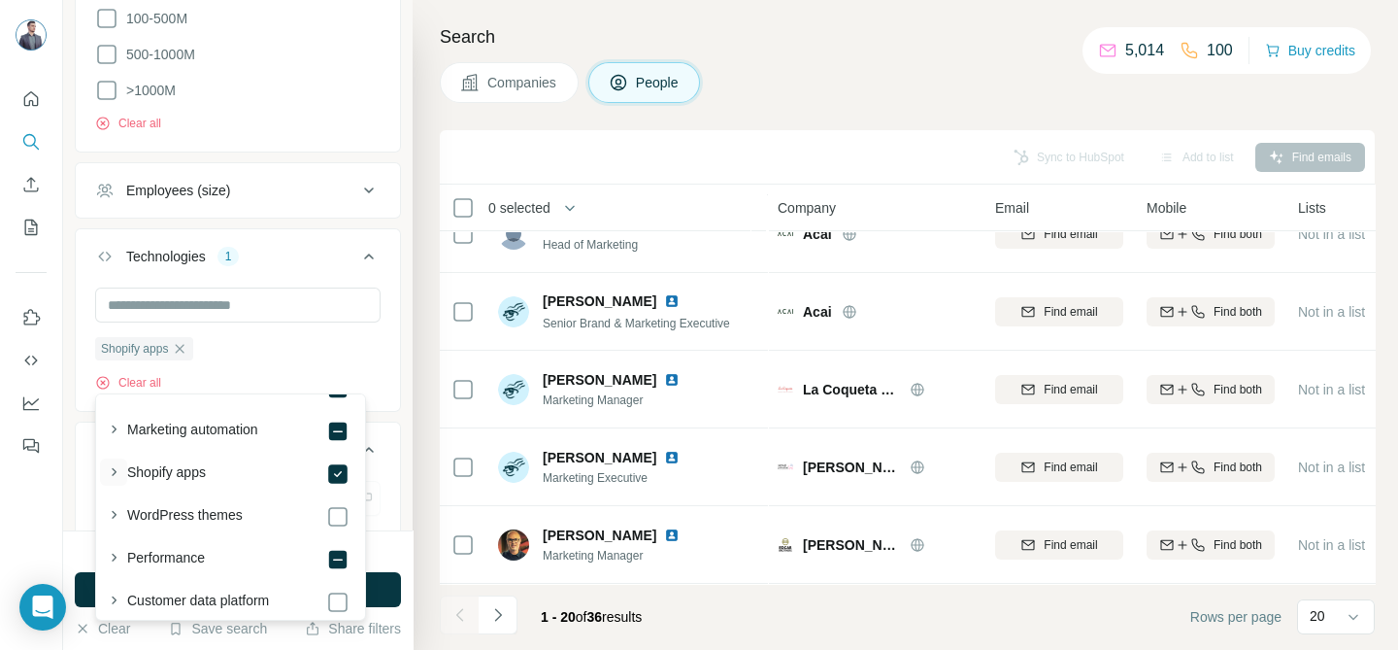
click at [114, 470] on icon "button" at bounding box center [113, 471] width 19 height 19
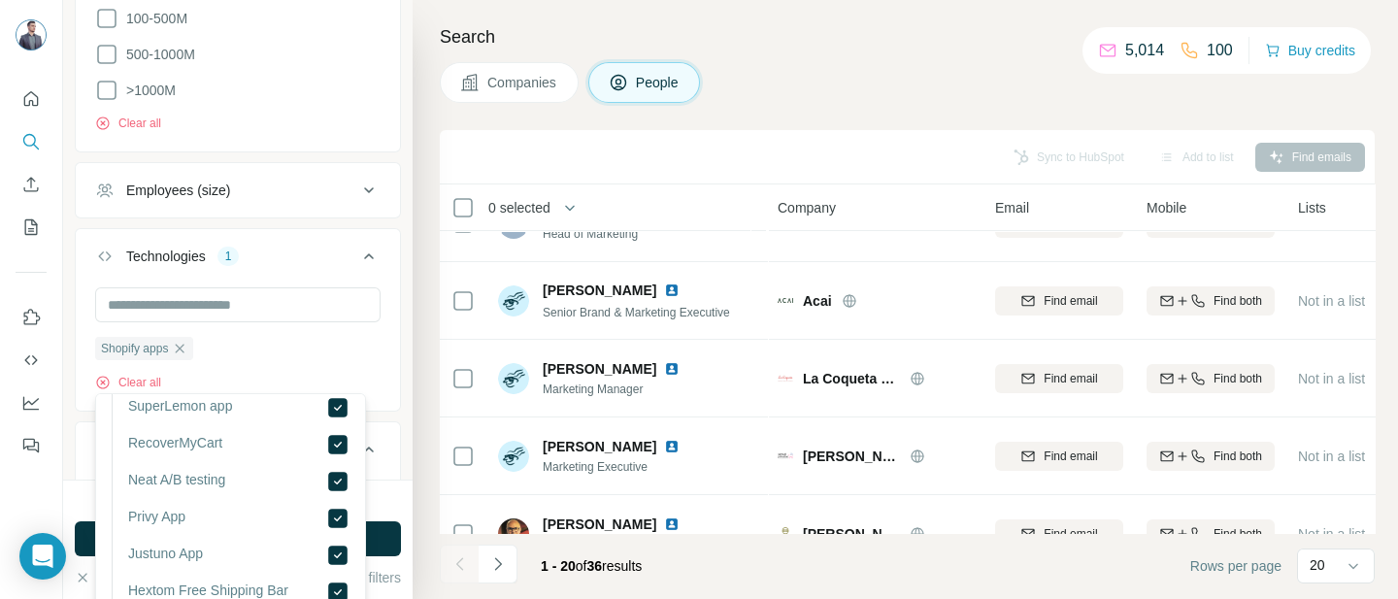
scroll to position [499, 0]
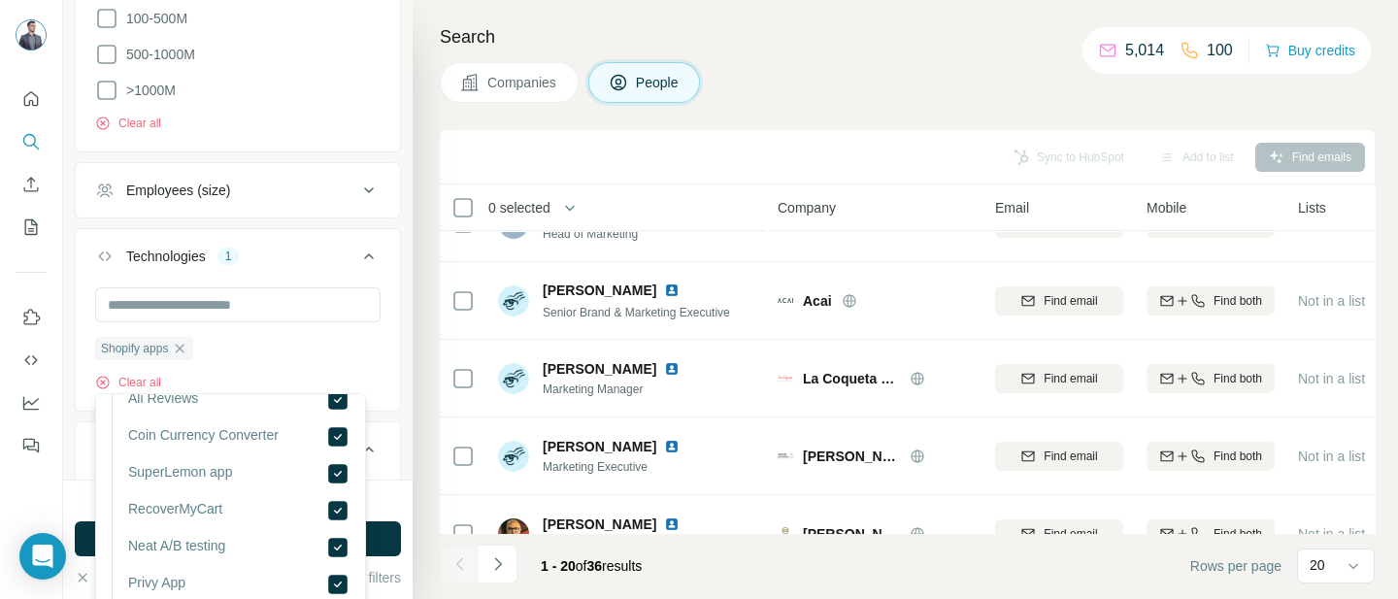
click at [357, 268] on icon at bounding box center [368, 256] width 23 height 23
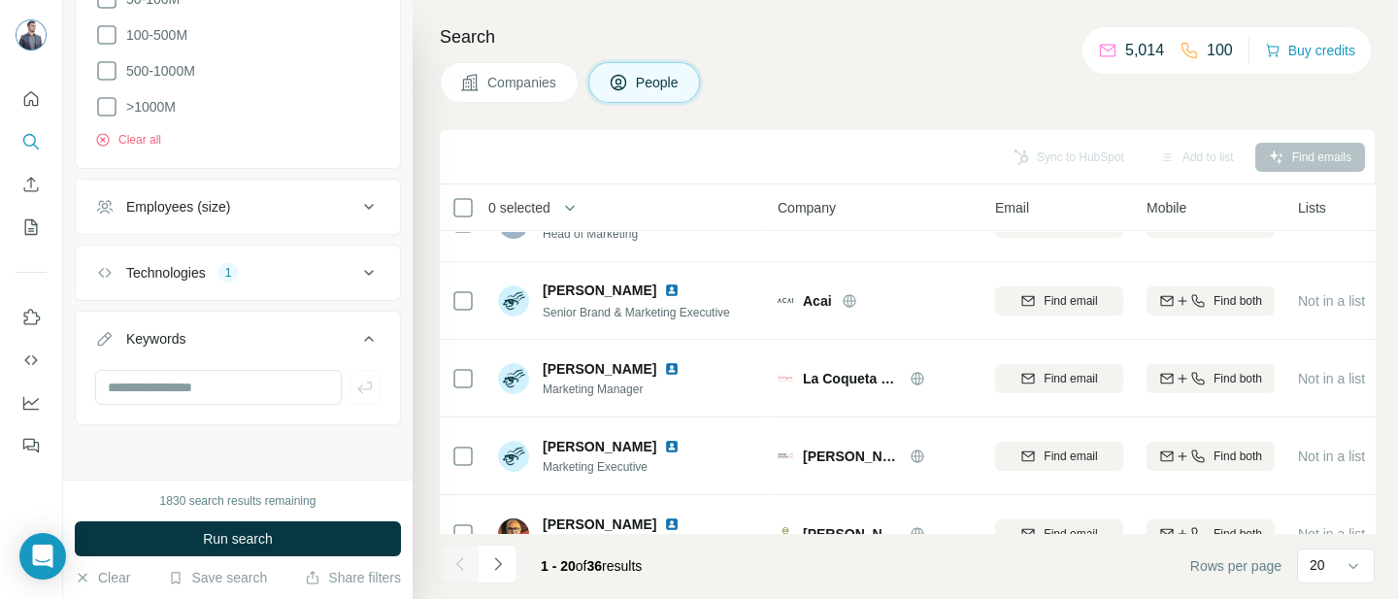
scroll to position [1461, 0]
click at [229, 401] on input "text" at bounding box center [218, 387] width 247 height 35
click at [250, 541] on span "Run search" at bounding box center [238, 538] width 70 height 19
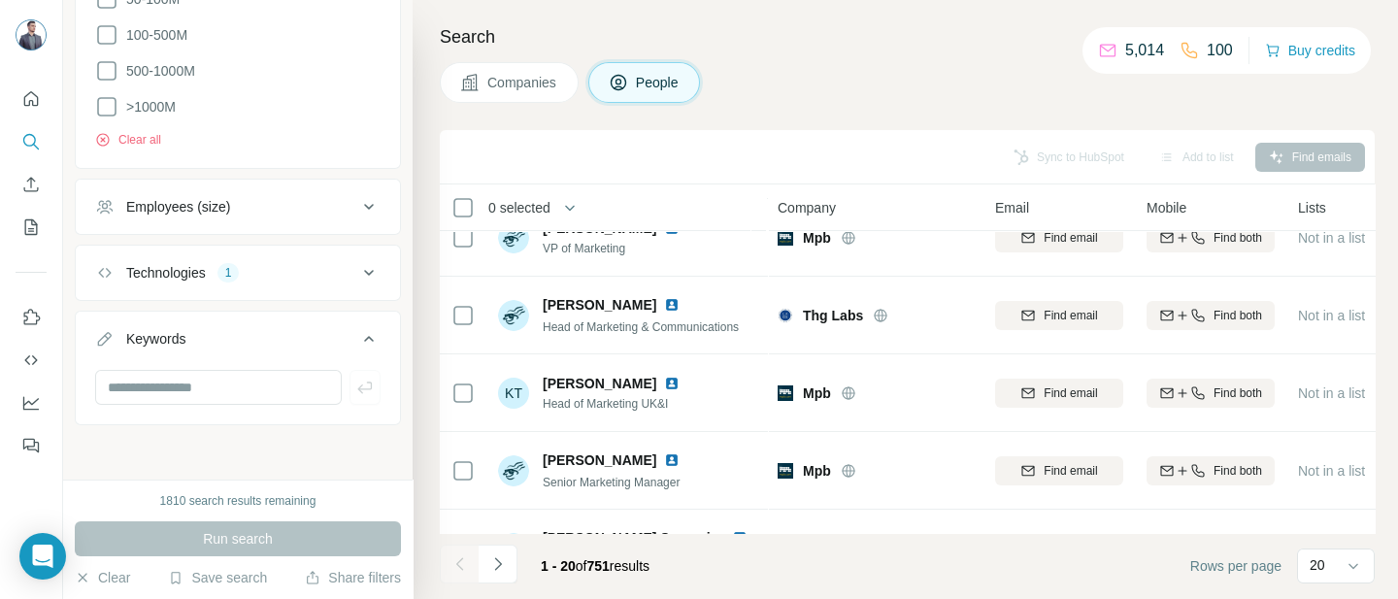
click at [287, 281] on div "Technologies 1" at bounding box center [226, 272] width 262 height 19
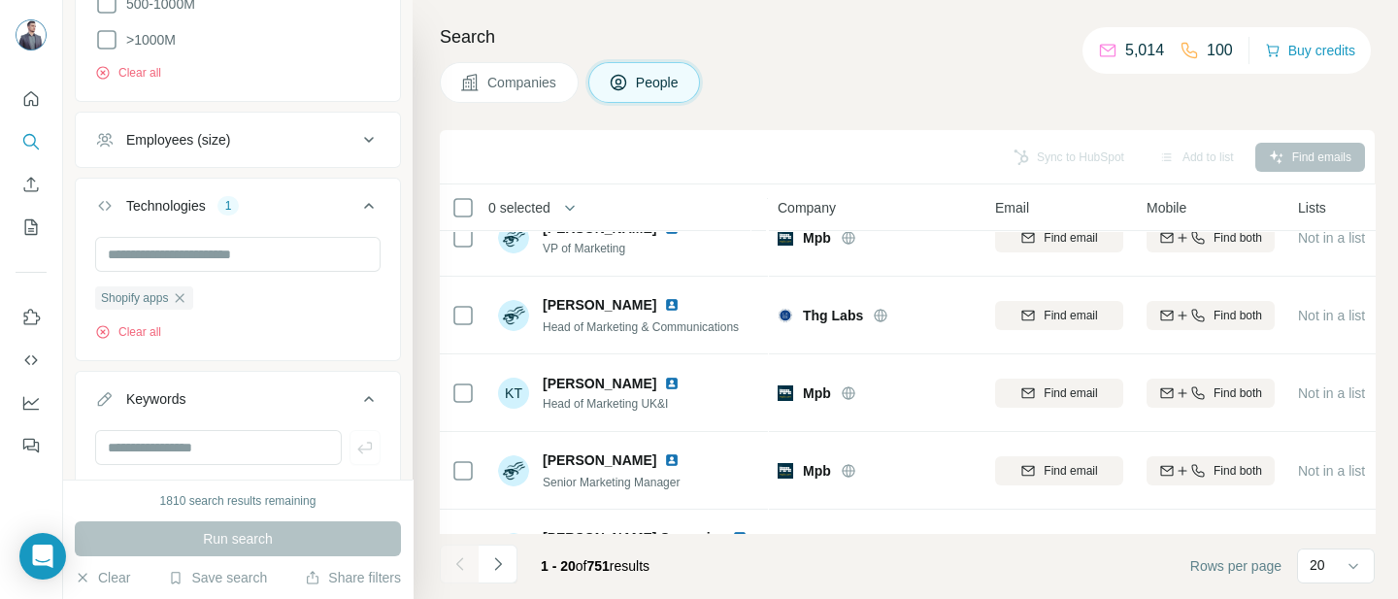
click at [292, 150] on div "Employees (size)" at bounding box center [226, 139] width 262 height 19
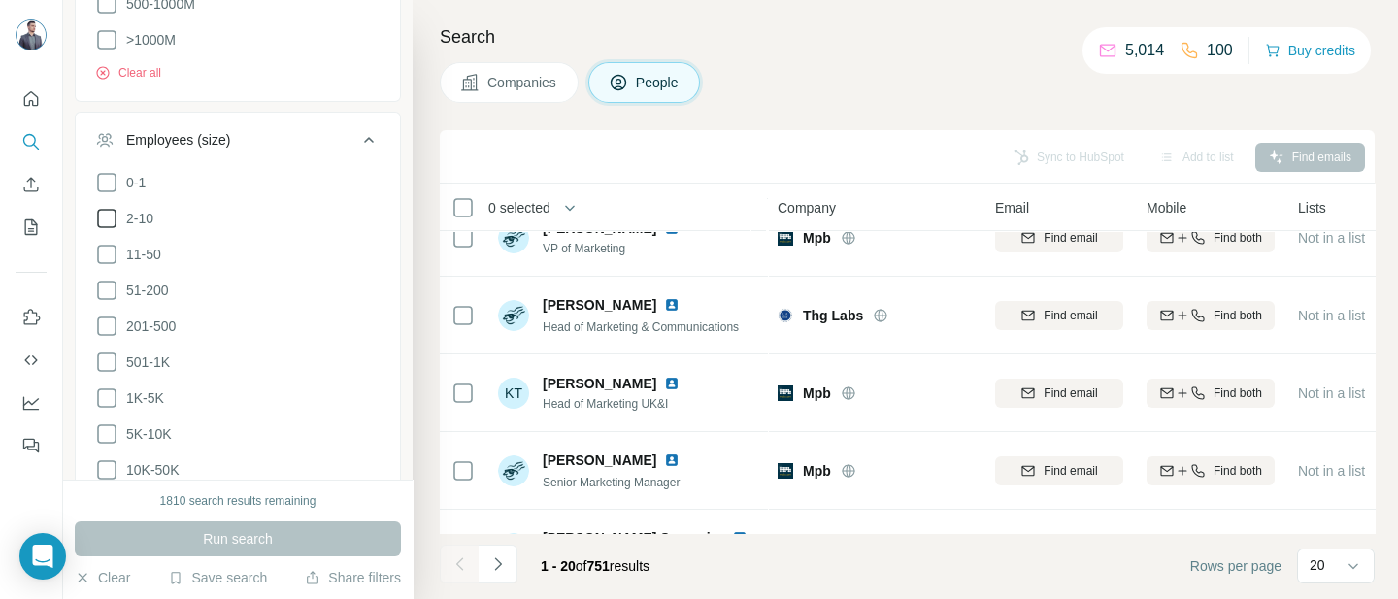
click at [147, 228] on span "2-10" at bounding box center [135, 218] width 35 height 19
click at [153, 264] on span "11-50" at bounding box center [139, 254] width 43 height 19
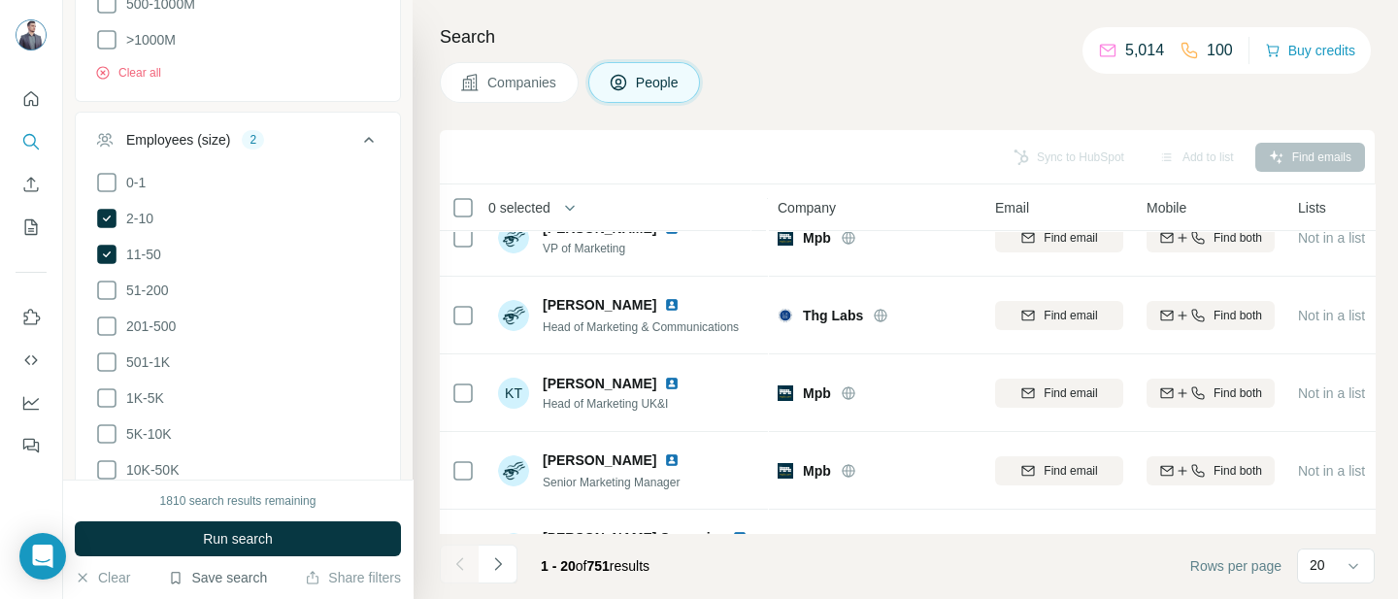
click at [359, 151] on icon at bounding box center [368, 139] width 23 height 23
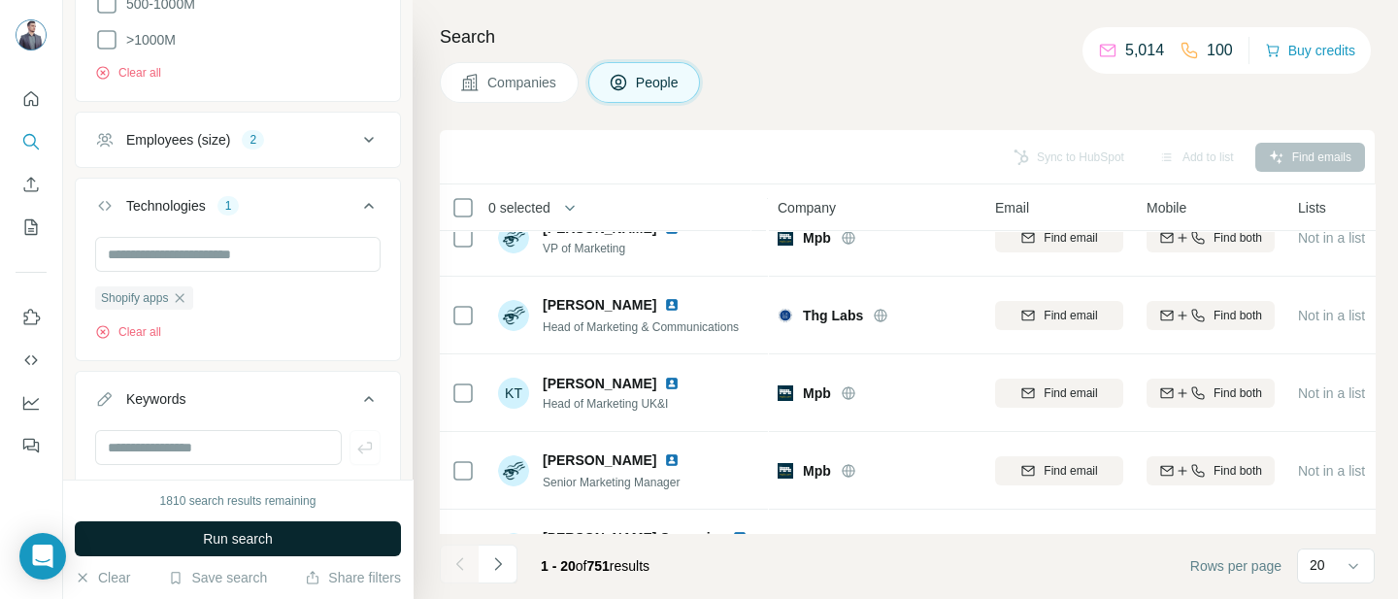
click at [261, 542] on span "Run search" at bounding box center [238, 538] width 70 height 19
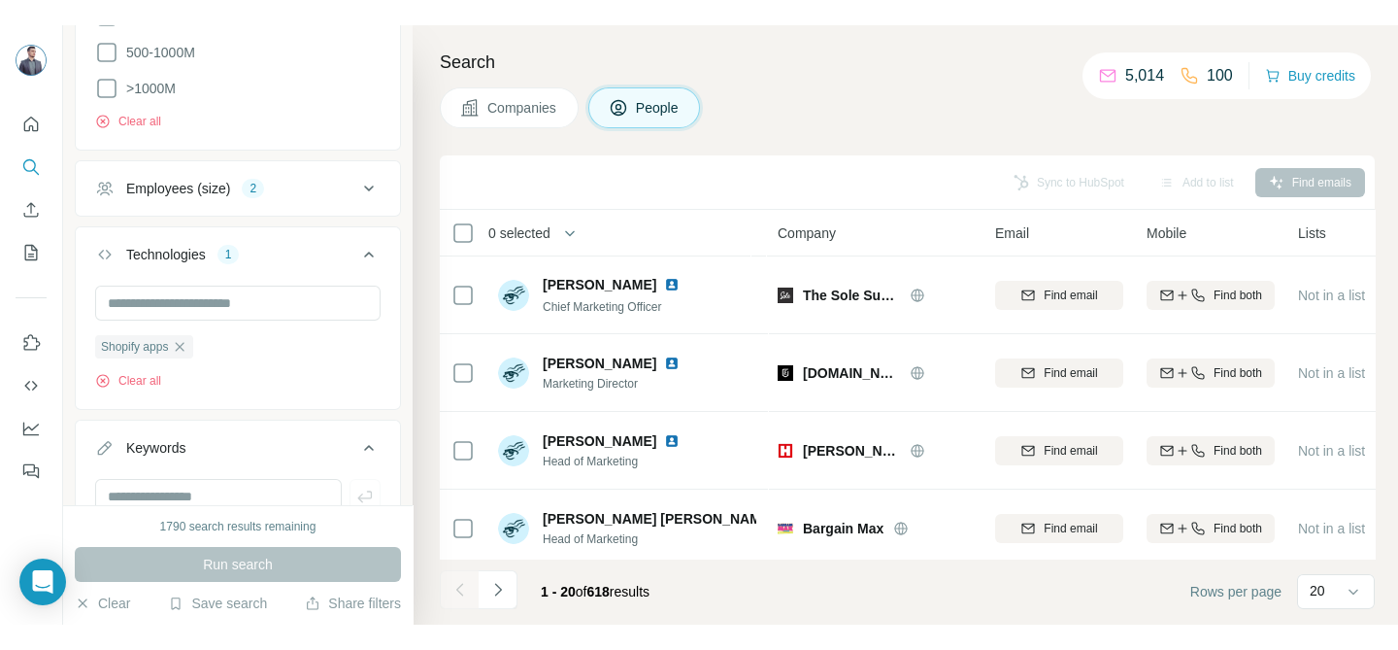
scroll to position [1477, 0]
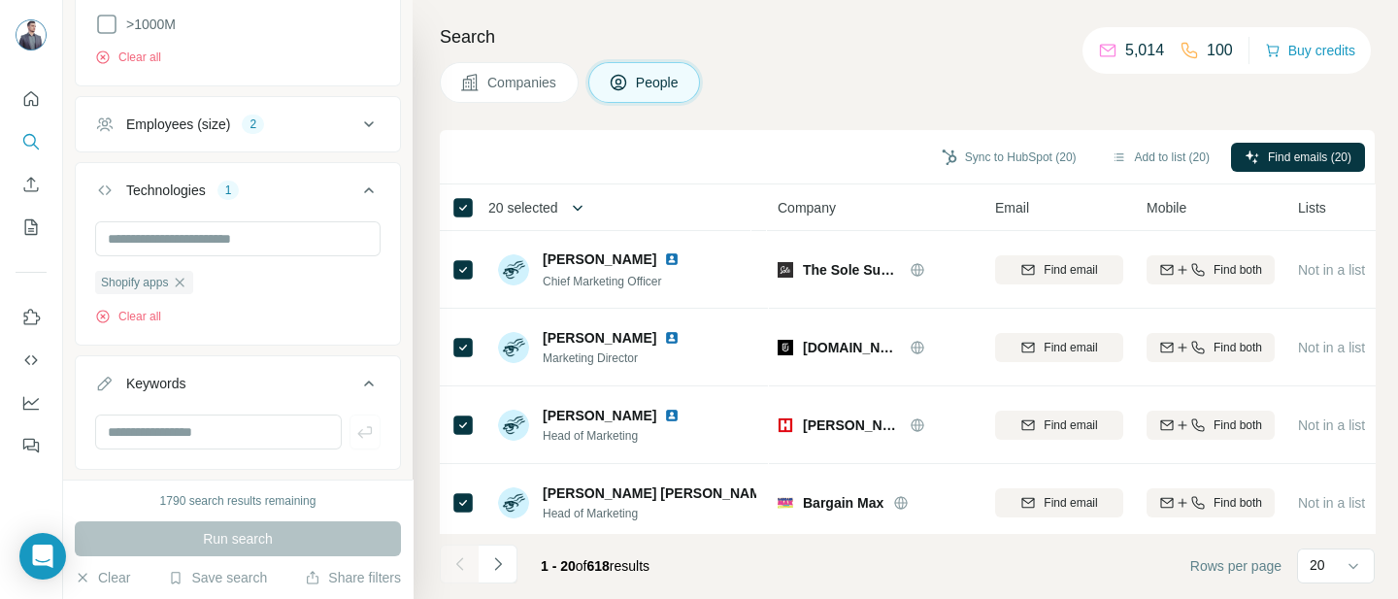
click at [587, 213] on icon "button" at bounding box center [577, 207] width 19 height 19
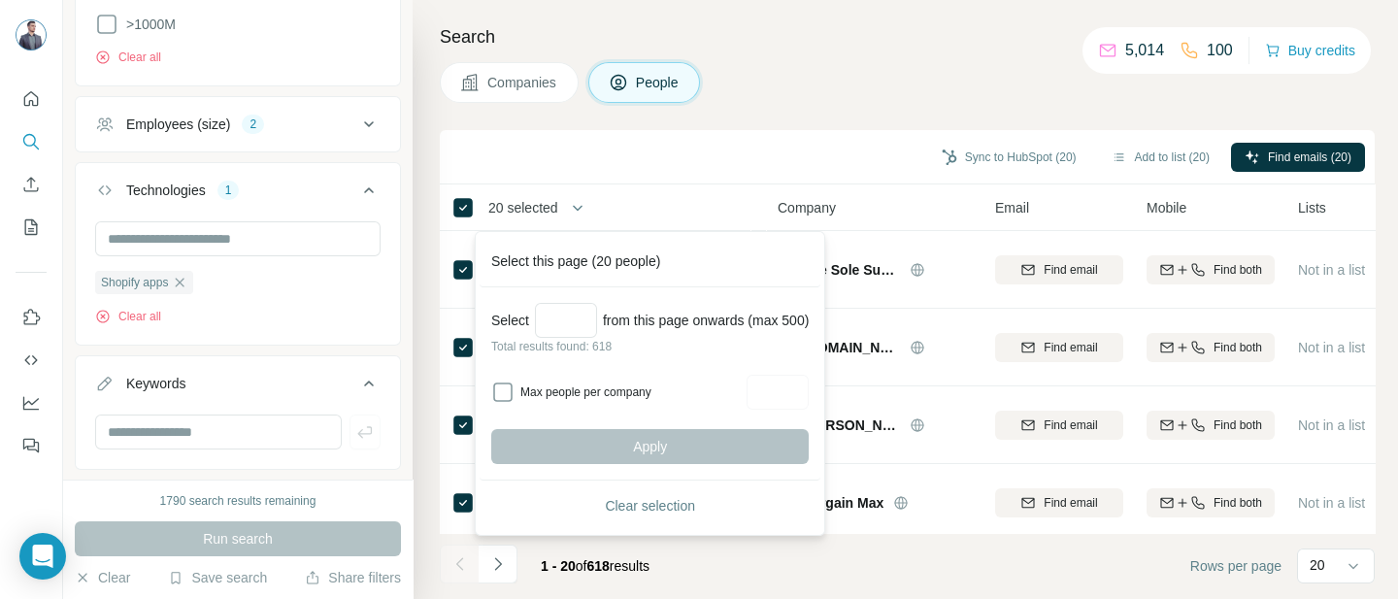
click at [585, 203] on icon "button" at bounding box center [577, 207] width 19 height 19
click at [583, 305] on input "Select a number (up to 500)" at bounding box center [566, 320] width 62 height 35
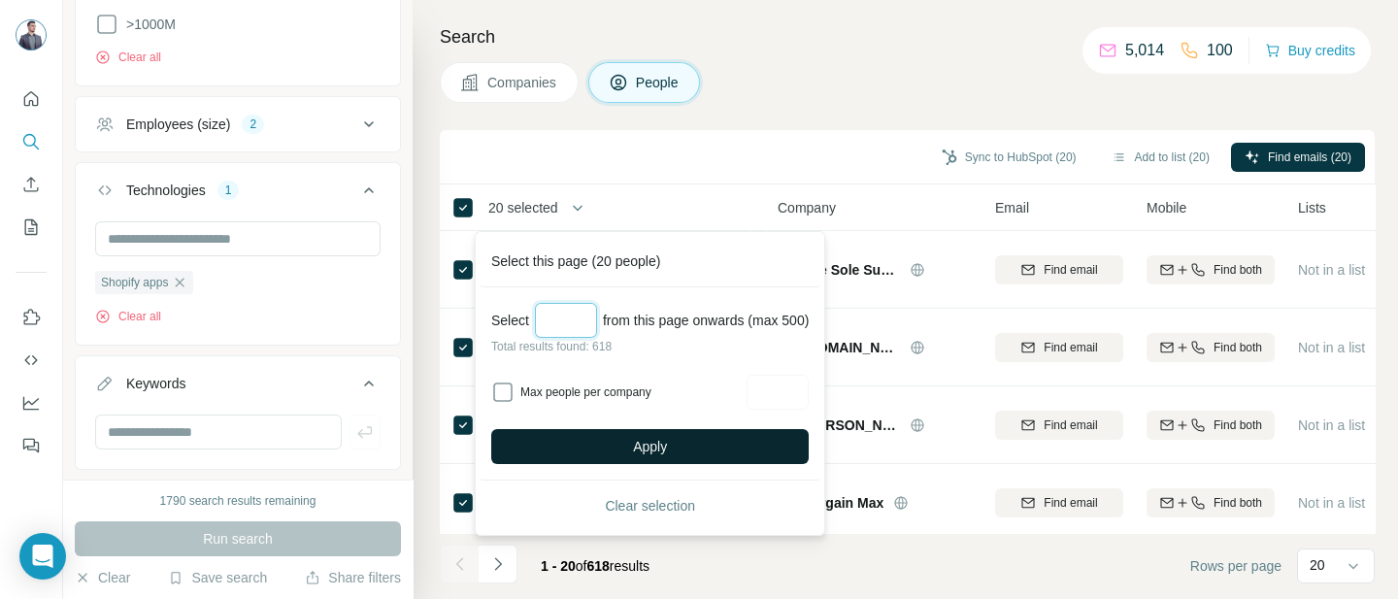
type input "***"
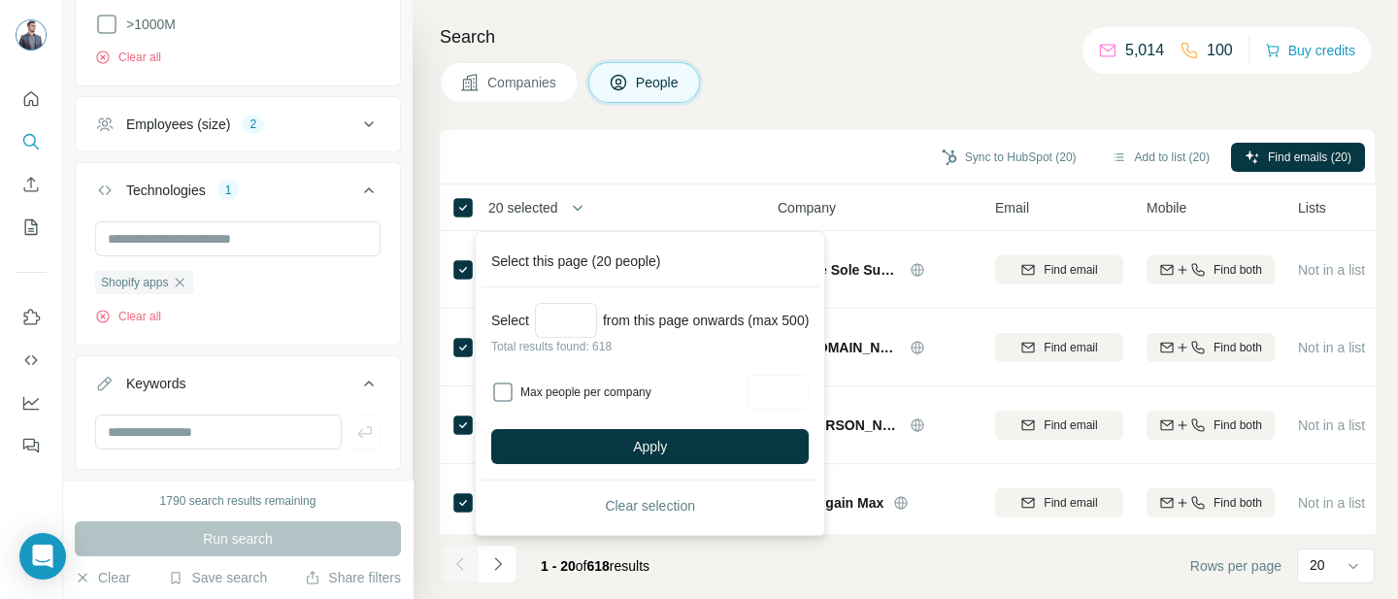
drag, startPoint x: 663, startPoint y: 446, endPoint x: 660, endPoint y: 408, distance: 38.0
click at [660, 408] on div "Select *** from this page onwards (max 500) Total results found: 618 Max people…" at bounding box center [650, 383] width 341 height 193
click at [809, 402] on input "Max people per company" at bounding box center [778, 392] width 62 height 35
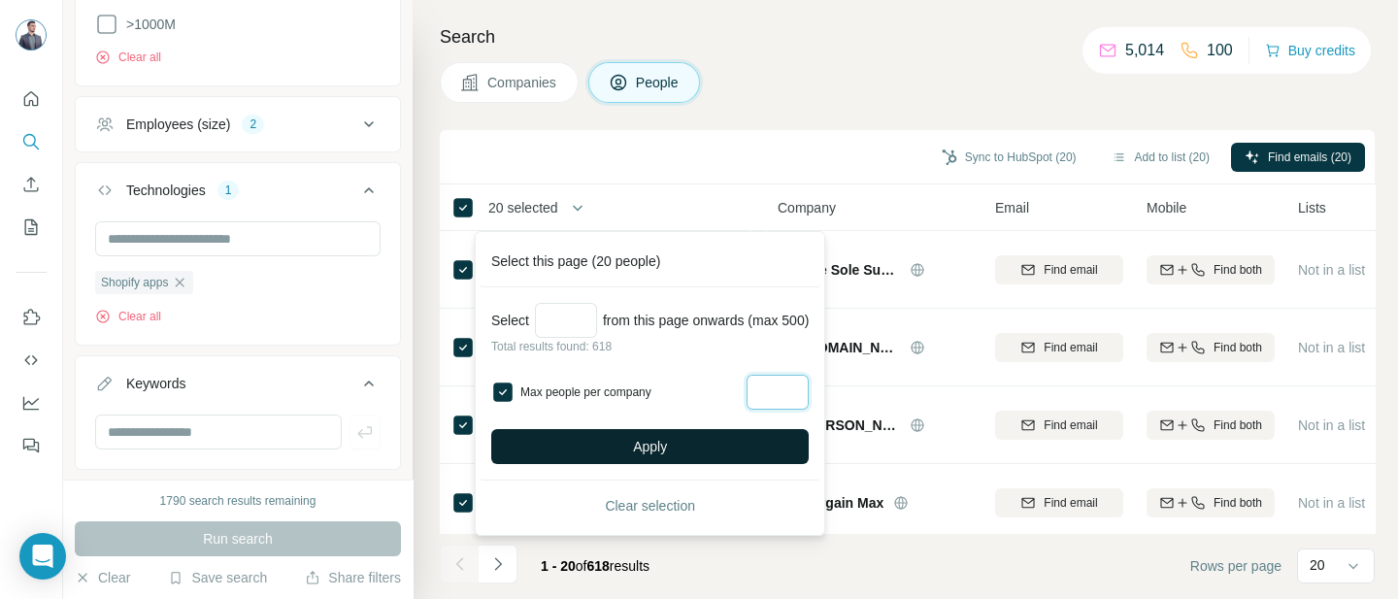
type input "*"
click at [753, 438] on button "Apply" at bounding box center [649, 446] width 317 height 35
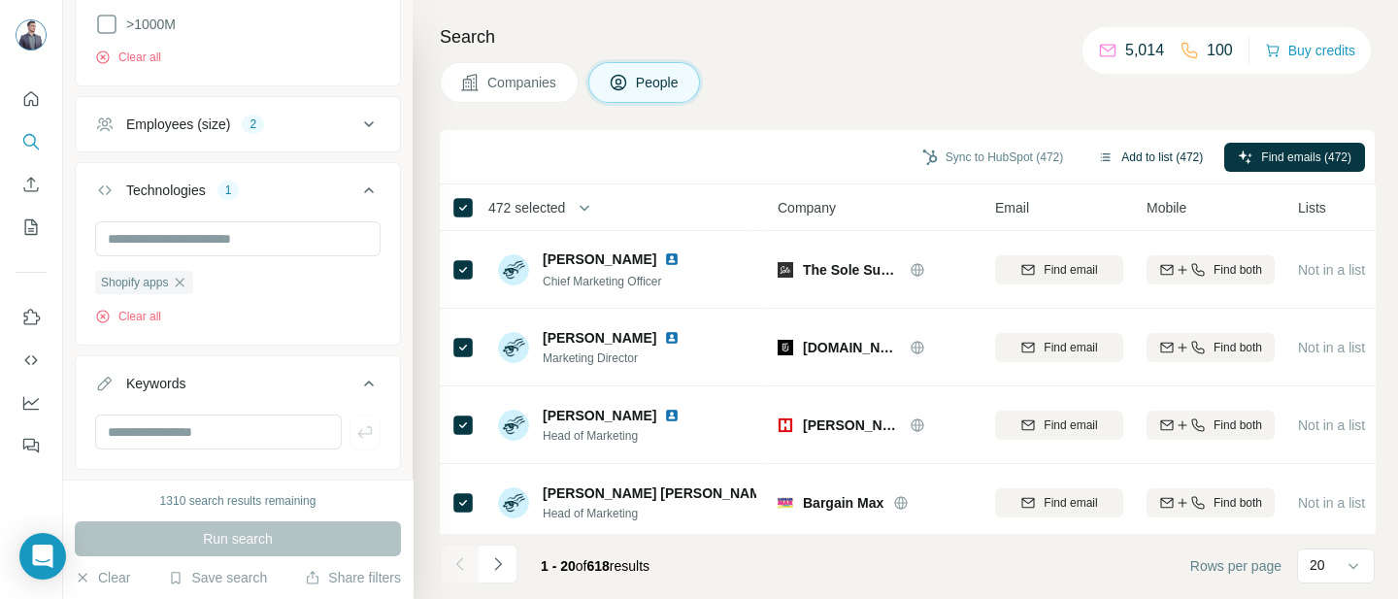
click at [1151, 160] on button "Add to list (472)" at bounding box center [1150, 157] width 132 height 29
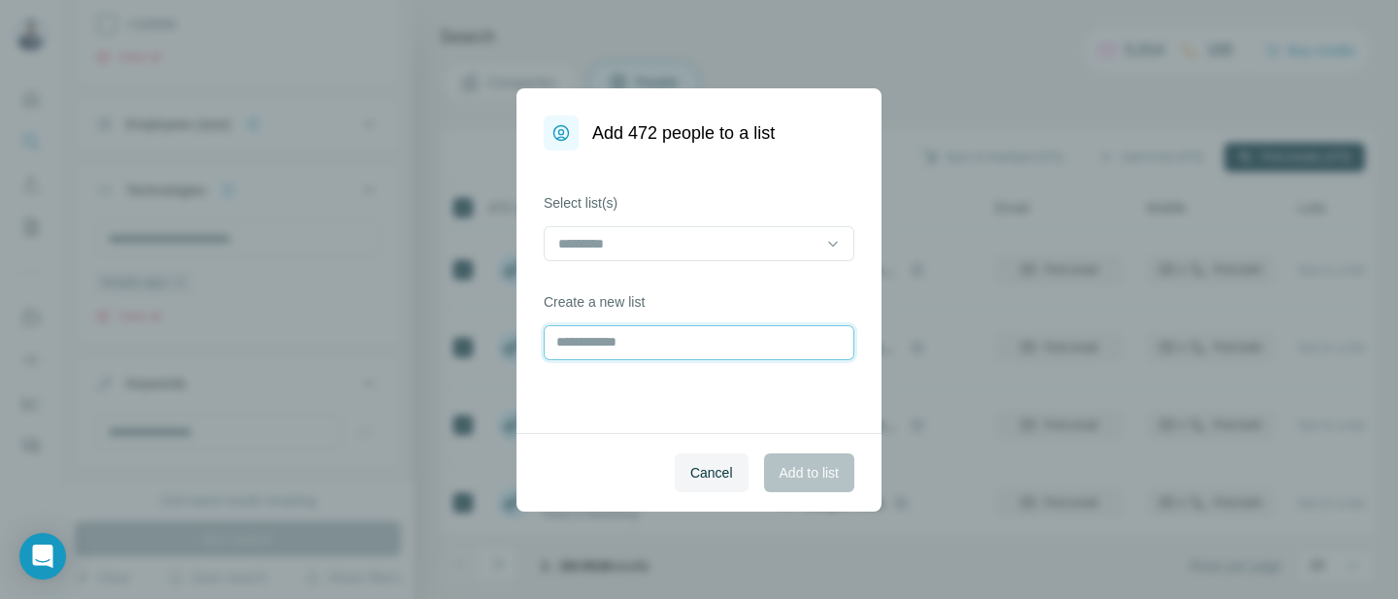
click at [568, 339] on input "text" at bounding box center [699, 342] width 311 height 35
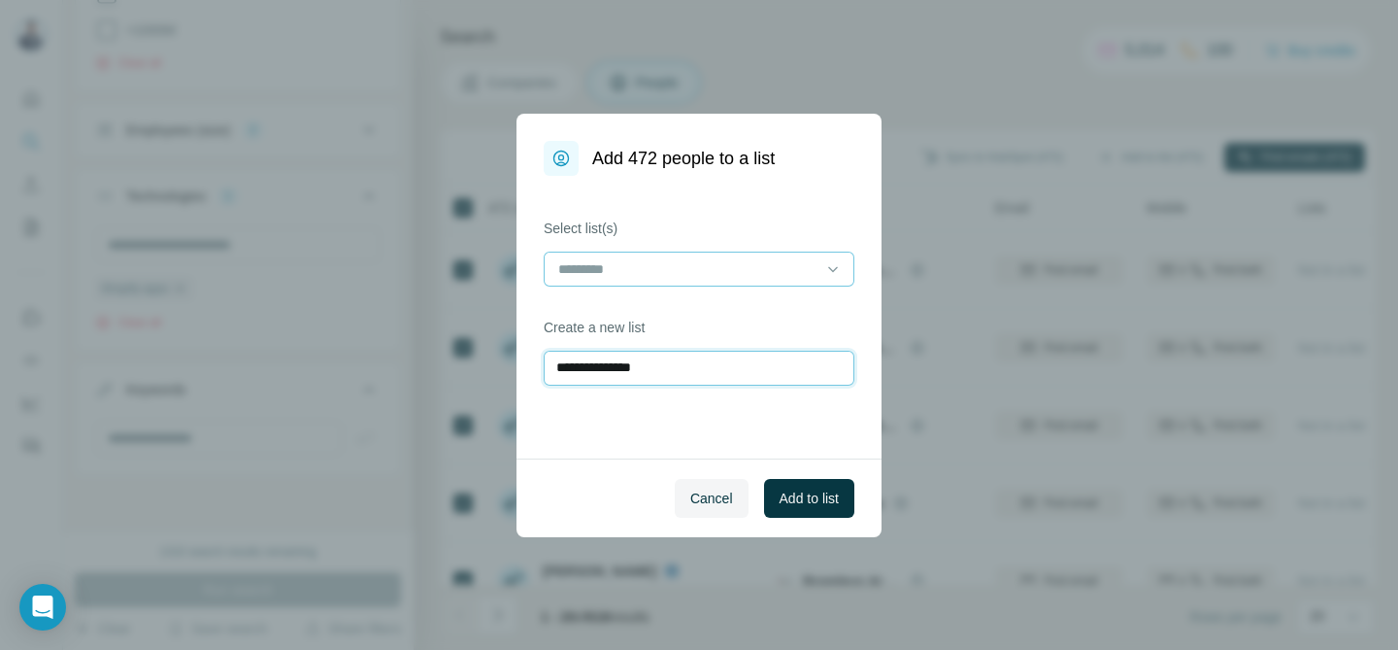
type input "**********"
click at [696, 273] on input at bounding box center [687, 268] width 262 height 21
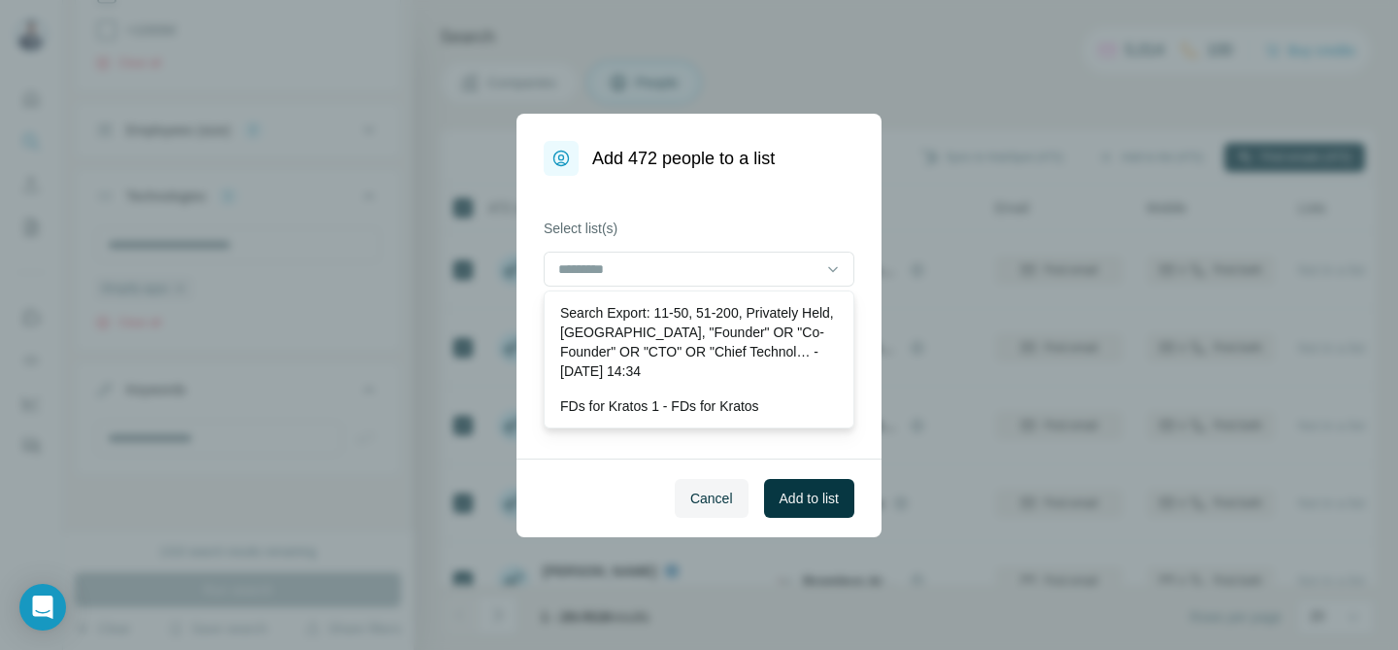
click at [742, 192] on div "**********" at bounding box center [699, 317] width 365 height 283
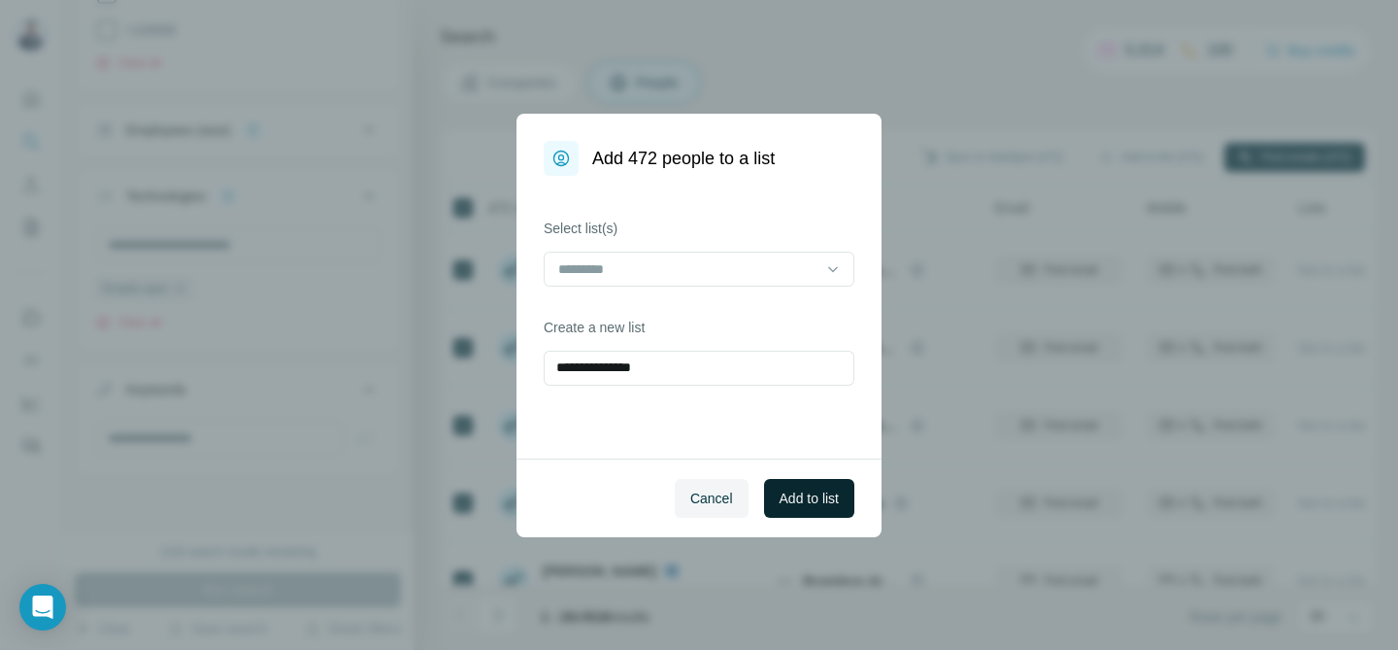
click at [794, 495] on span "Add to list" at bounding box center [809, 497] width 59 height 19
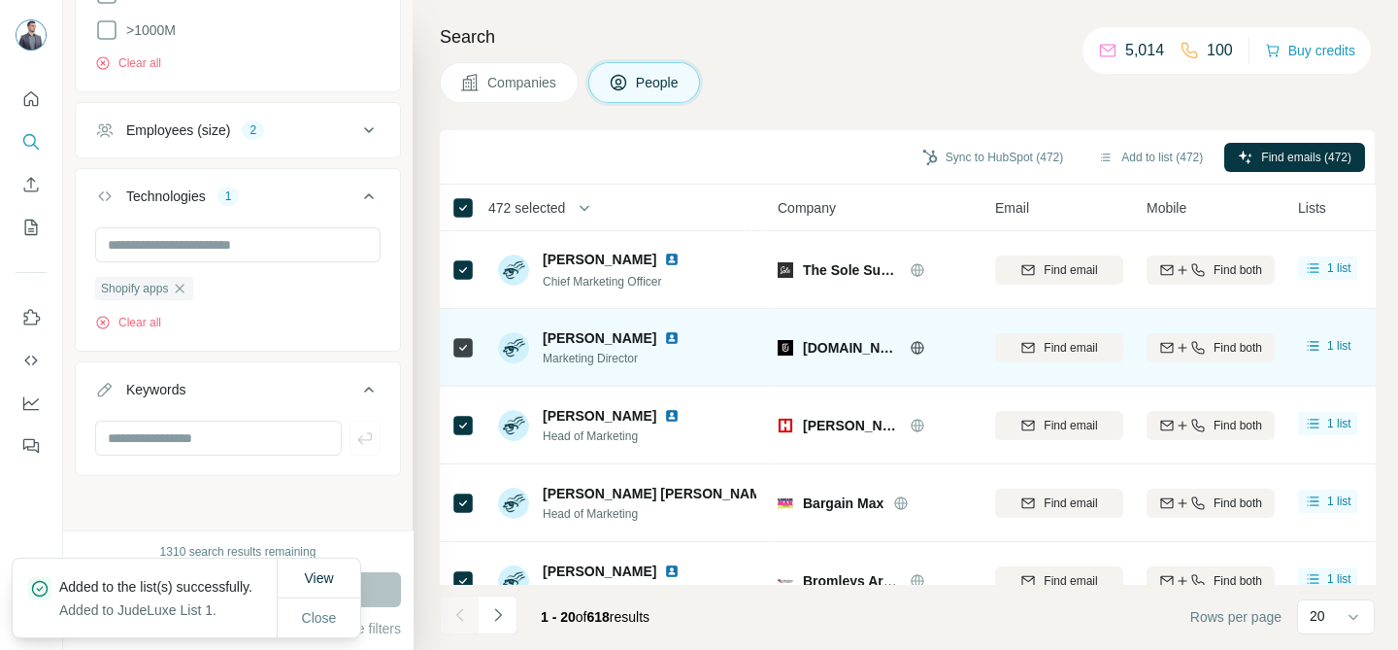
scroll to position [1212, 0]
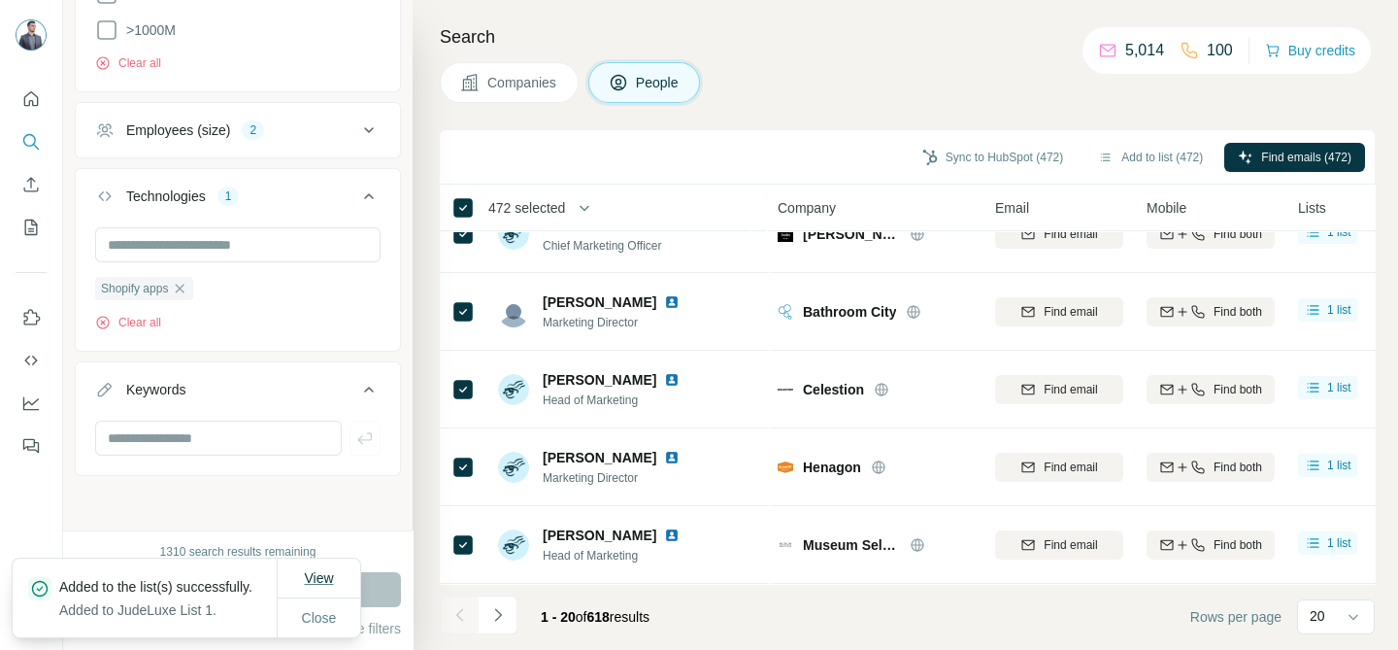
click at [328, 575] on span "View" at bounding box center [318, 578] width 29 height 16
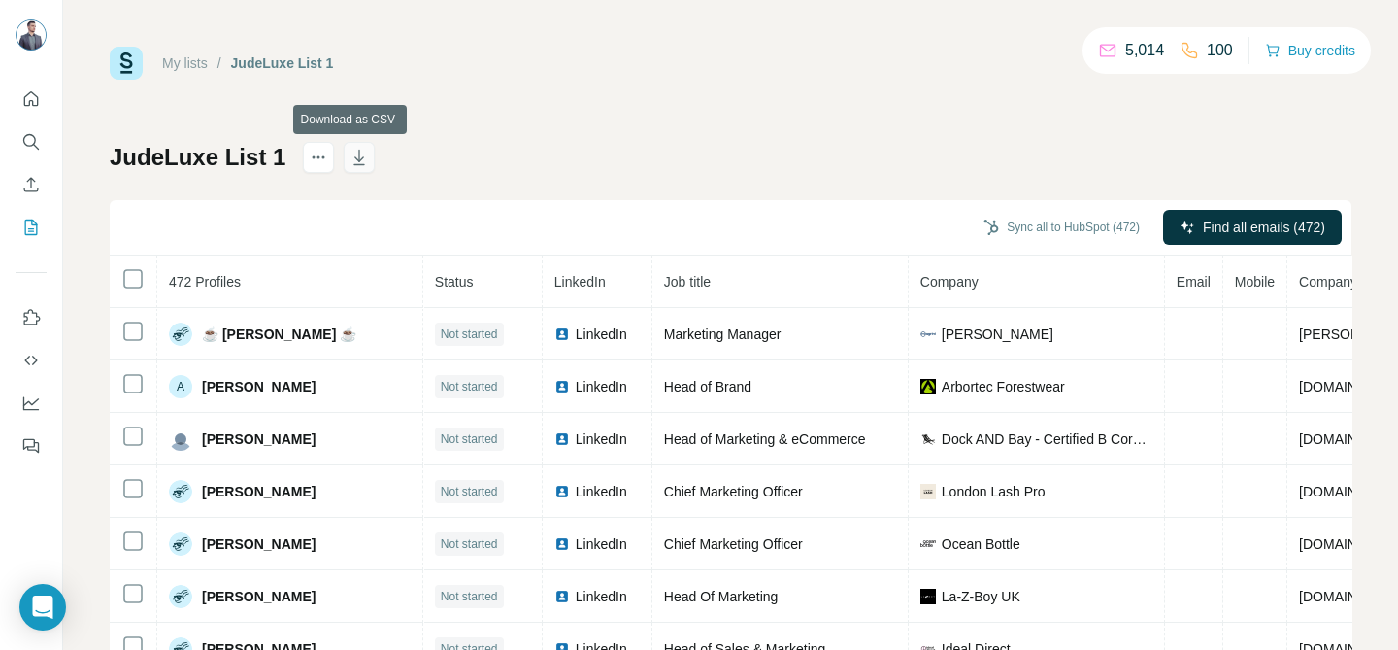
click at [350, 156] on icon "button" at bounding box center [359, 157] width 19 height 19
